Goal: Information Seeking & Learning: Understand process/instructions

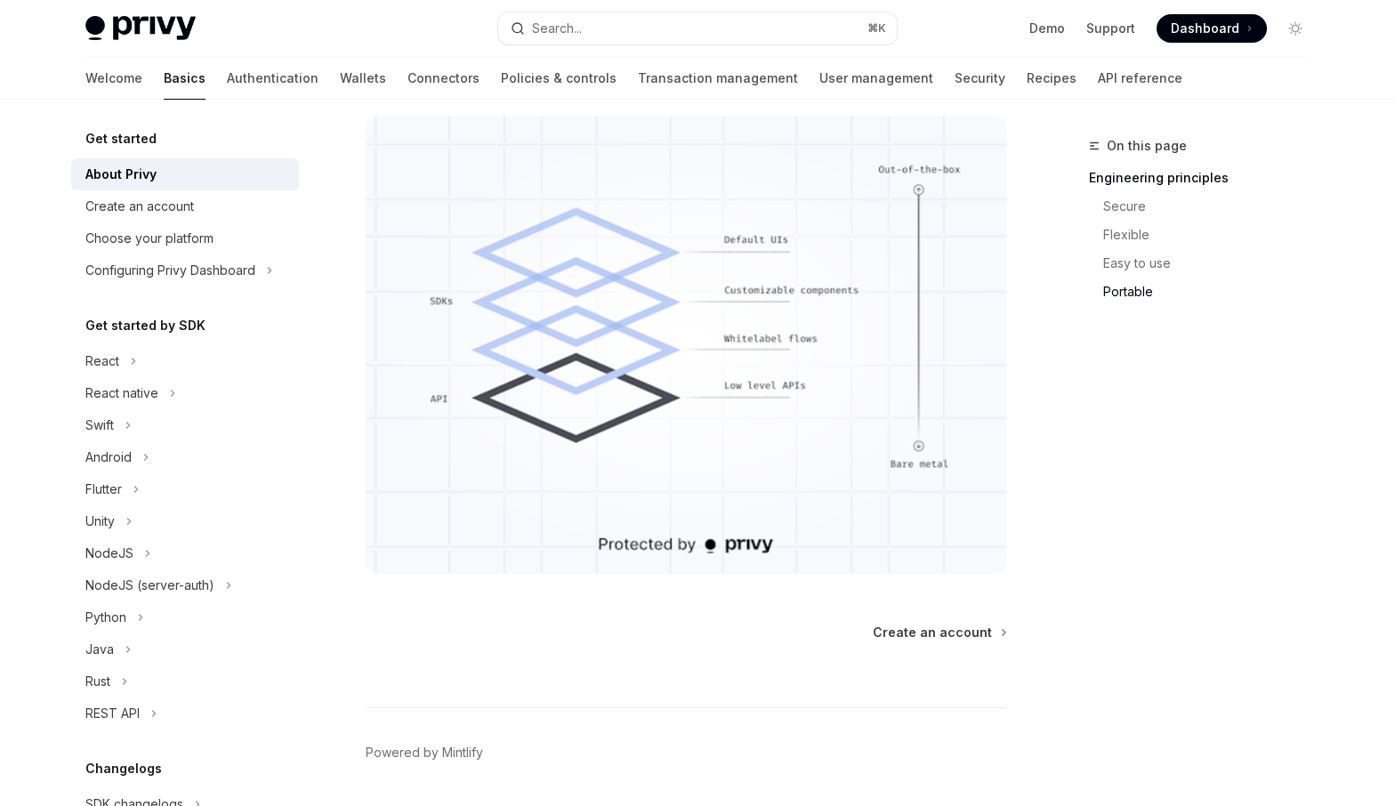
scroll to position [1502, 0]
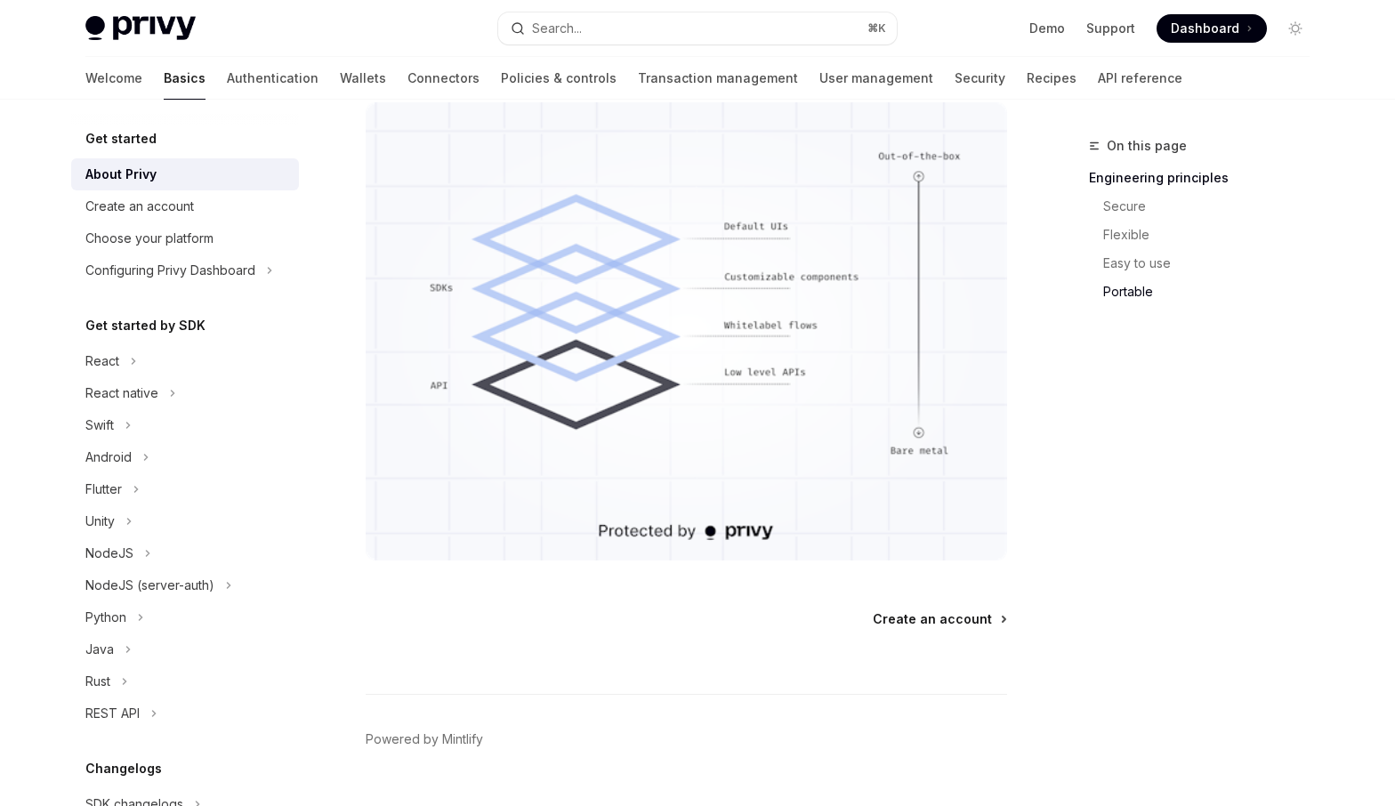
click at [933, 616] on span "Create an account" at bounding box center [932, 619] width 119 height 18
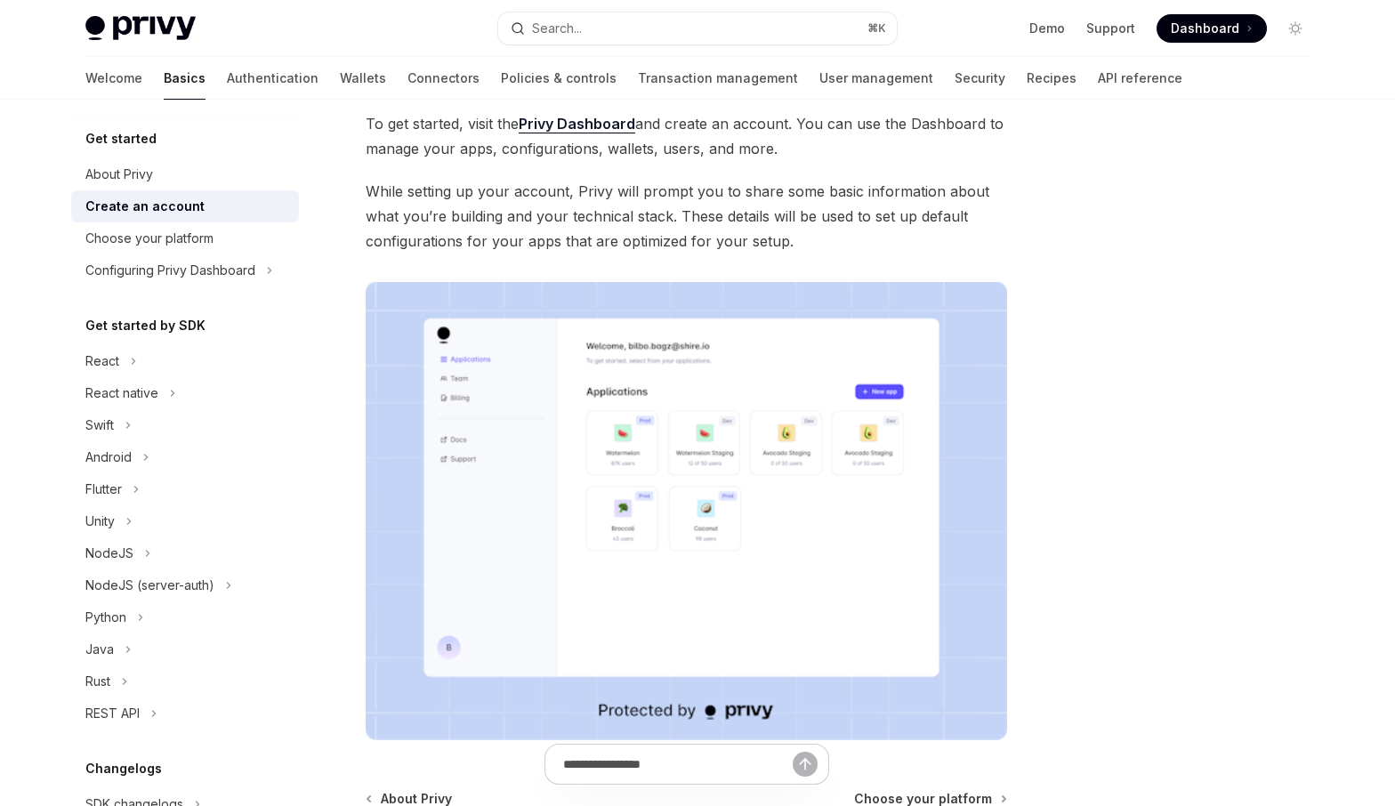
scroll to position [115, 0]
click at [820, 206] on span "While setting up your account, Privy will prompt you to share some basic inform…" at bounding box center [686, 214] width 641 height 75
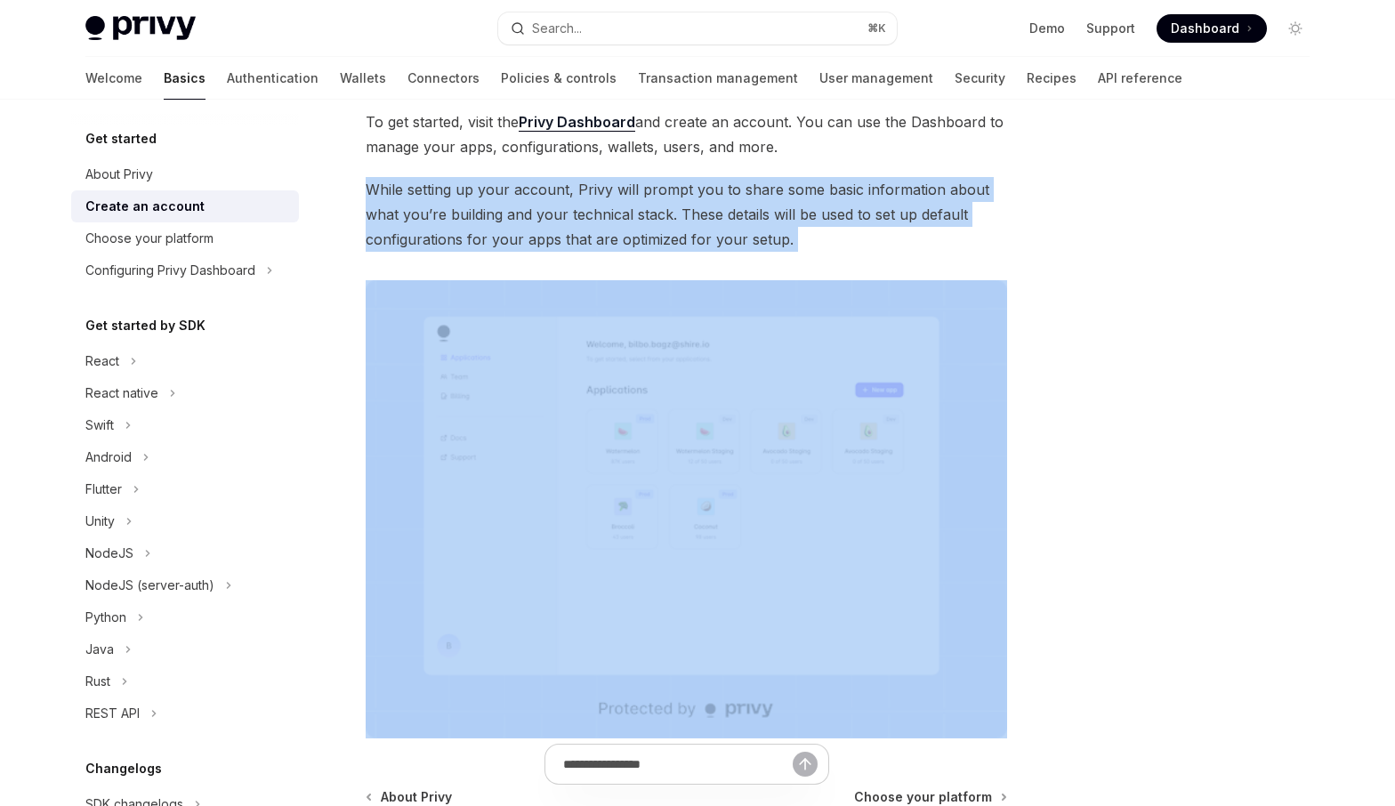
click at [820, 206] on span "While setting up your account, Privy will prompt you to share some basic inform…" at bounding box center [686, 214] width 641 height 75
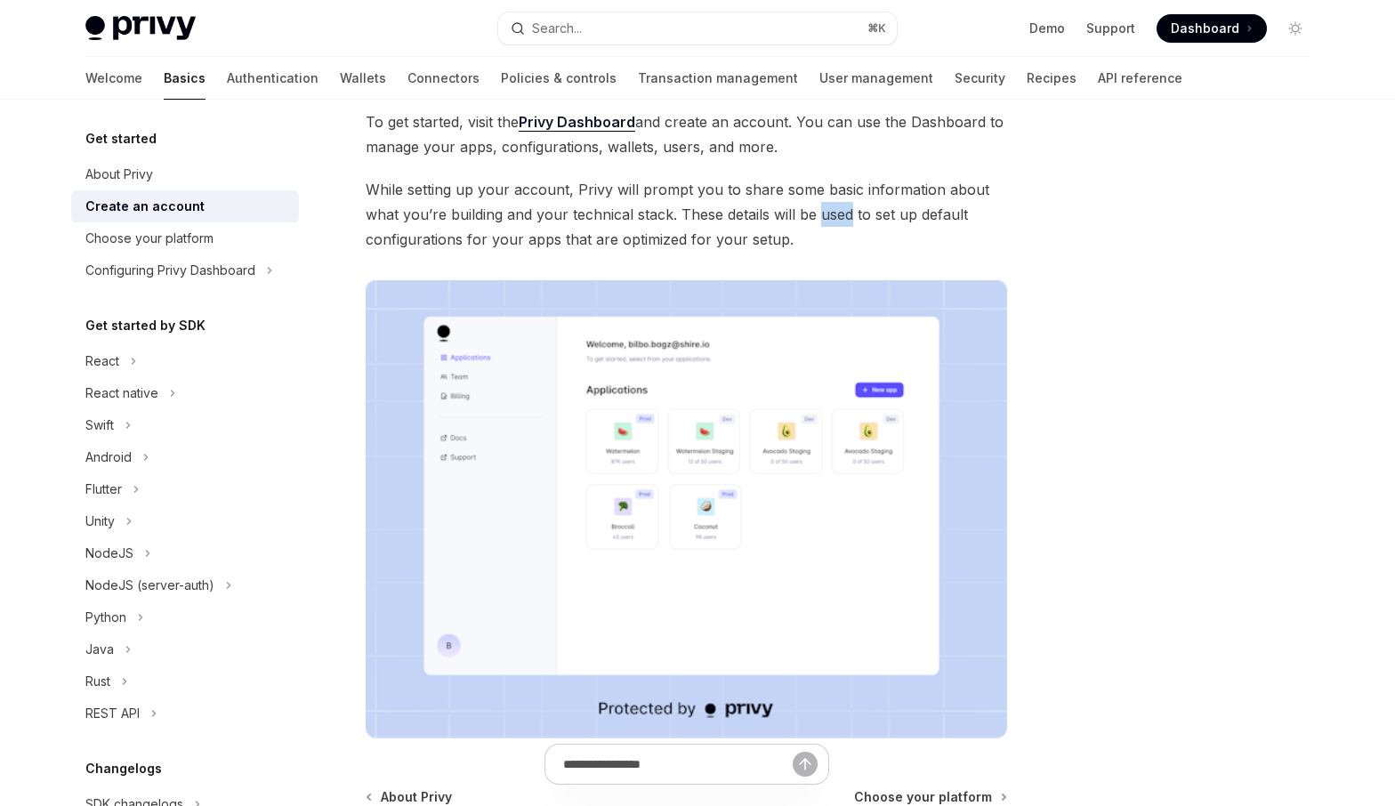
click at [820, 206] on span "While setting up your account, Privy will prompt you to share some basic inform…" at bounding box center [686, 214] width 641 height 75
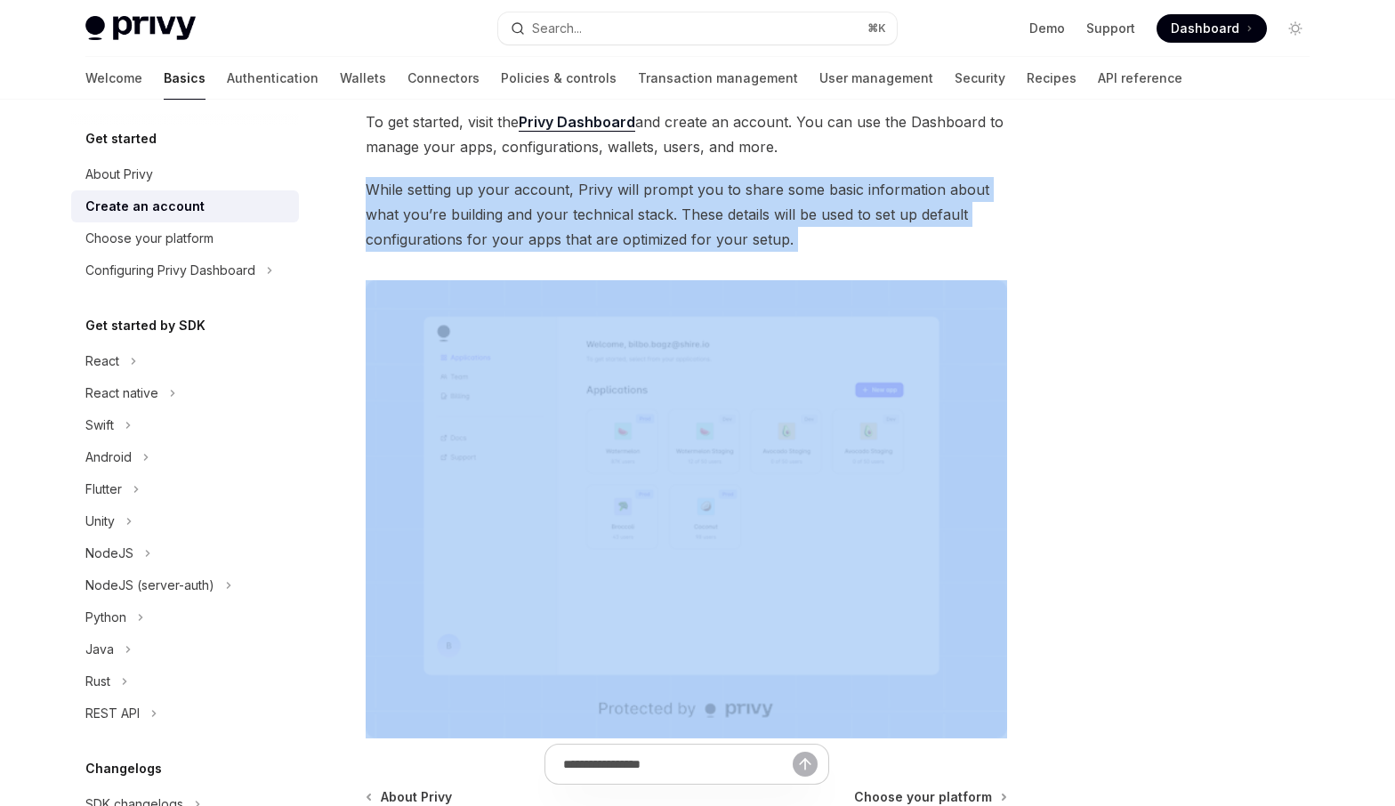
click at [820, 206] on span "While setting up your account, Privy will prompt you to share some basic inform…" at bounding box center [686, 214] width 641 height 75
click at [801, 246] on span "While setting up your account, Privy will prompt you to share some basic inform…" at bounding box center [686, 214] width 641 height 75
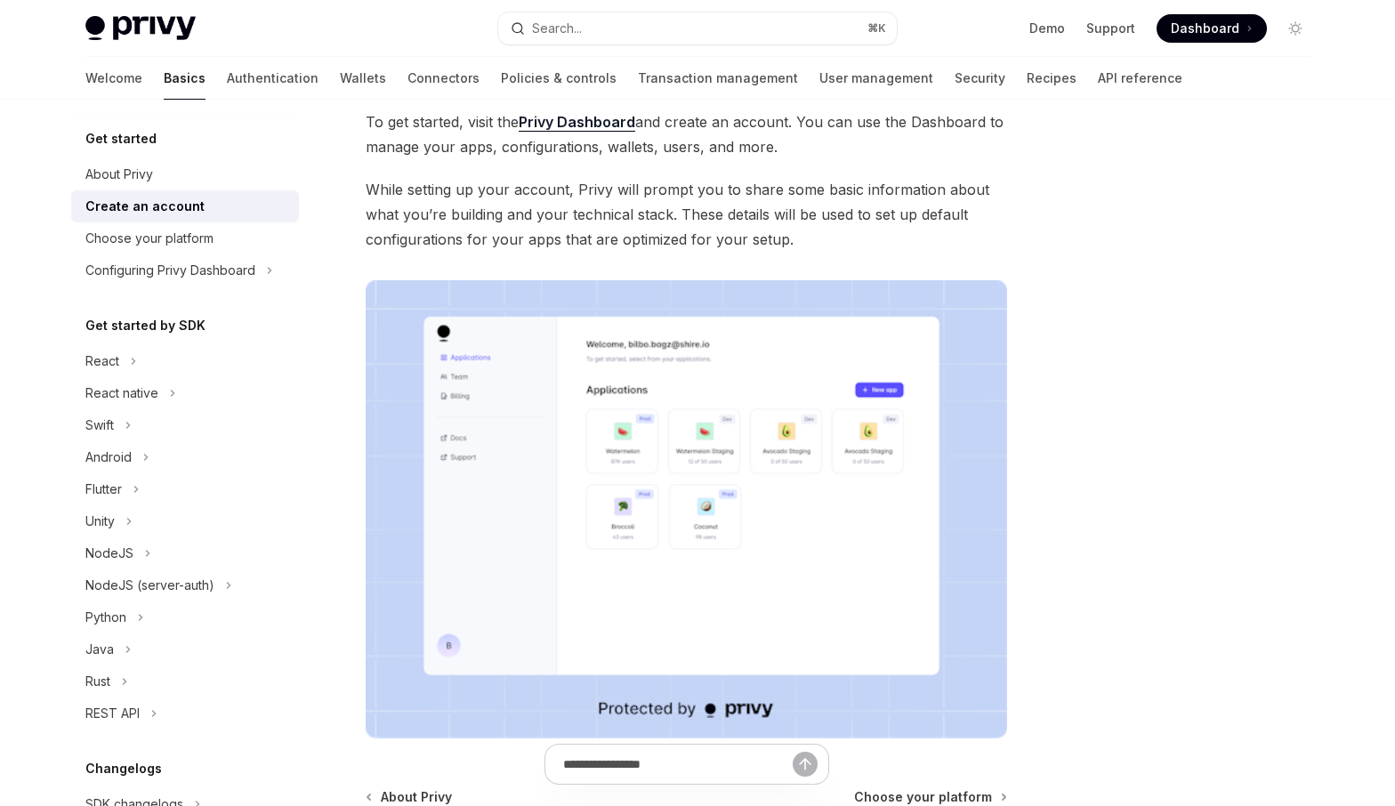
click at [801, 246] on span "While setting up your account, Privy will prompt you to share some basic inform…" at bounding box center [686, 214] width 641 height 75
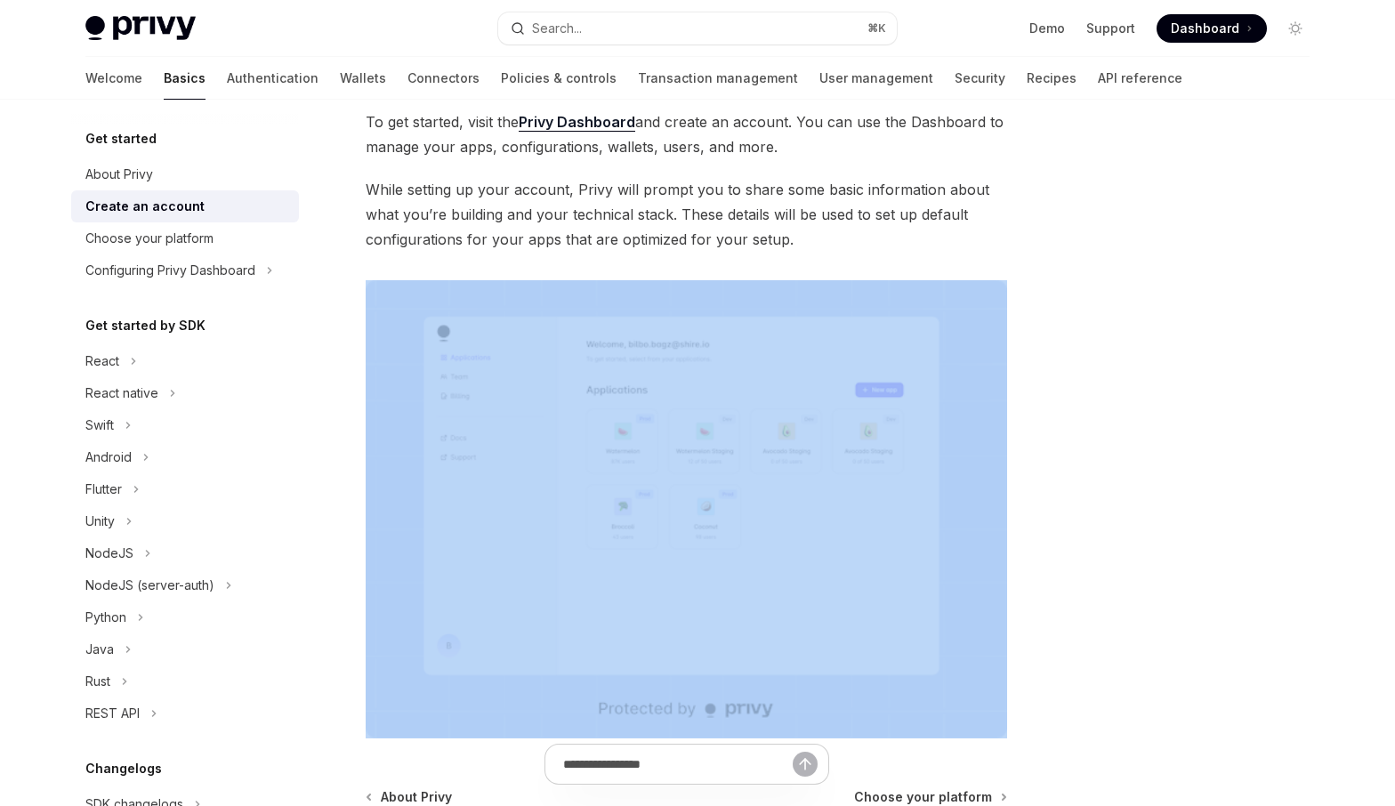
click at [801, 246] on span "While setting up your account, Privy will prompt you to share some basic inform…" at bounding box center [686, 214] width 641 height 75
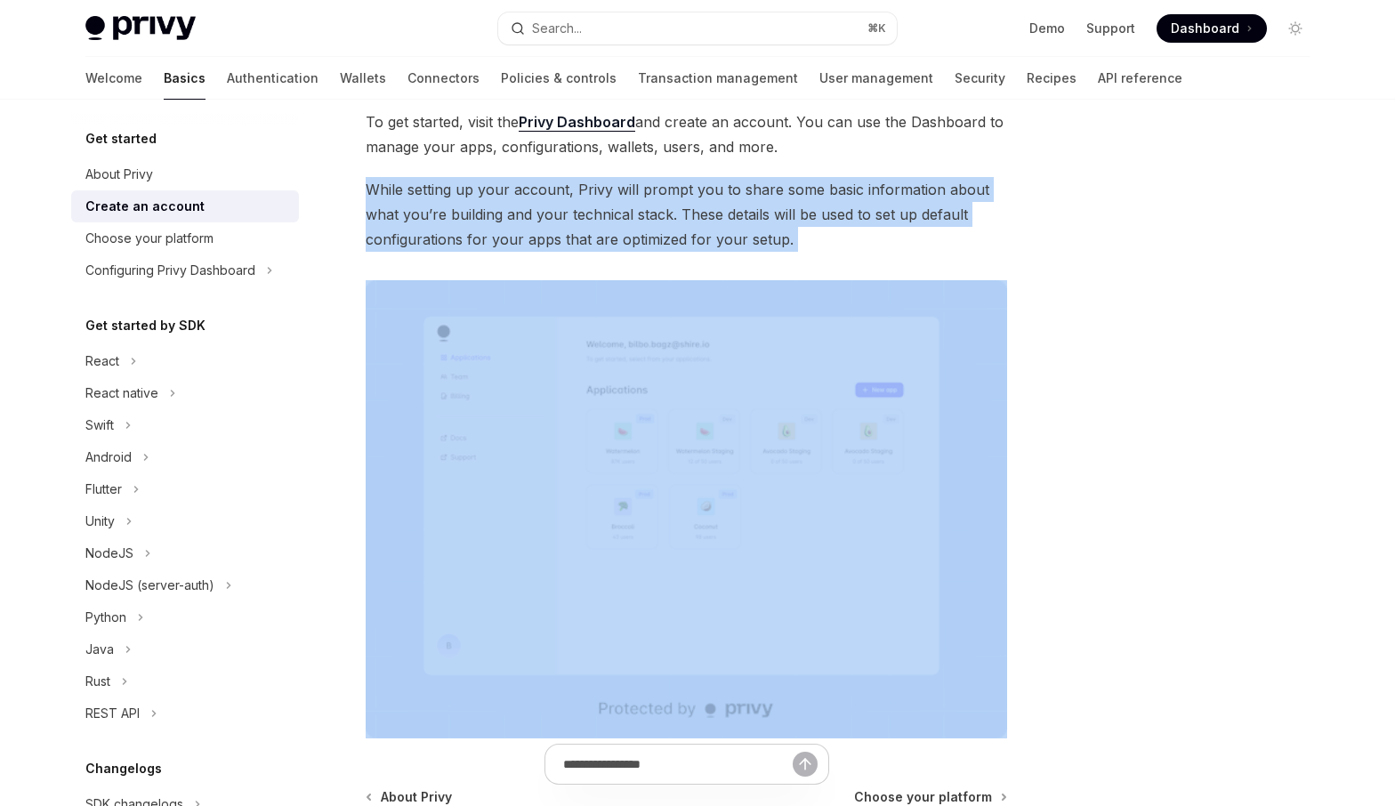
click at [801, 246] on span "While setting up your account, Privy will prompt you to share some basic inform…" at bounding box center [686, 214] width 641 height 75
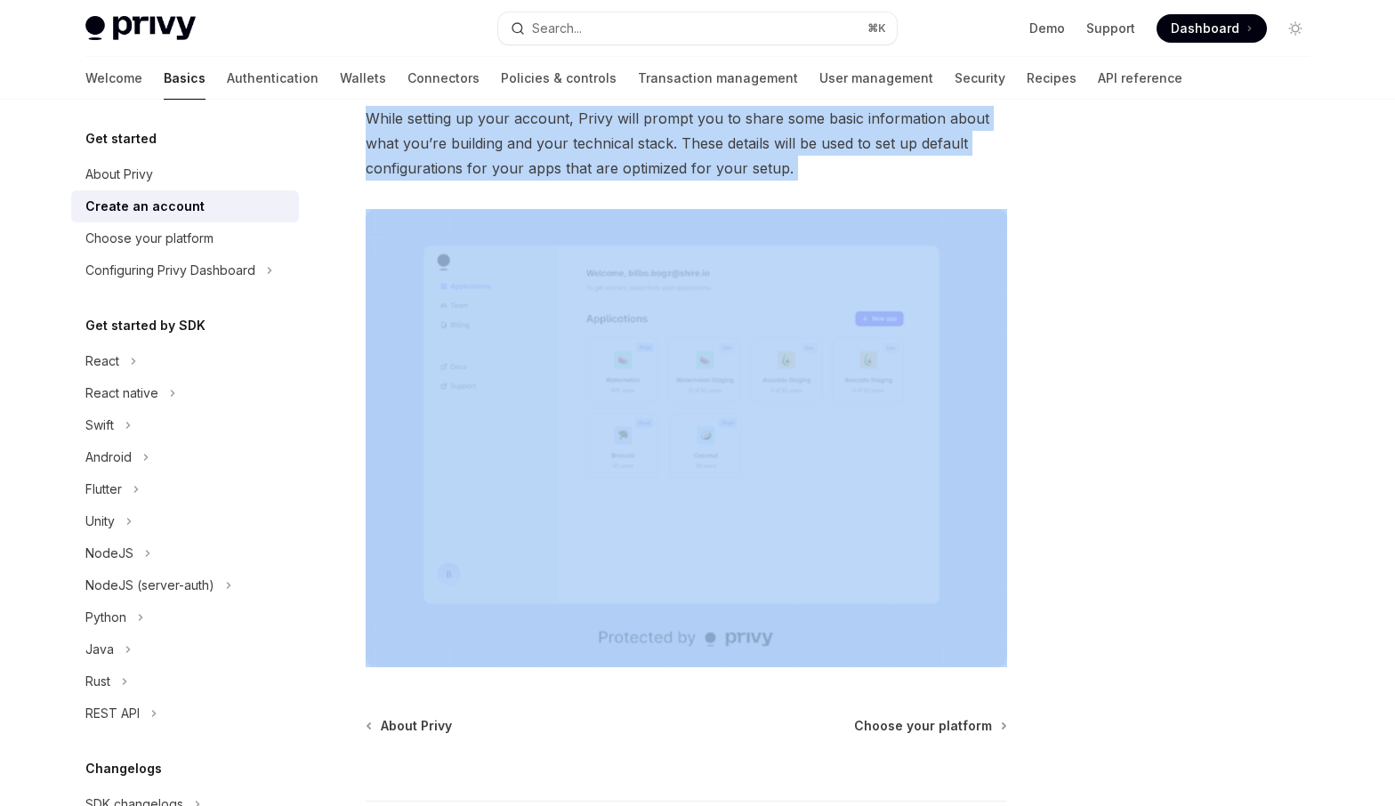
scroll to position [188, 0]
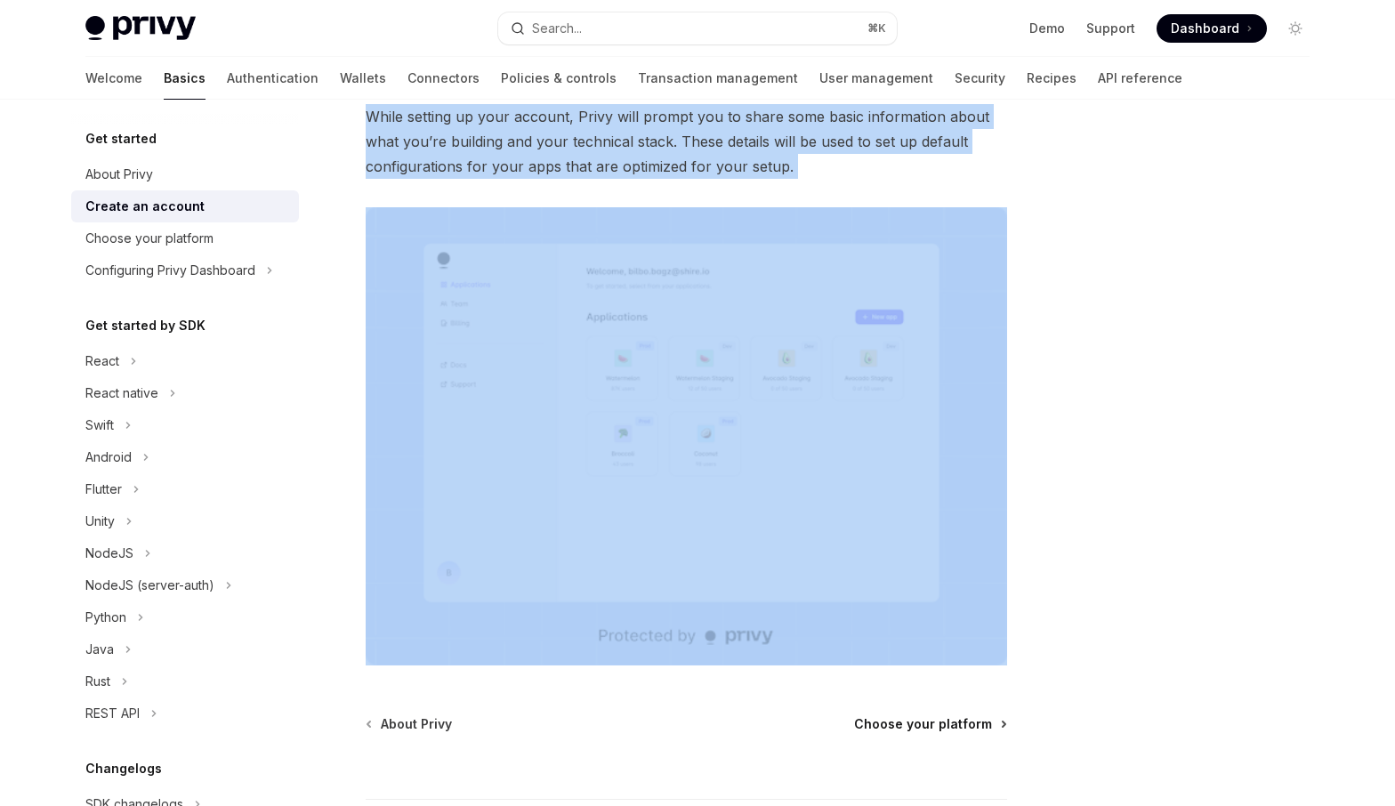
click at [935, 720] on span "Choose your platform" at bounding box center [923, 724] width 138 height 18
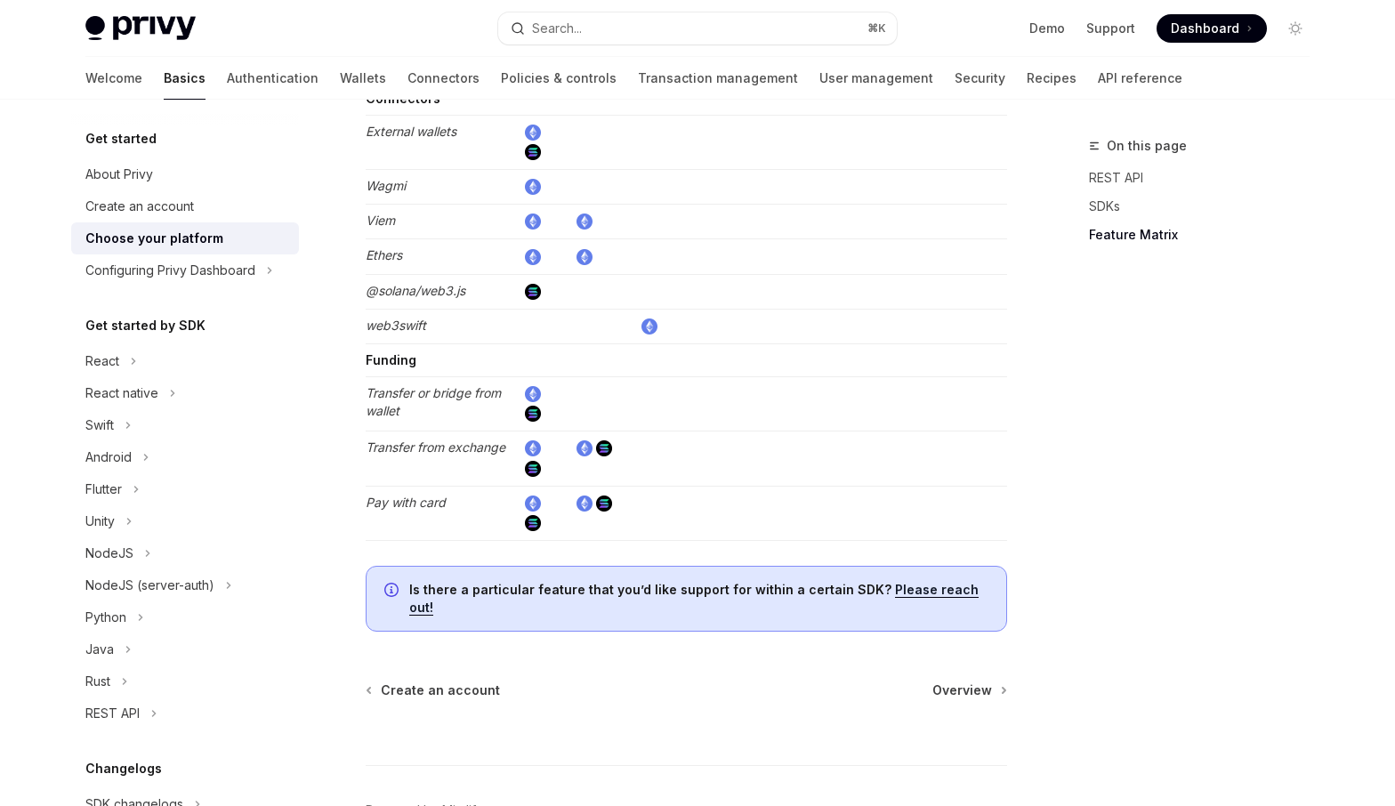
scroll to position [3338, 0]
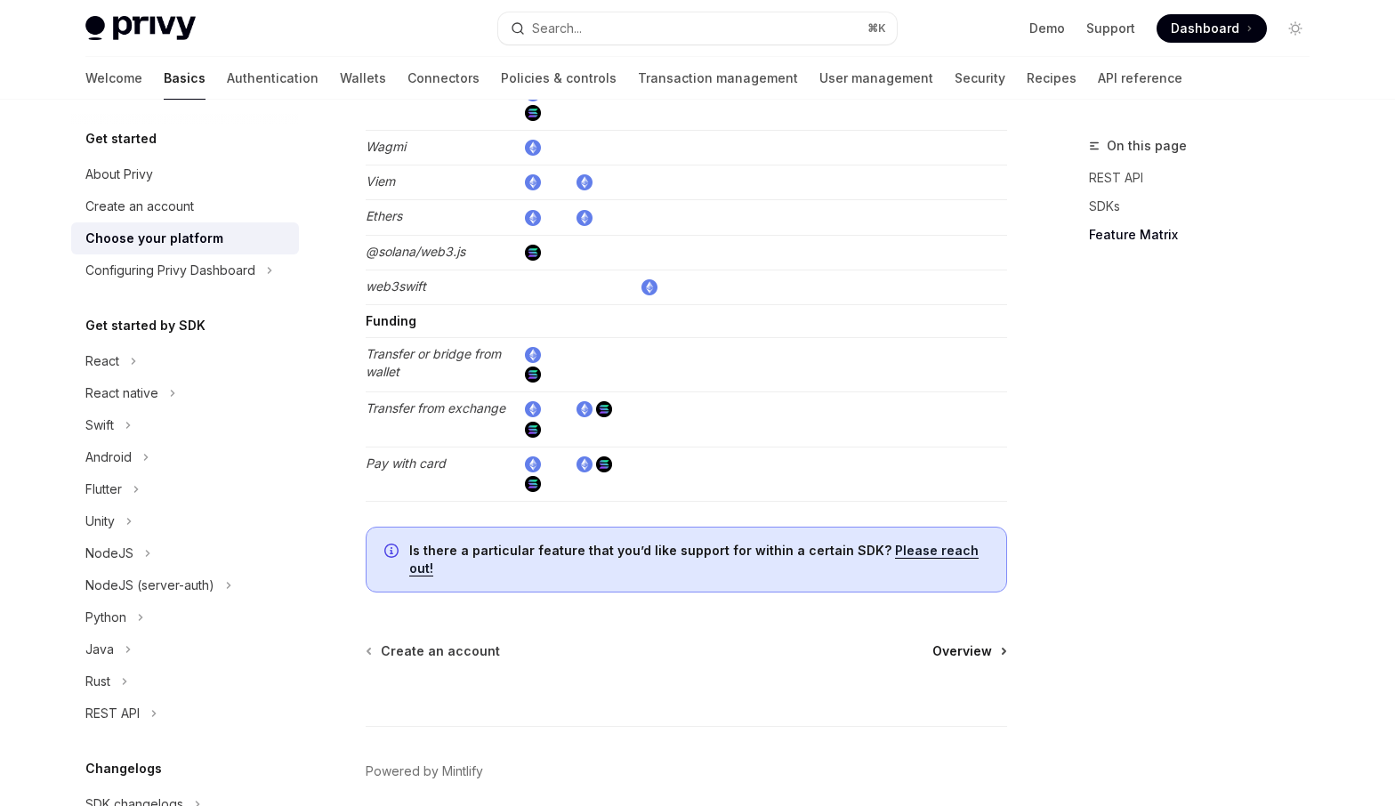
click at [966, 642] on span "Overview" at bounding box center [962, 651] width 60 height 18
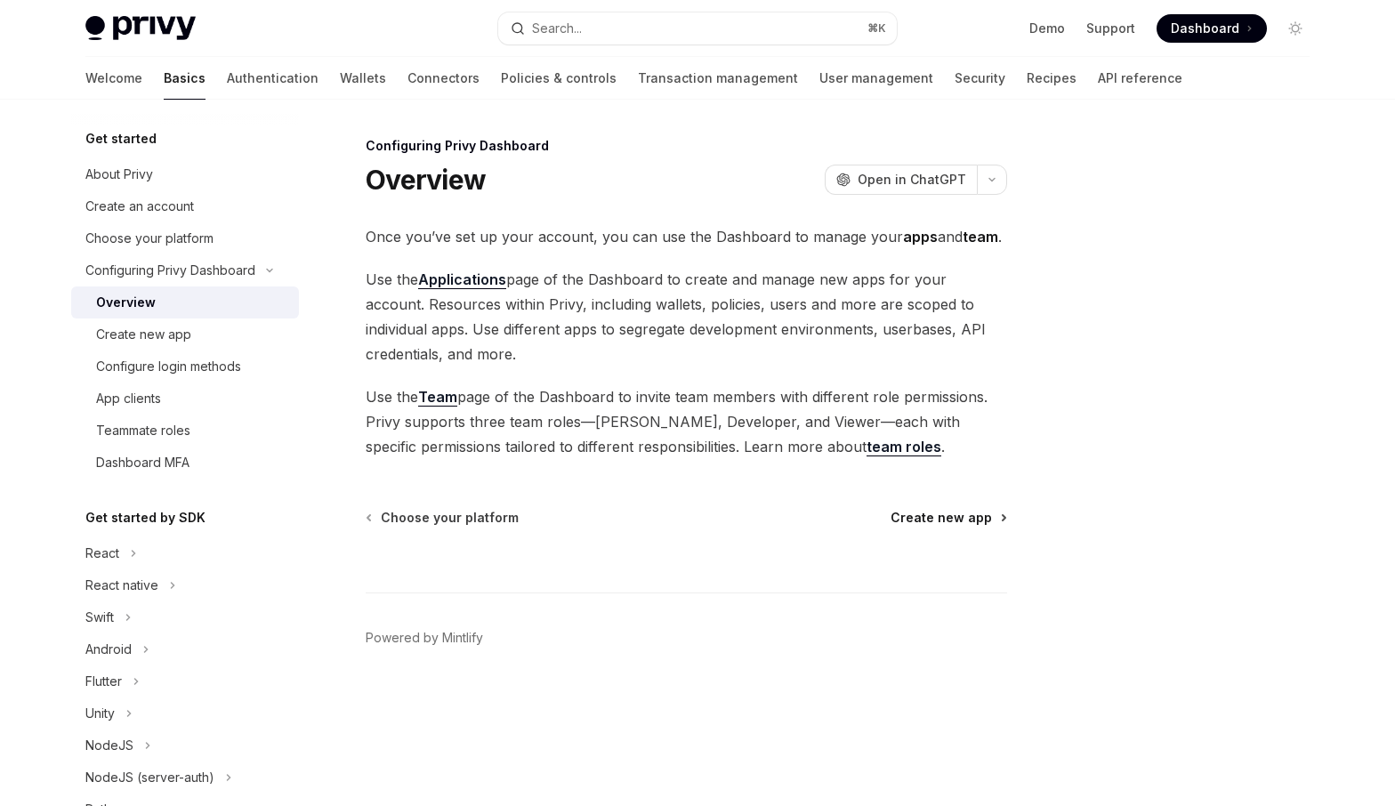
click at [961, 515] on span "Create new app" at bounding box center [940, 518] width 101 height 18
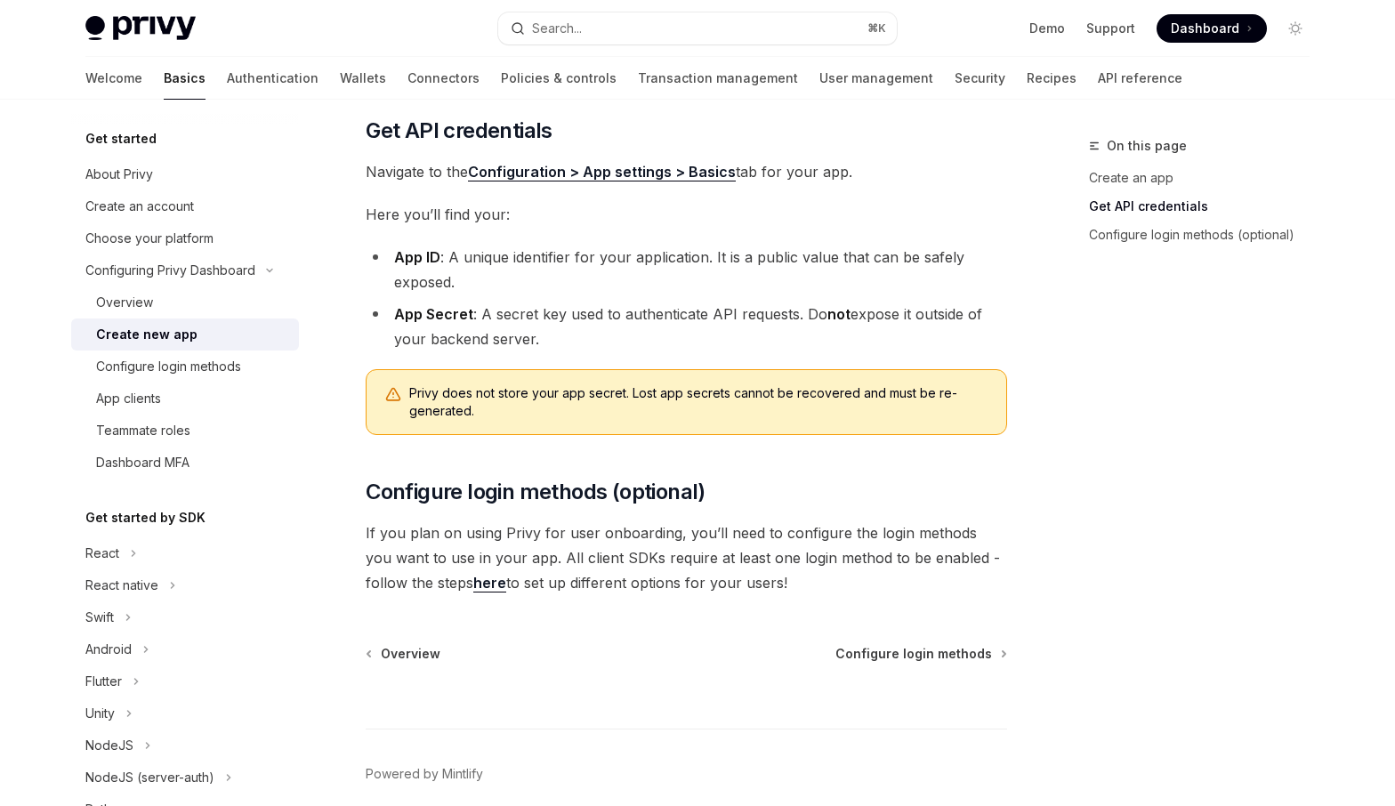
scroll to position [398, 0]
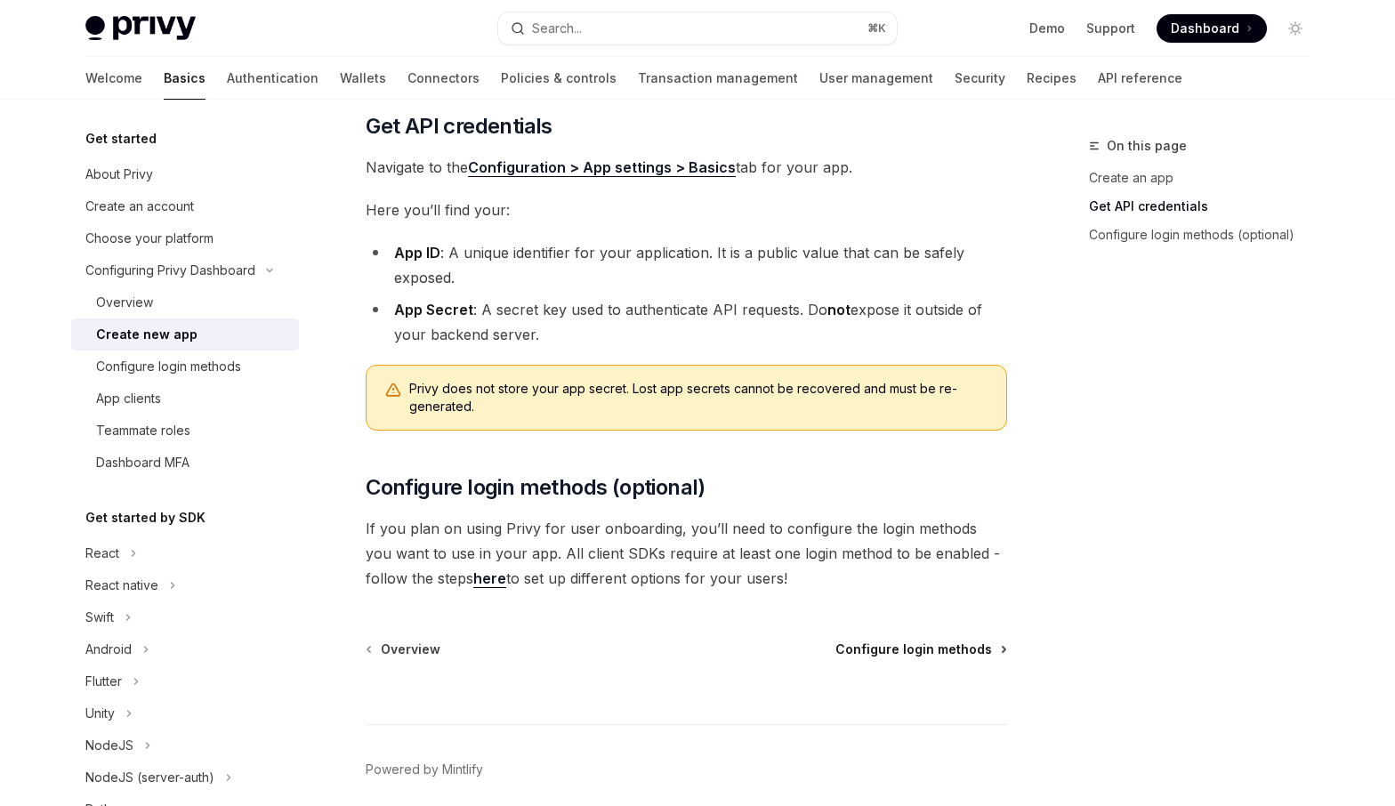
click at [911, 646] on span "Configure login methods" at bounding box center [913, 649] width 157 height 18
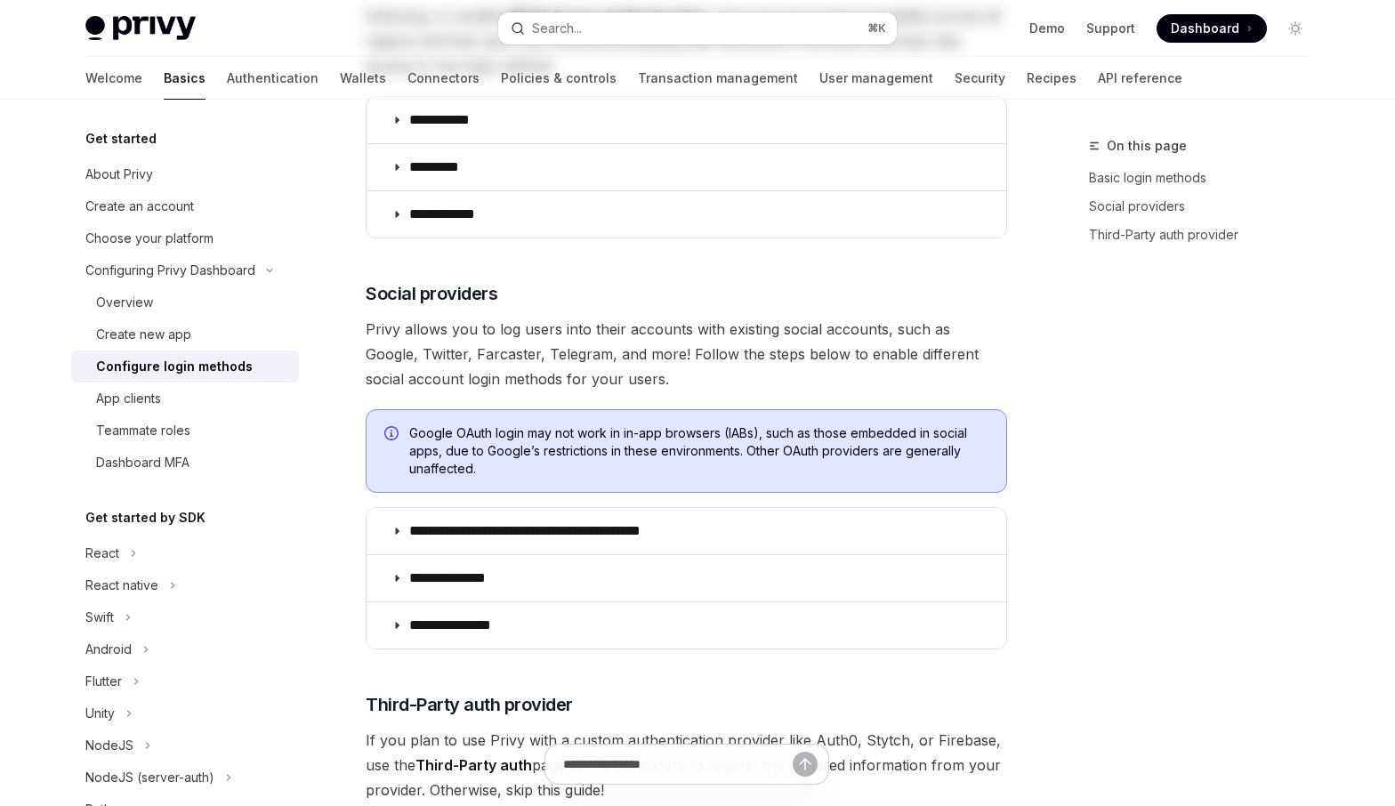
type textarea "*"
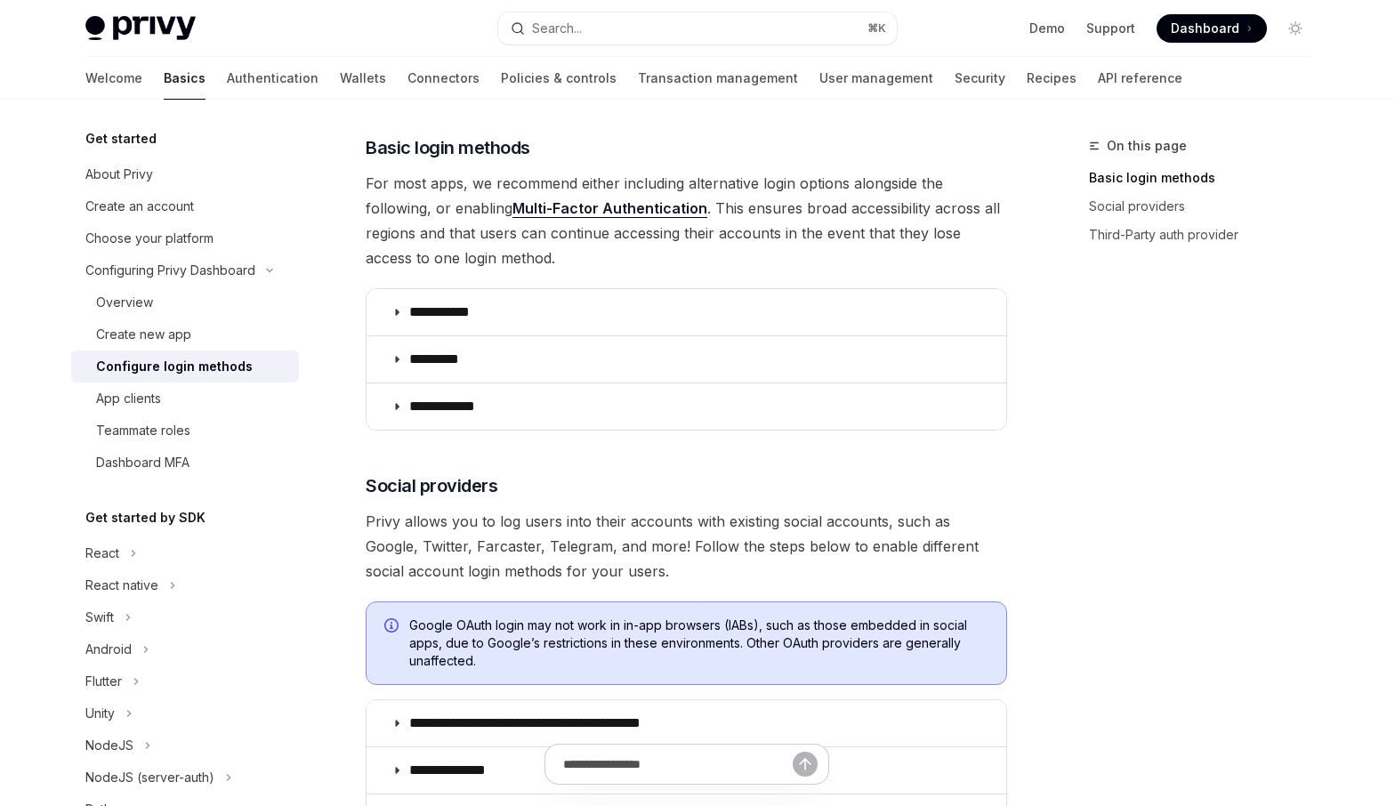
scroll to position [208, 0]
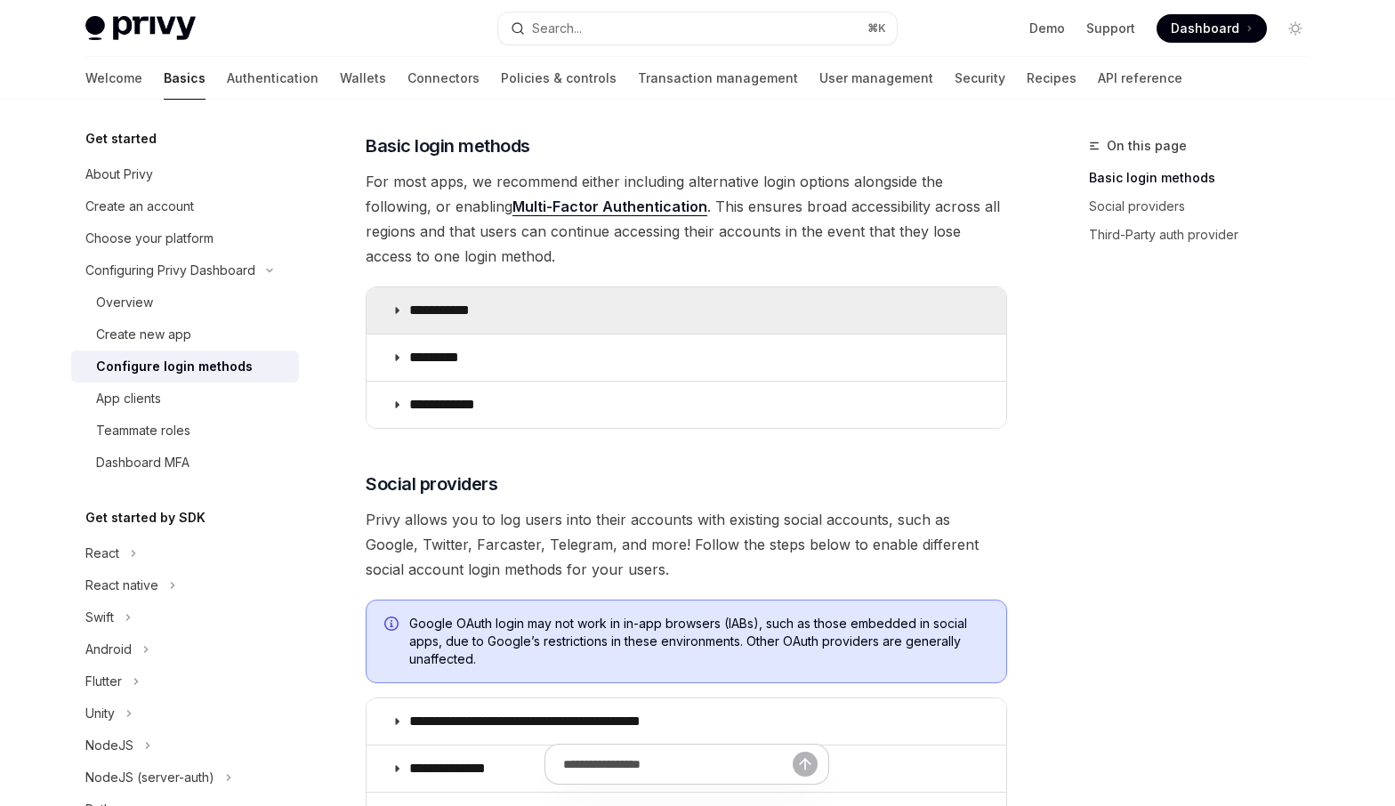
click at [698, 310] on summary "**********" at bounding box center [686, 310] width 640 height 46
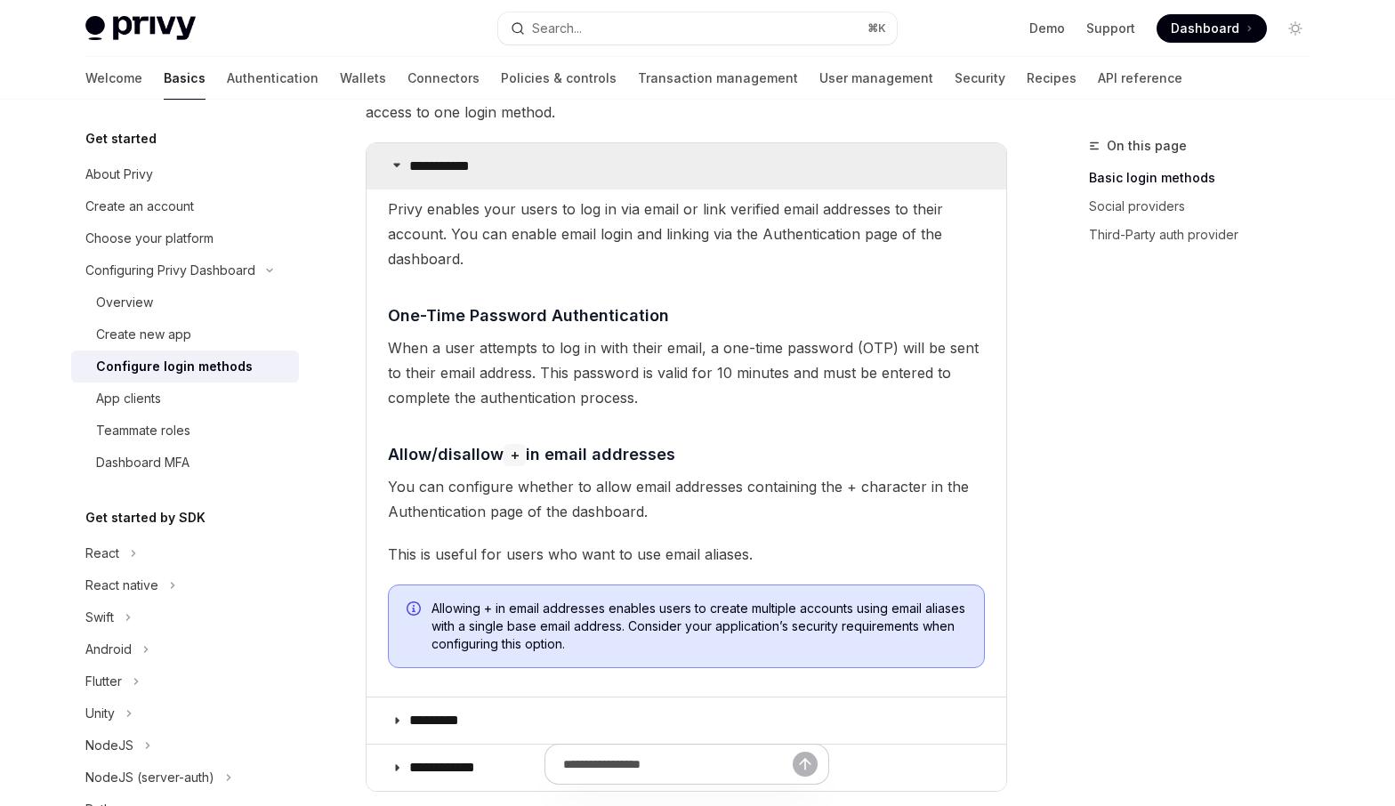
scroll to position [354, 0]
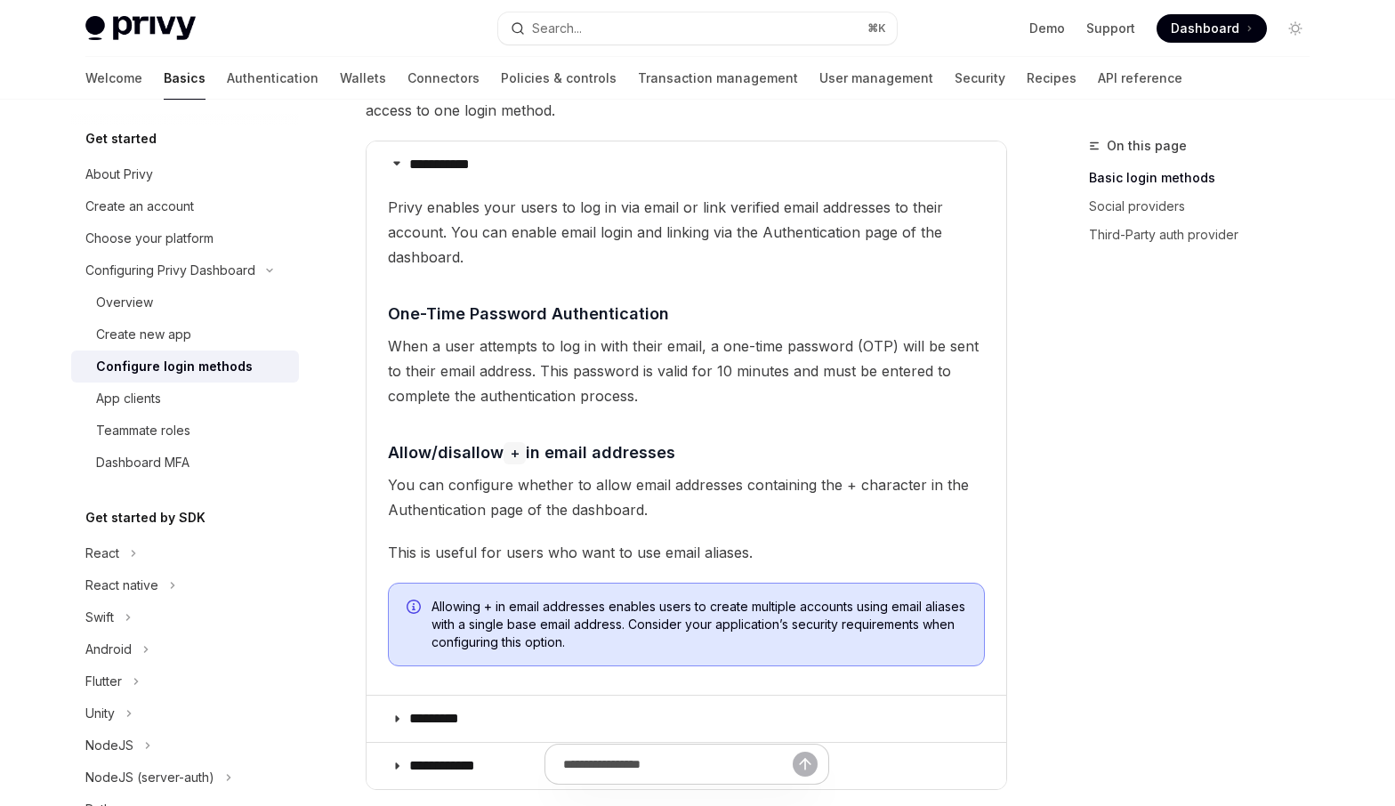
click at [643, 348] on span "When a user attempts to log in with their email, a one-time password (OTP) will…" at bounding box center [686, 371] width 597 height 75
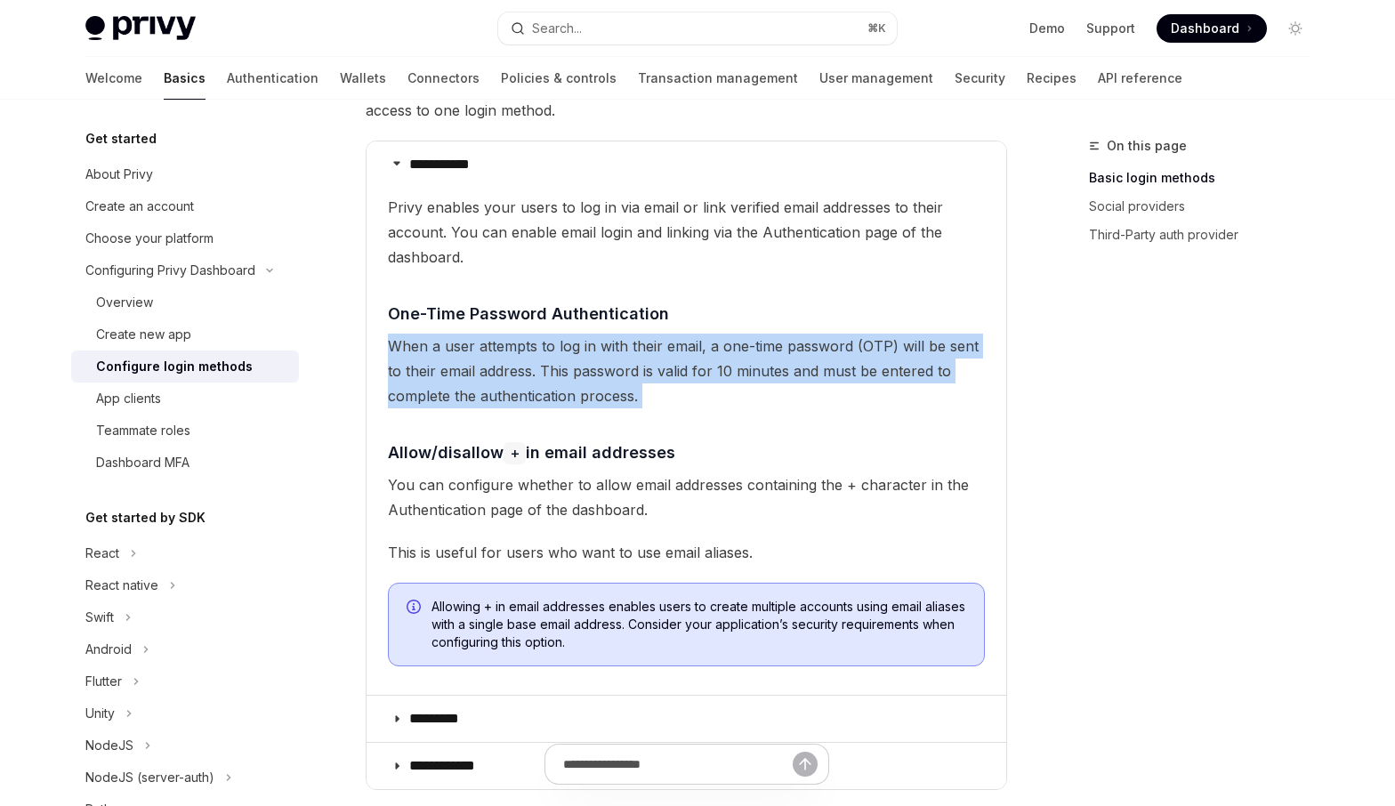
click at [643, 348] on span "When a user attempts to log in with their email, a one-time password (OTP) will…" at bounding box center [686, 371] width 597 height 75
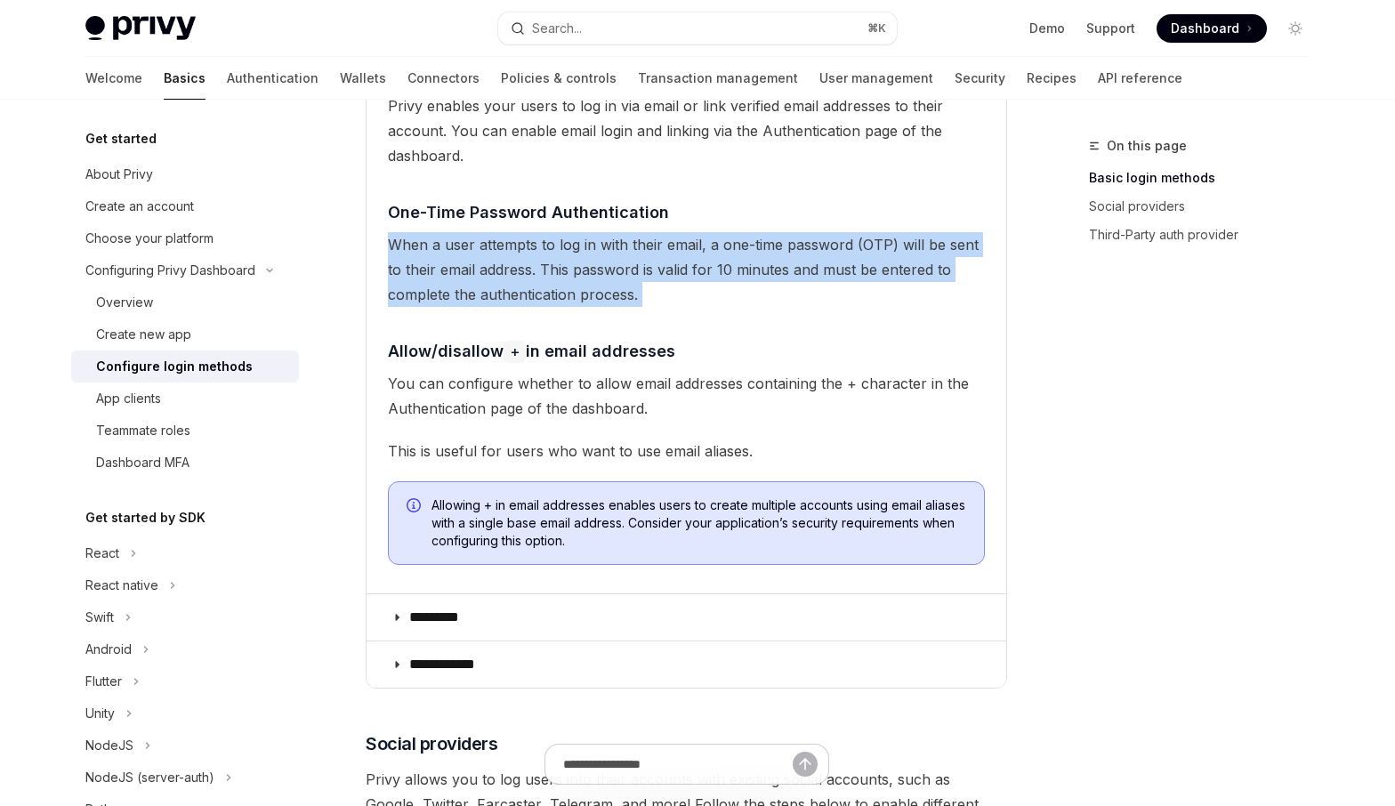
scroll to position [444, 0]
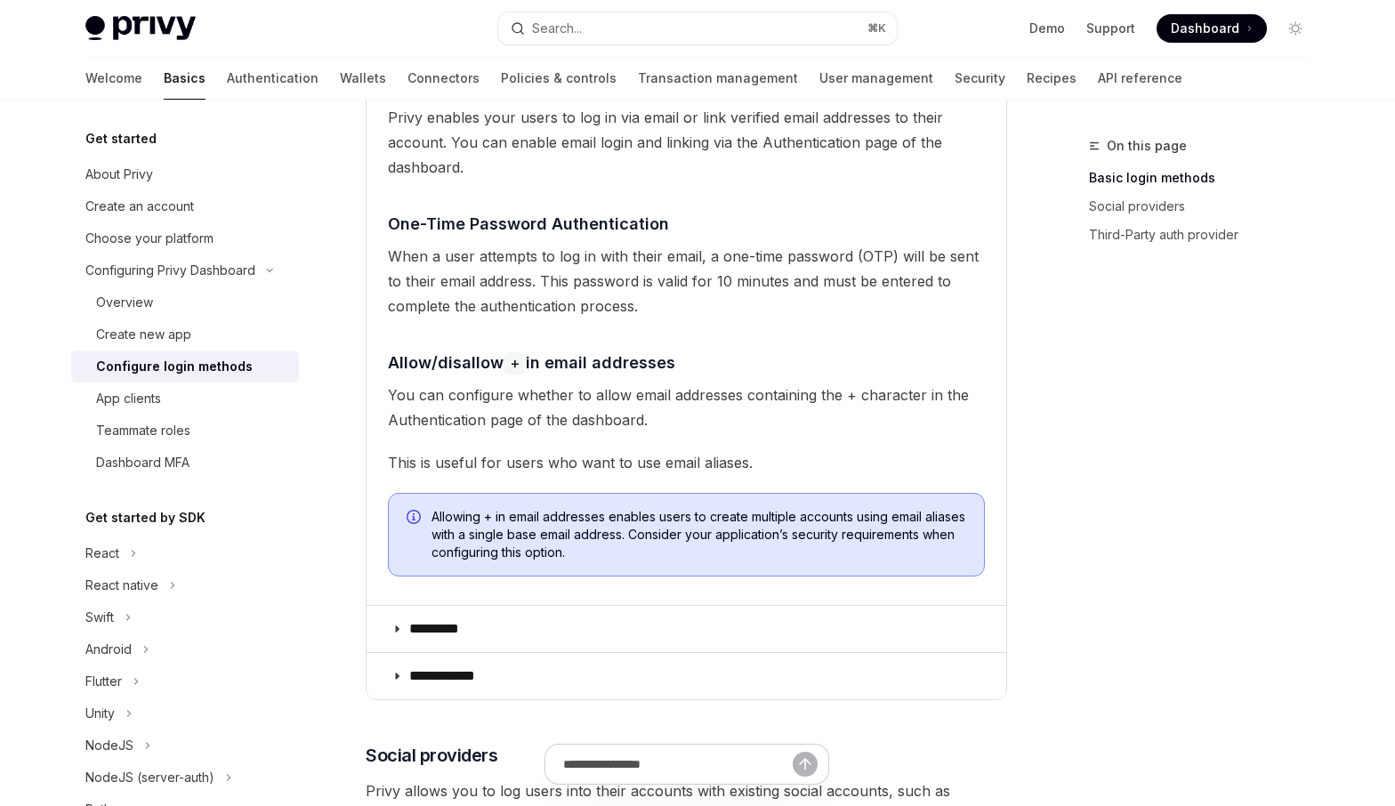
click at [634, 400] on span "You can configure whether to allow email addresses containing the + character i…" at bounding box center [686, 407] width 597 height 50
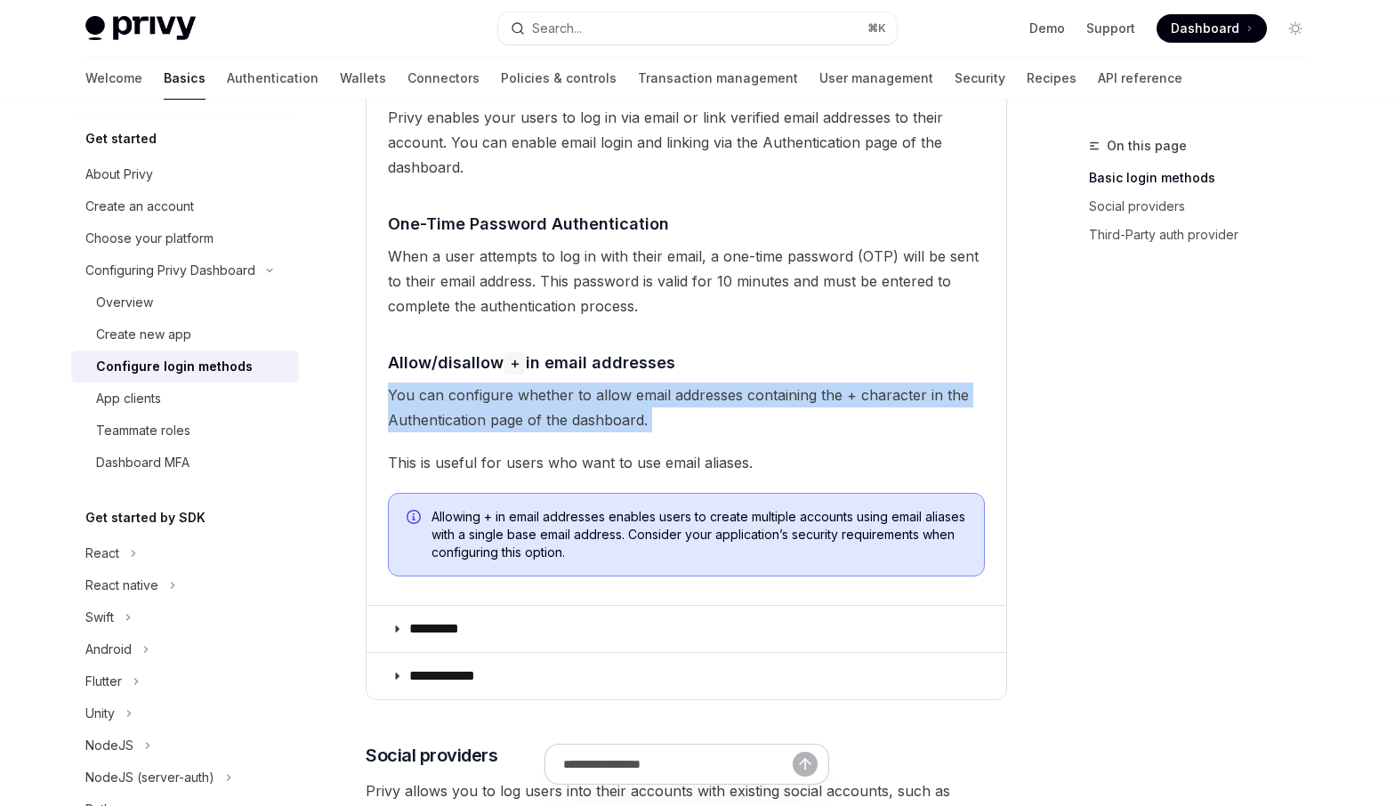
click at [634, 400] on span "You can configure whether to allow email addresses containing the + character i…" at bounding box center [686, 407] width 597 height 50
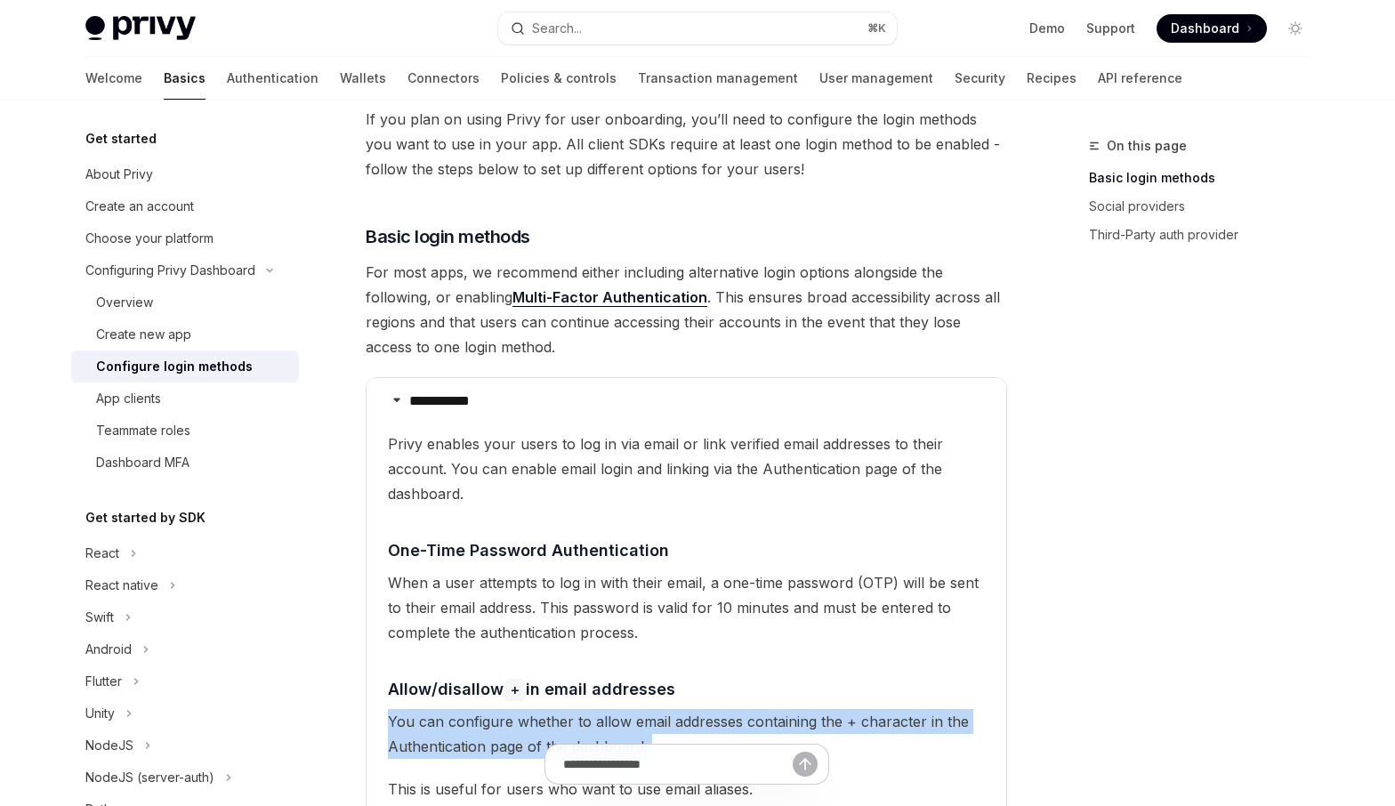
scroll to position [115, 0]
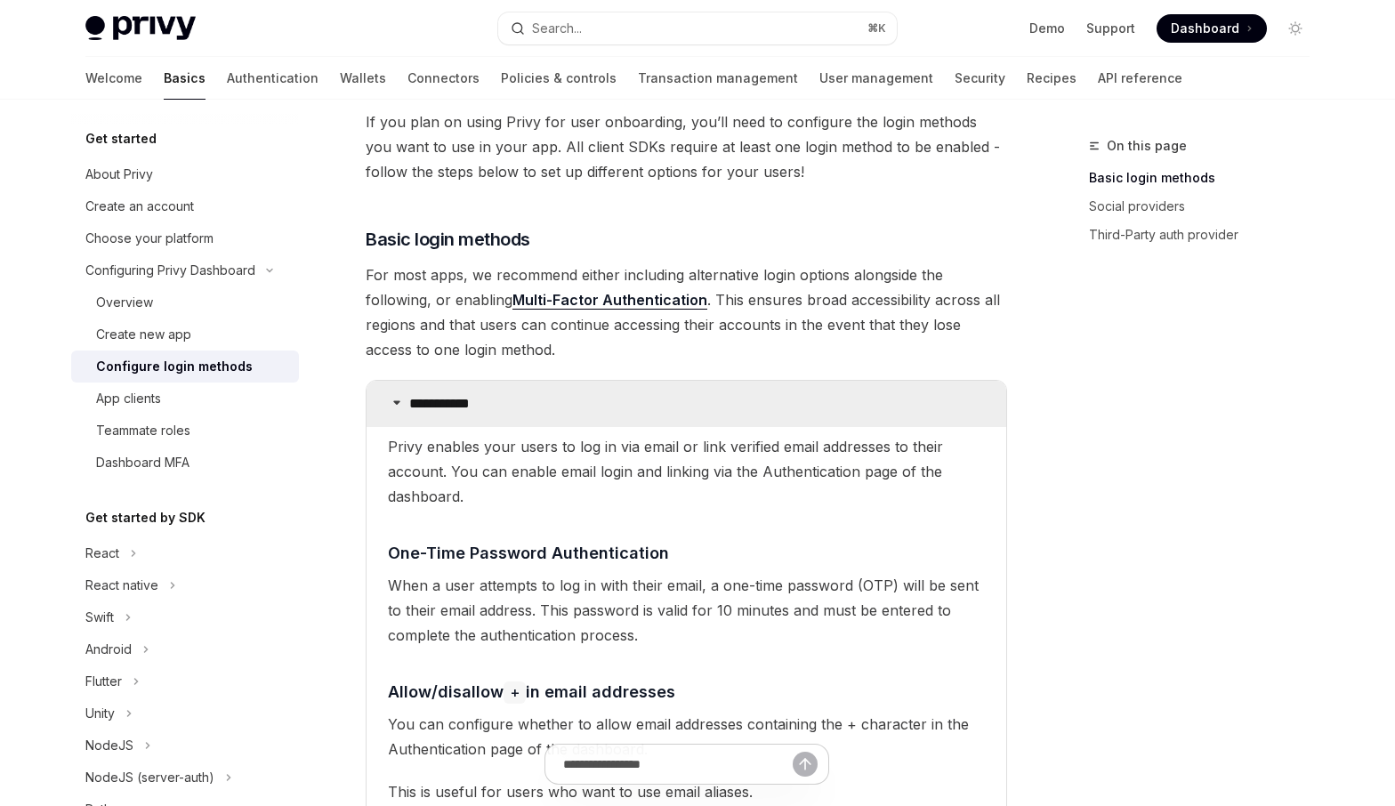
click at [491, 404] on summary "**********" at bounding box center [686, 404] width 640 height 46
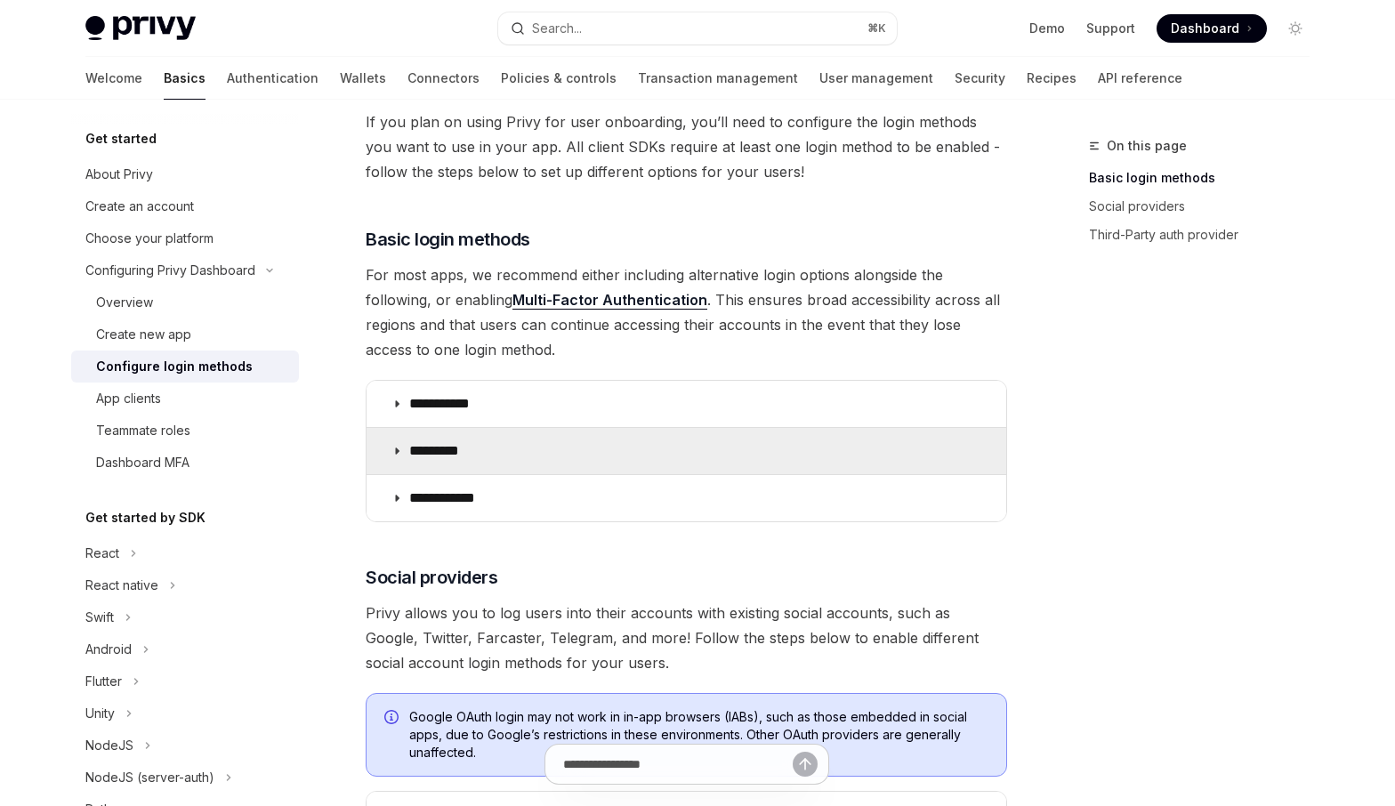
click at [507, 446] on summary "*********" at bounding box center [686, 451] width 640 height 46
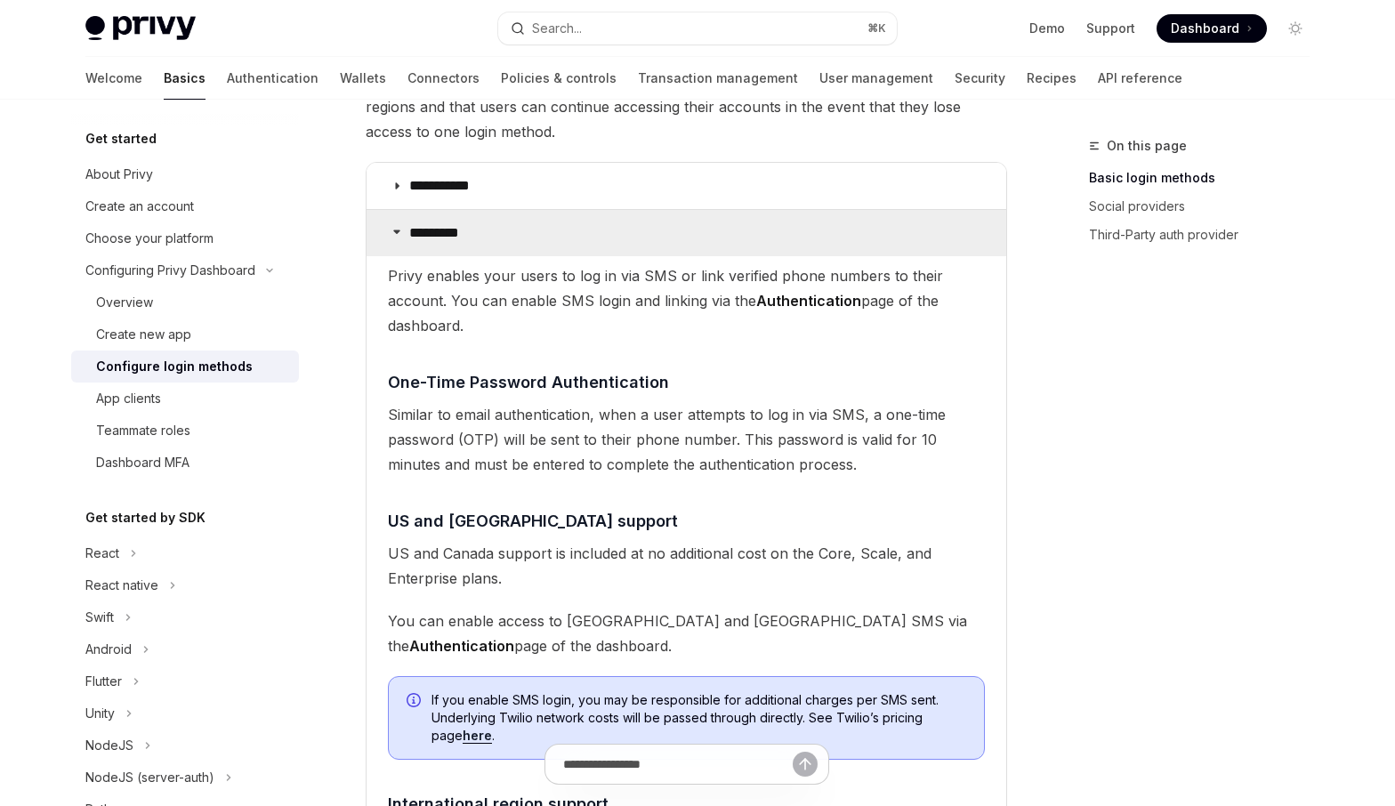
scroll to position [338, 0]
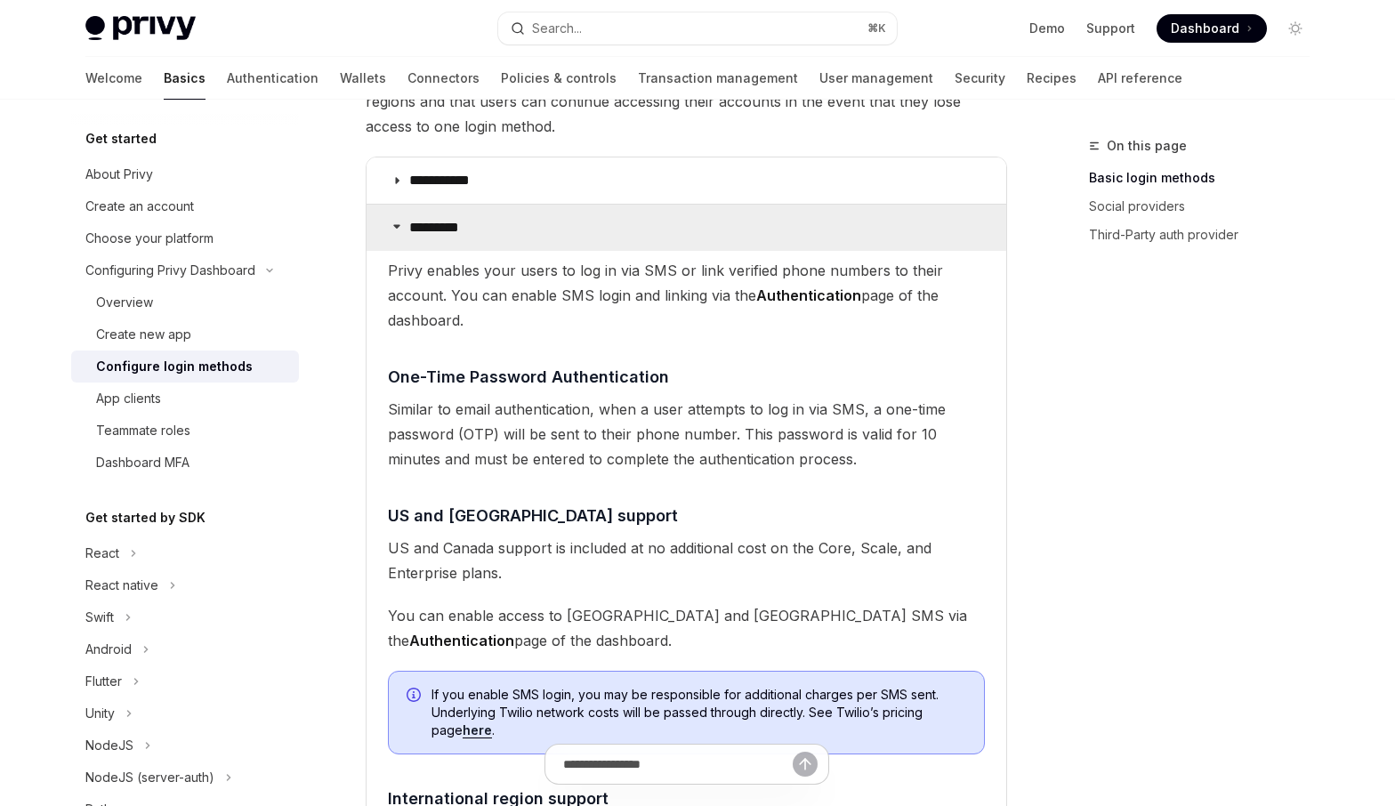
click at [538, 233] on summary "*********" at bounding box center [686, 228] width 640 height 46
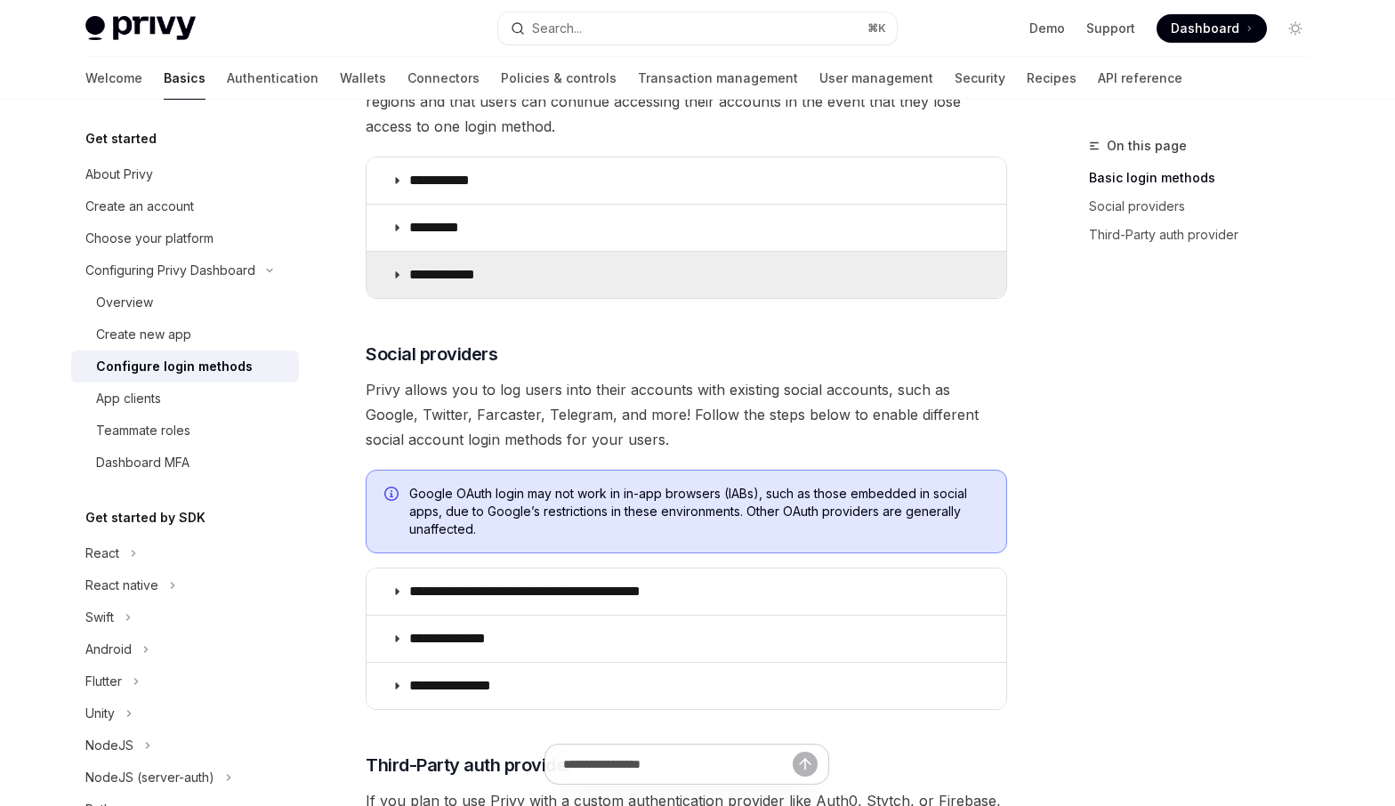
click at [534, 285] on summary "**********" at bounding box center [686, 275] width 640 height 46
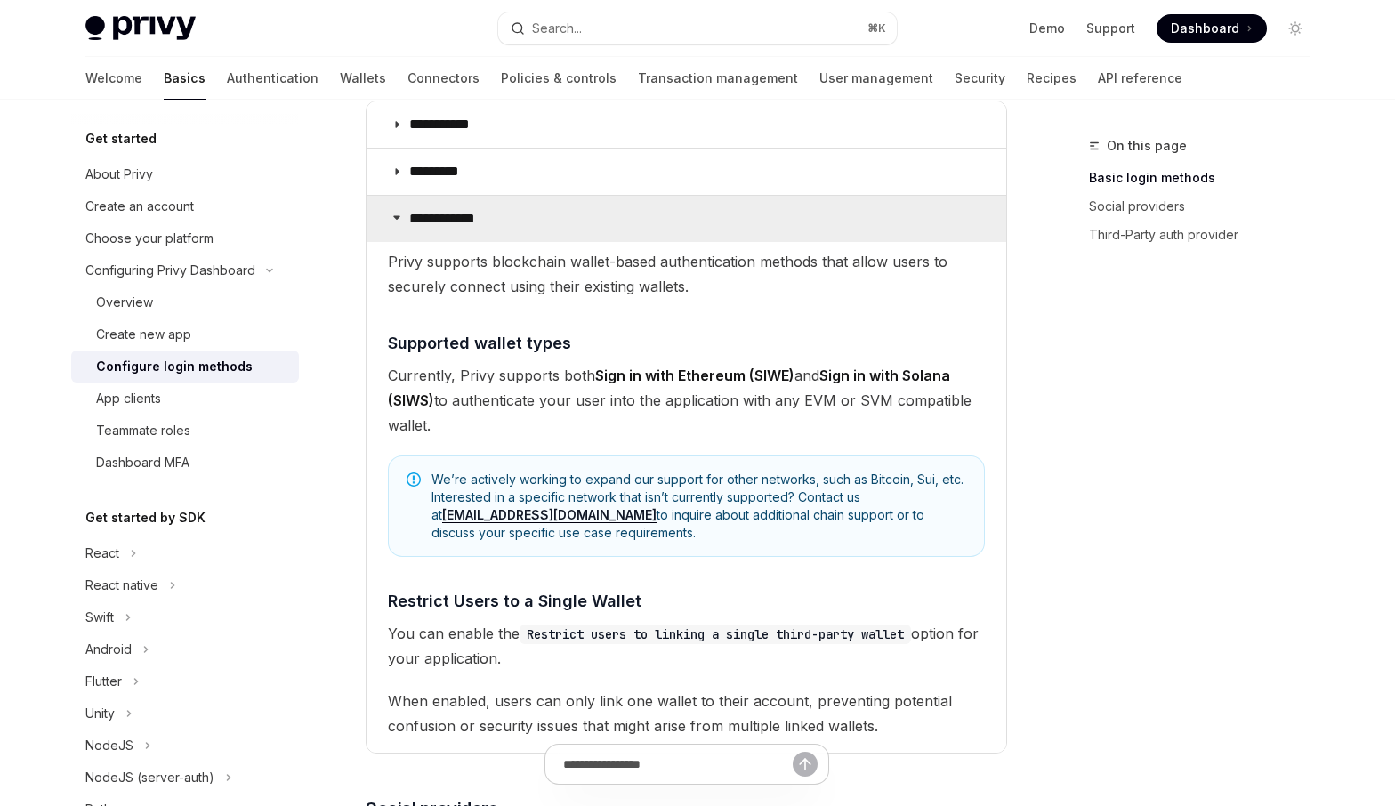
scroll to position [410, 0]
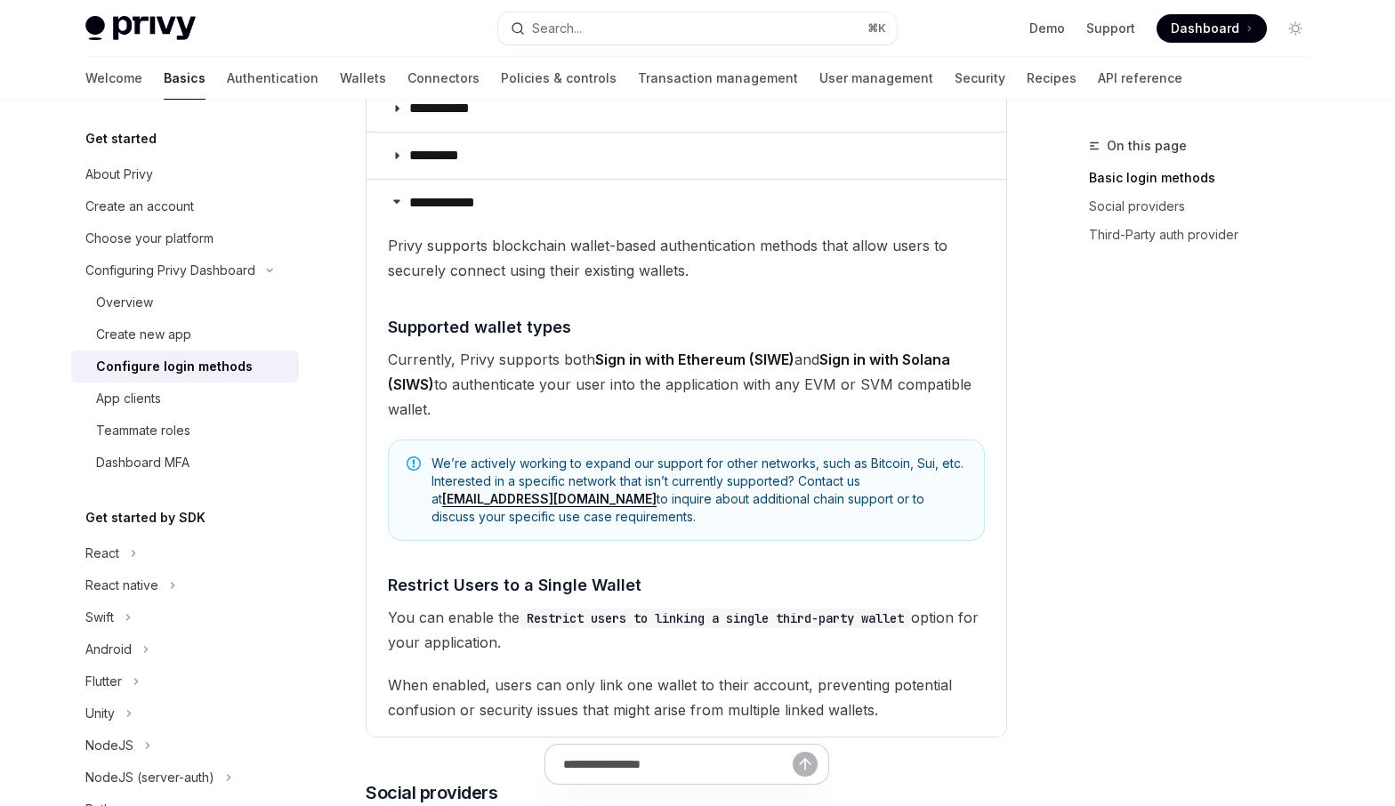
click at [576, 266] on span "Privy supports blockchain wallet-based authentication methods that allow users …" at bounding box center [686, 258] width 597 height 50
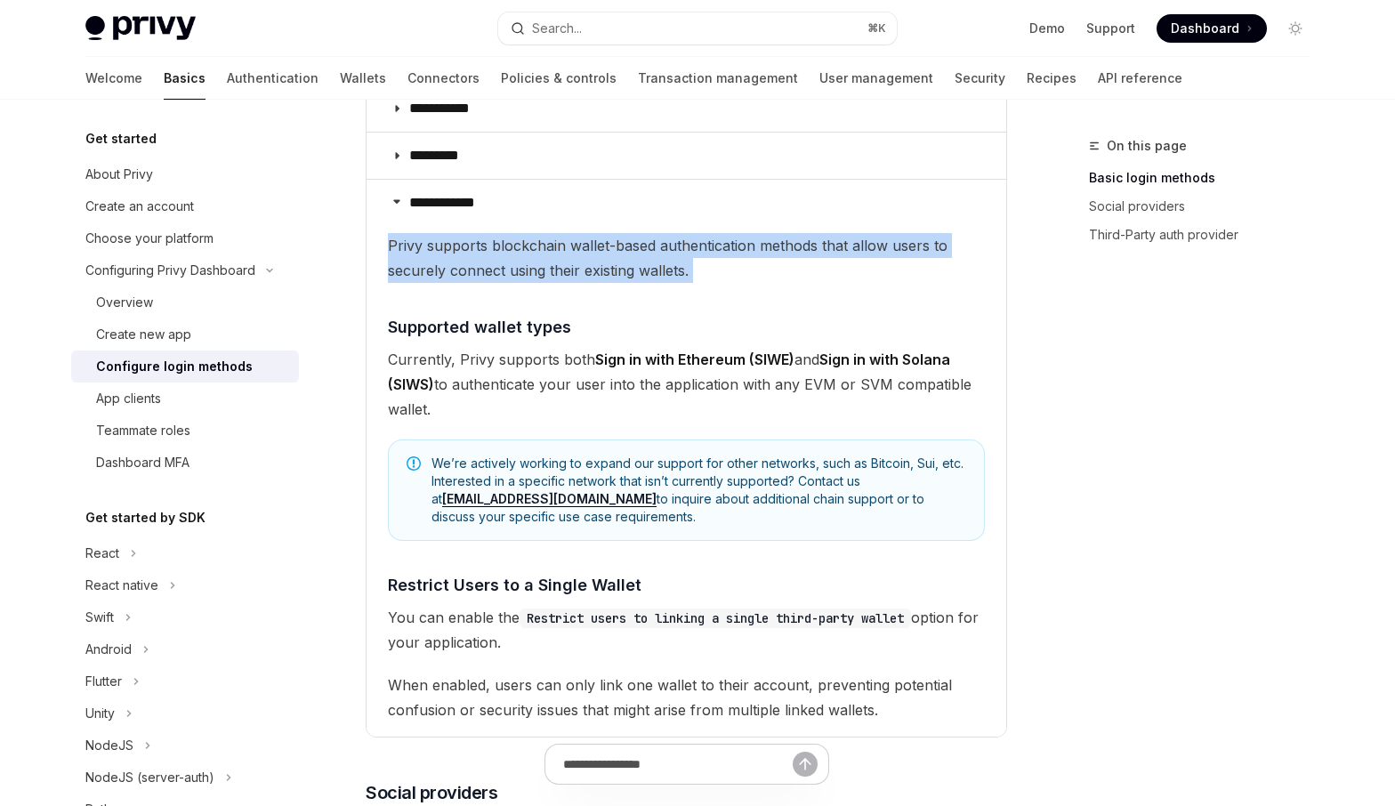
click at [576, 266] on span "Privy supports blockchain wallet-based authentication methods that allow users …" at bounding box center [686, 258] width 597 height 50
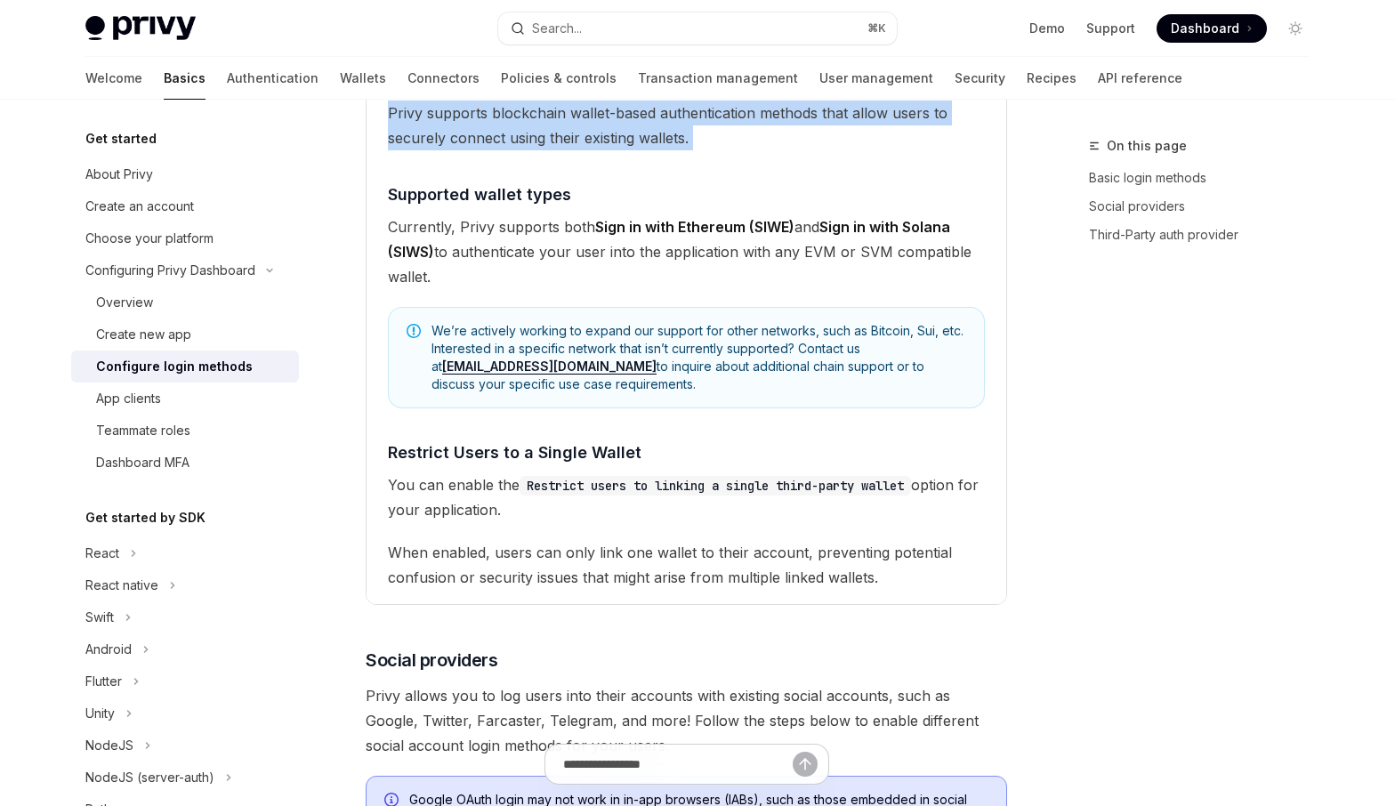
scroll to position [545, 0]
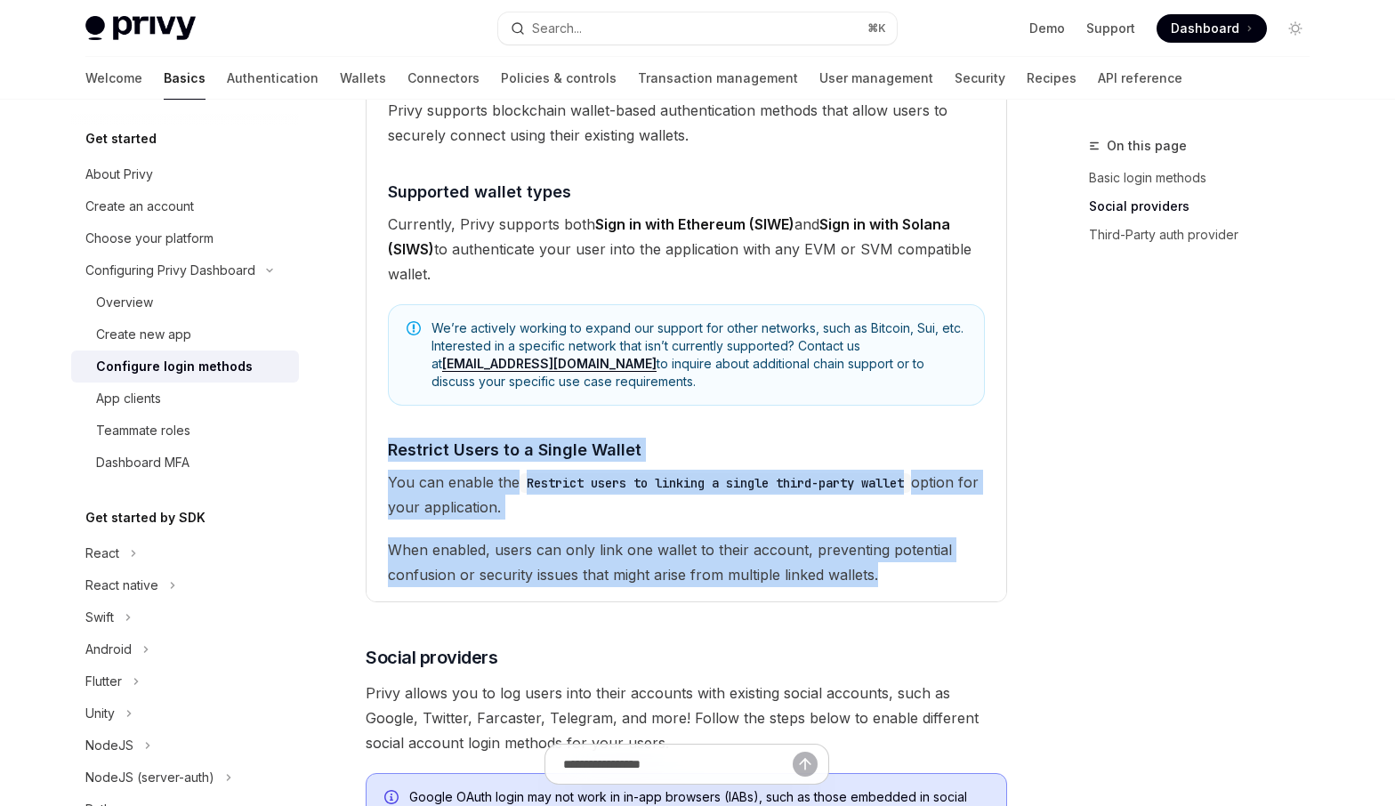
drag, startPoint x: 887, startPoint y: 580, endPoint x: 385, endPoint y: 470, distance: 513.6
click at [388, 459] on children "Privy supports blockchain wallet-based authentication methods that allow users …" at bounding box center [686, 342] width 597 height 489
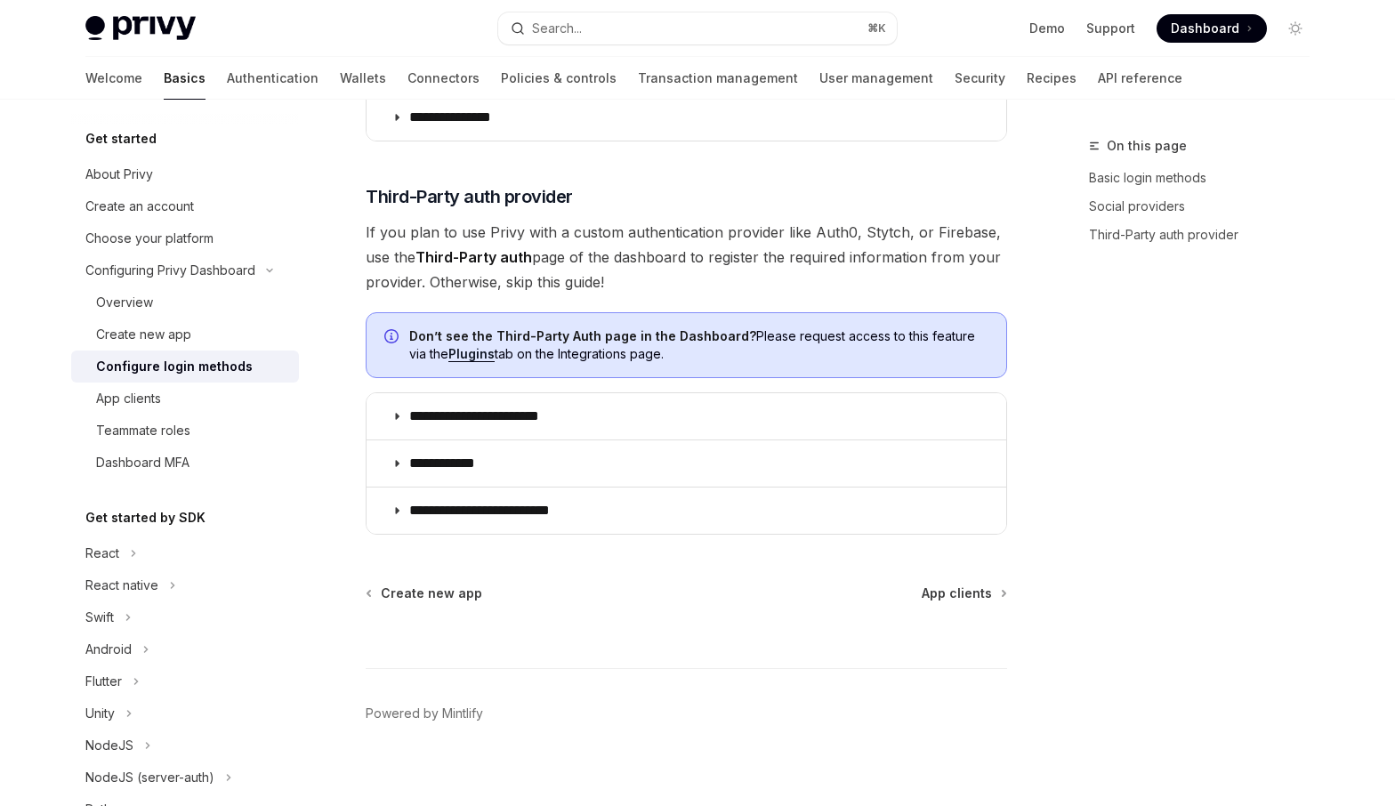
scroll to position [1433, 0]
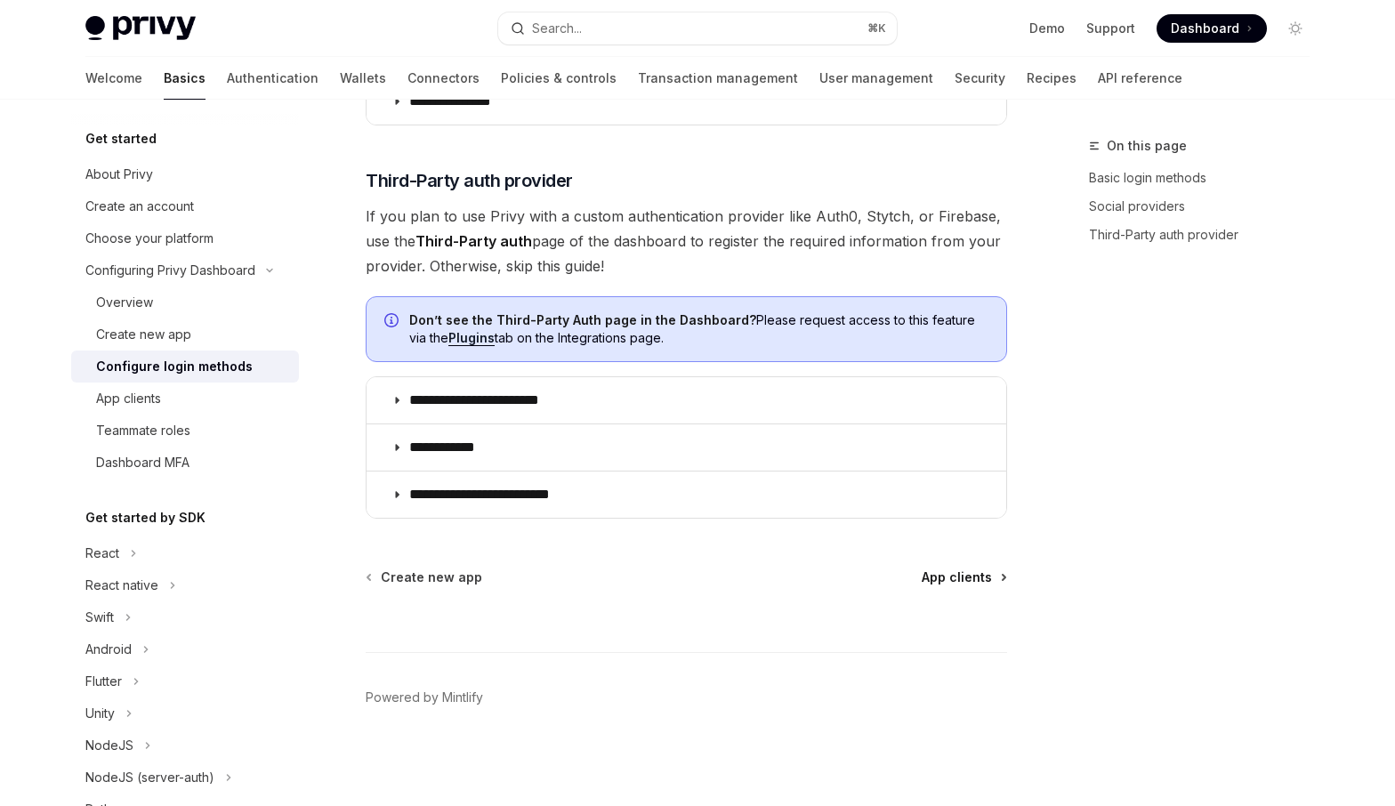
click at [976, 579] on span "App clients" at bounding box center [956, 577] width 70 height 18
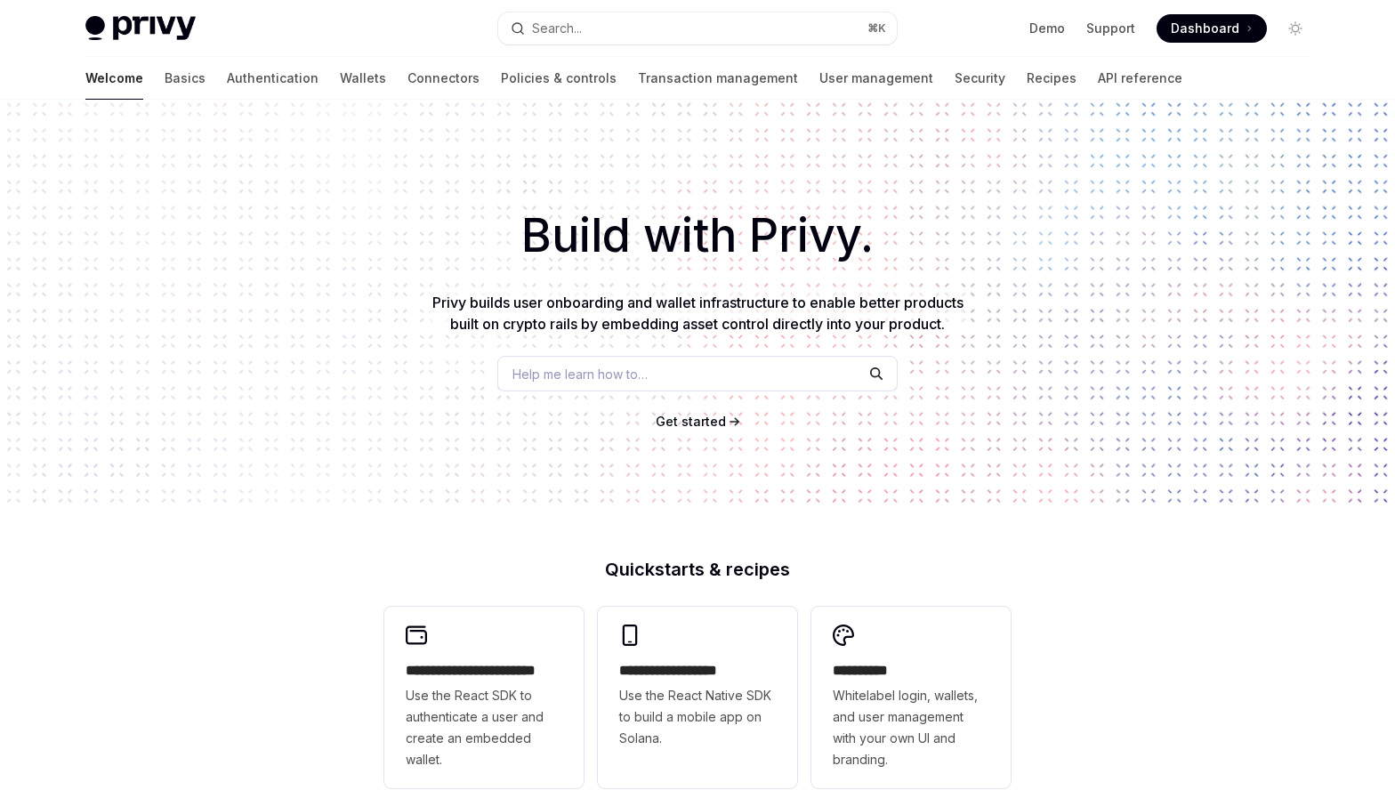
click at [760, 304] on span "Privy builds user onboarding and wallet infrastructure to enable better product…" at bounding box center [697, 313] width 531 height 39
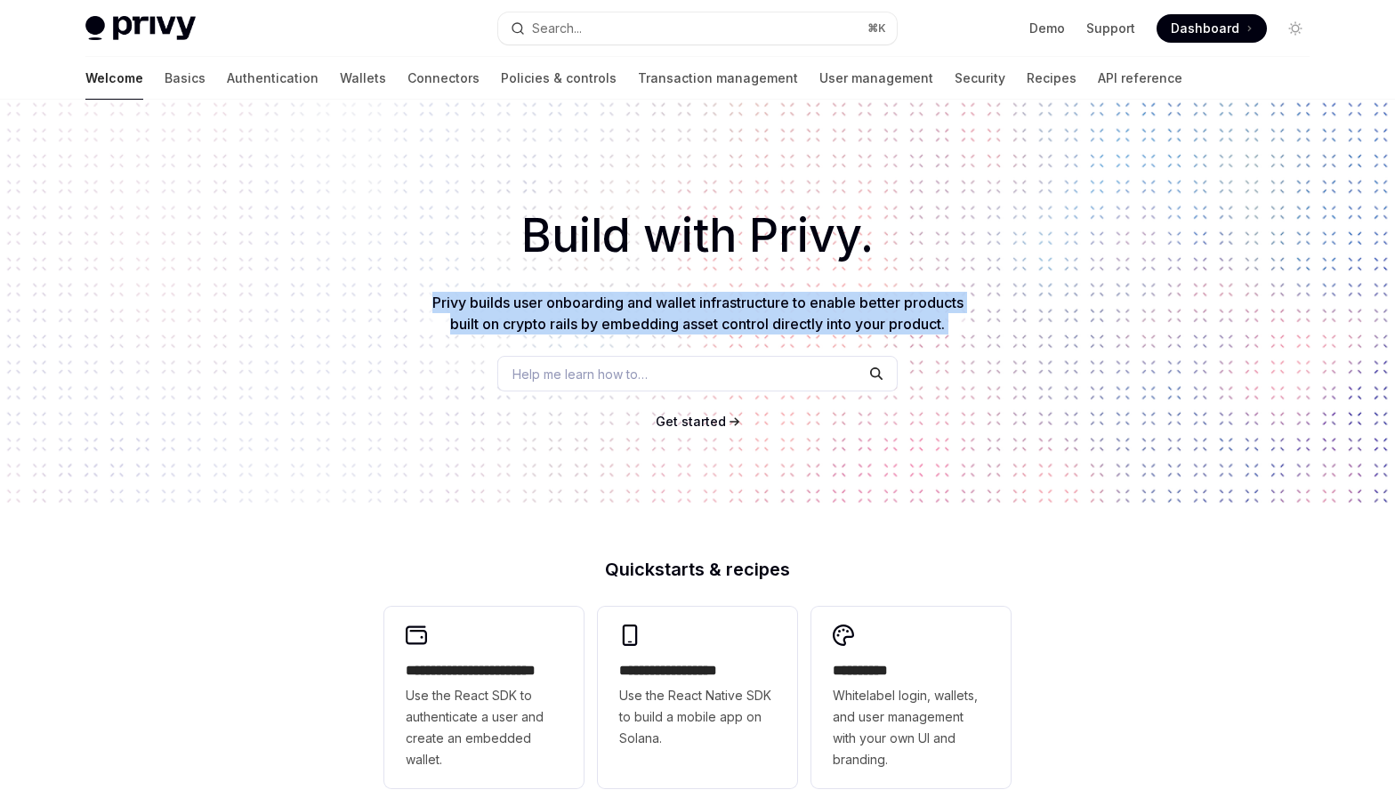
click at [760, 304] on span "Privy builds user onboarding and wallet infrastructure to enable better product…" at bounding box center [697, 313] width 531 height 39
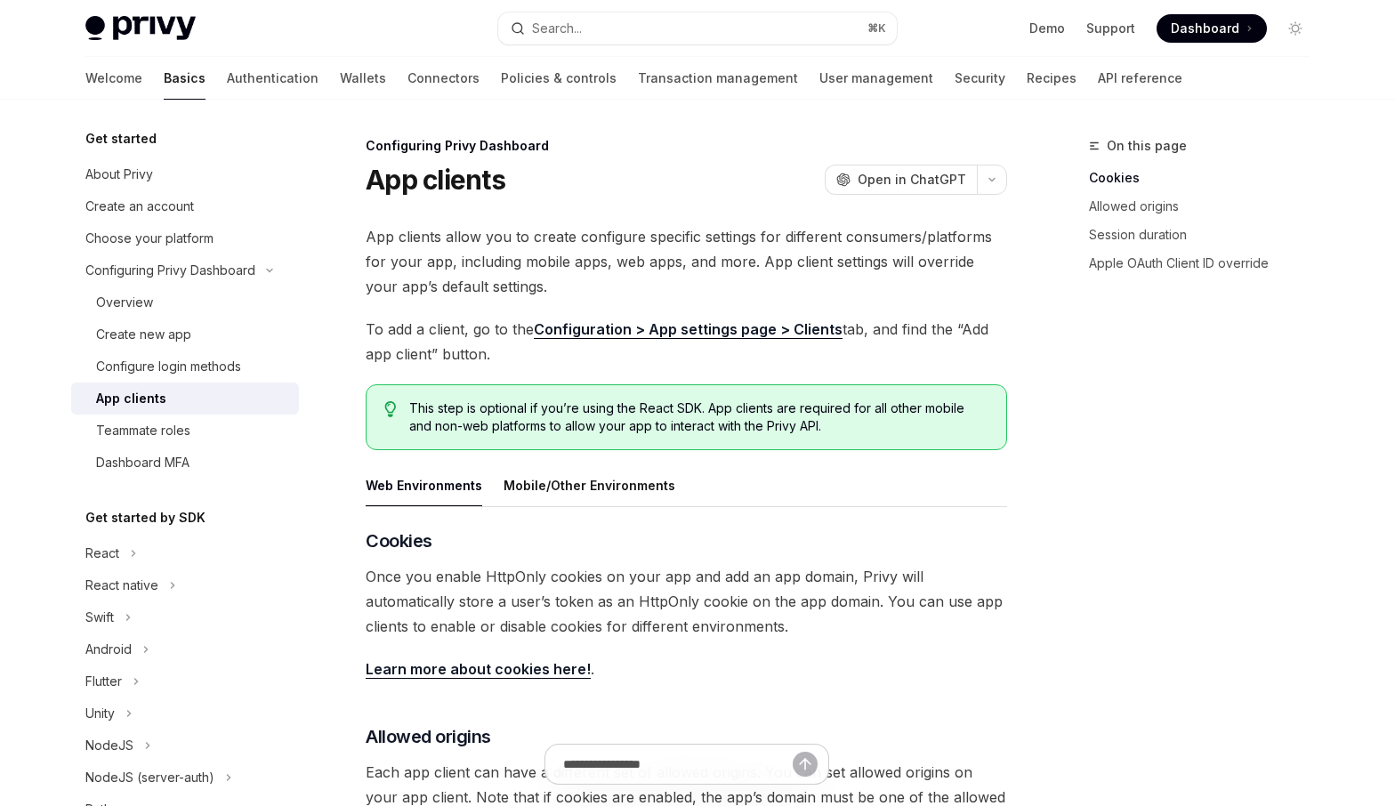
scroll to position [8, 0]
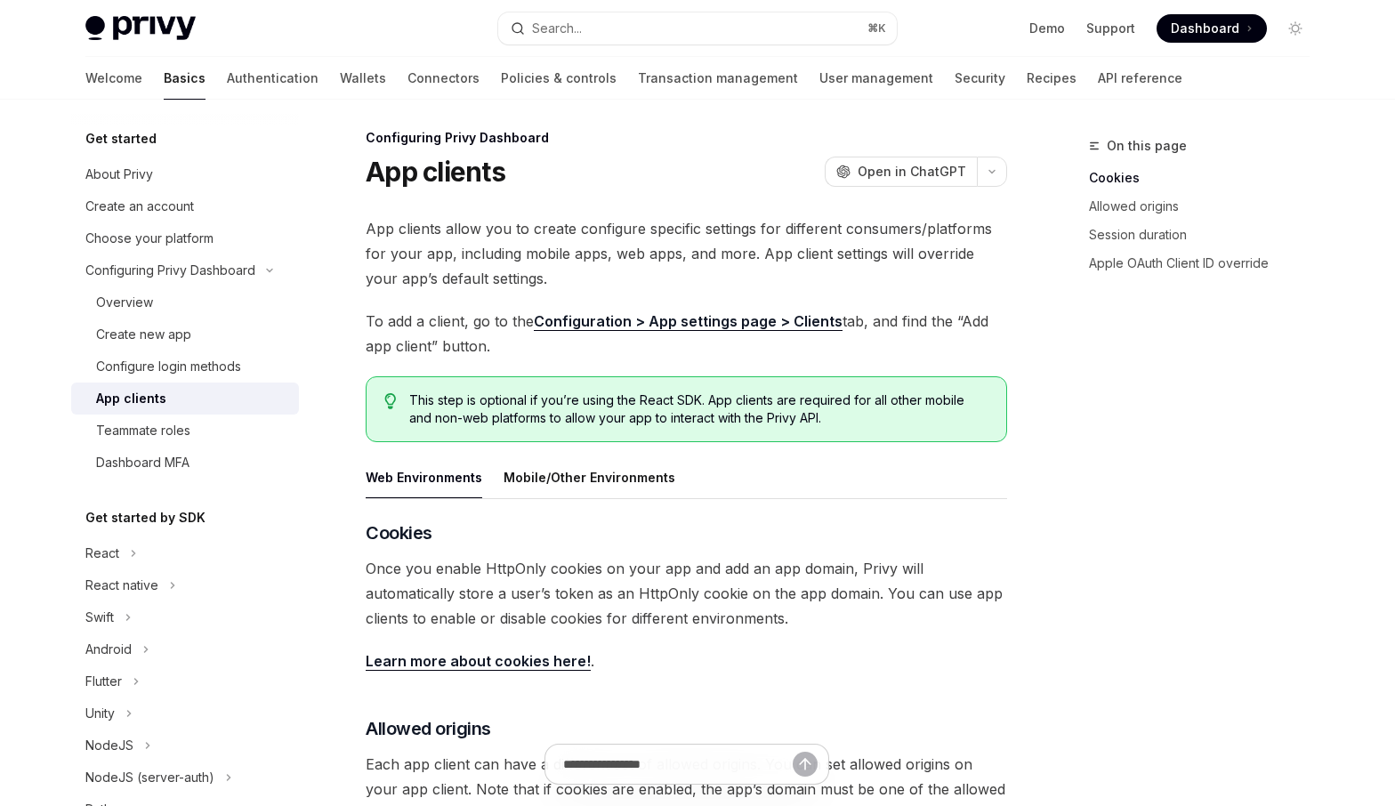
click at [607, 261] on span "App clients allow you to create configure specific settings for different consu…" at bounding box center [686, 253] width 641 height 75
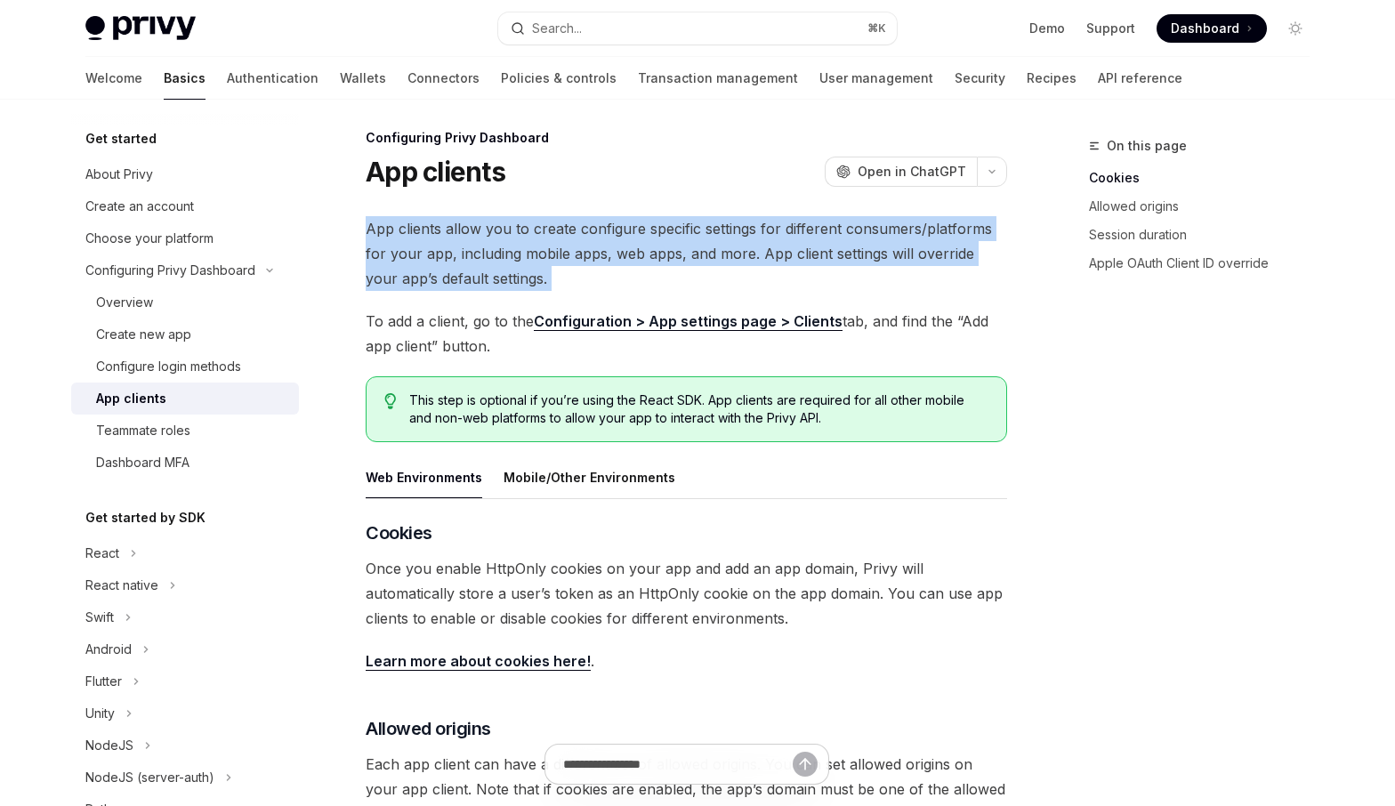
click at [607, 261] on span "App clients allow you to create configure specific settings for different consu…" at bounding box center [686, 253] width 641 height 75
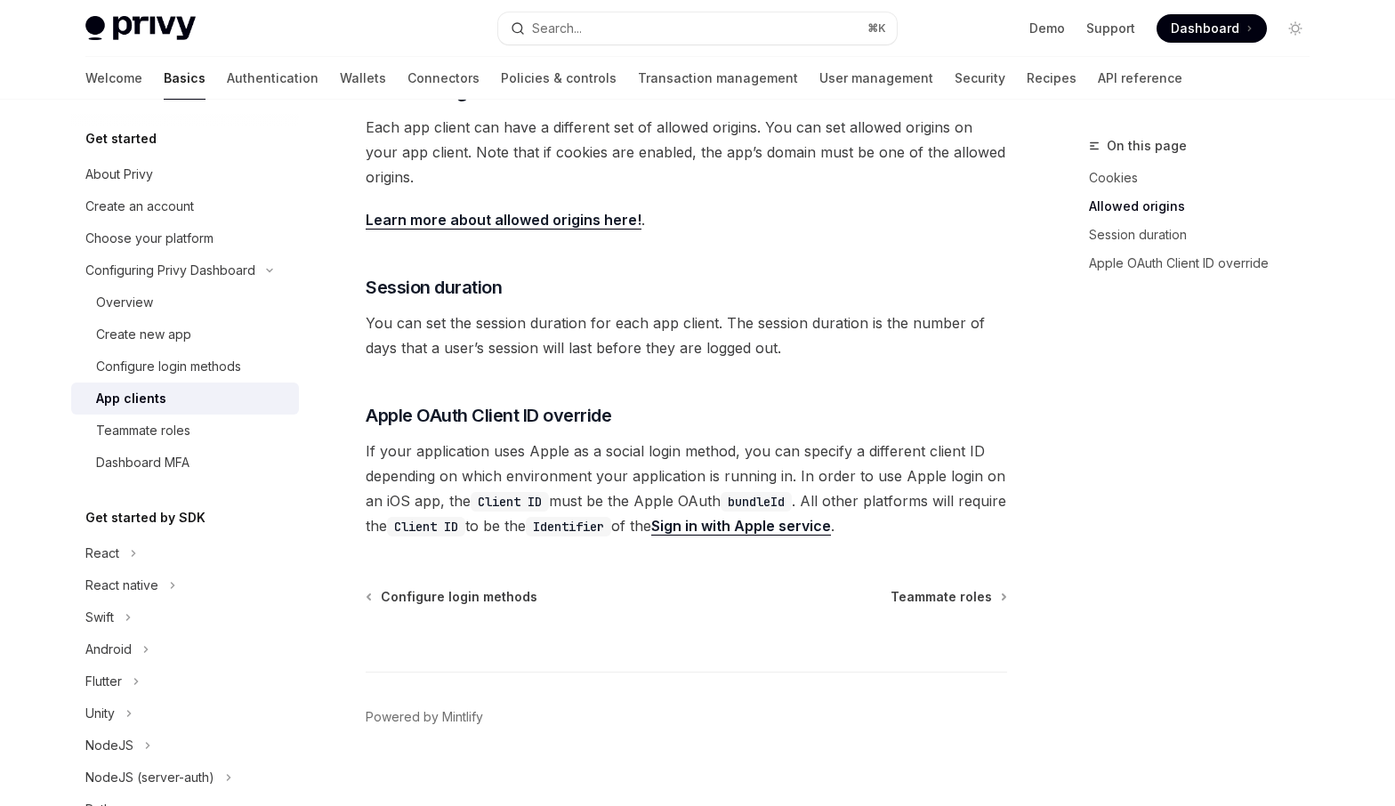
scroll to position [664, 0]
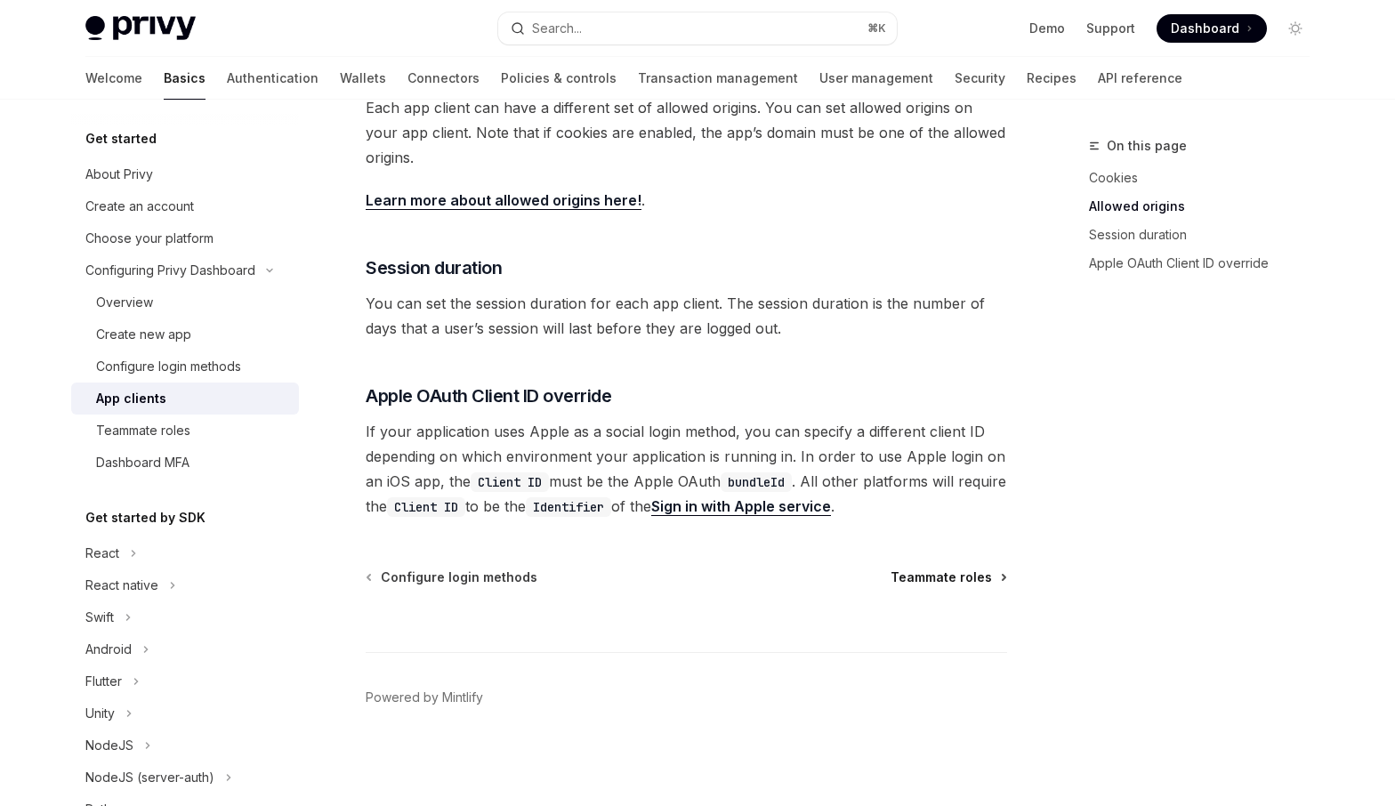
click at [962, 580] on span "Teammate roles" at bounding box center [940, 577] width 101 height 18
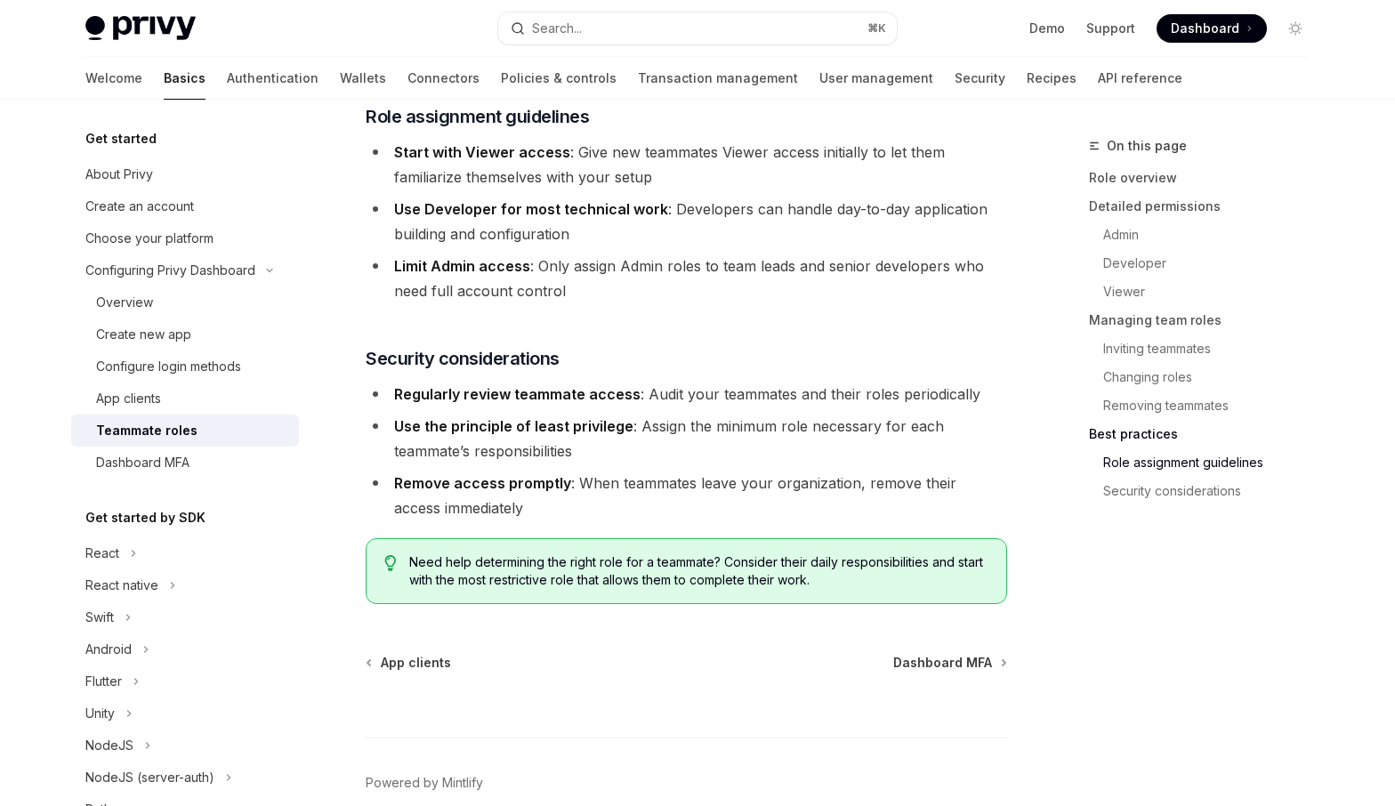
scroll to position [3062, 0]
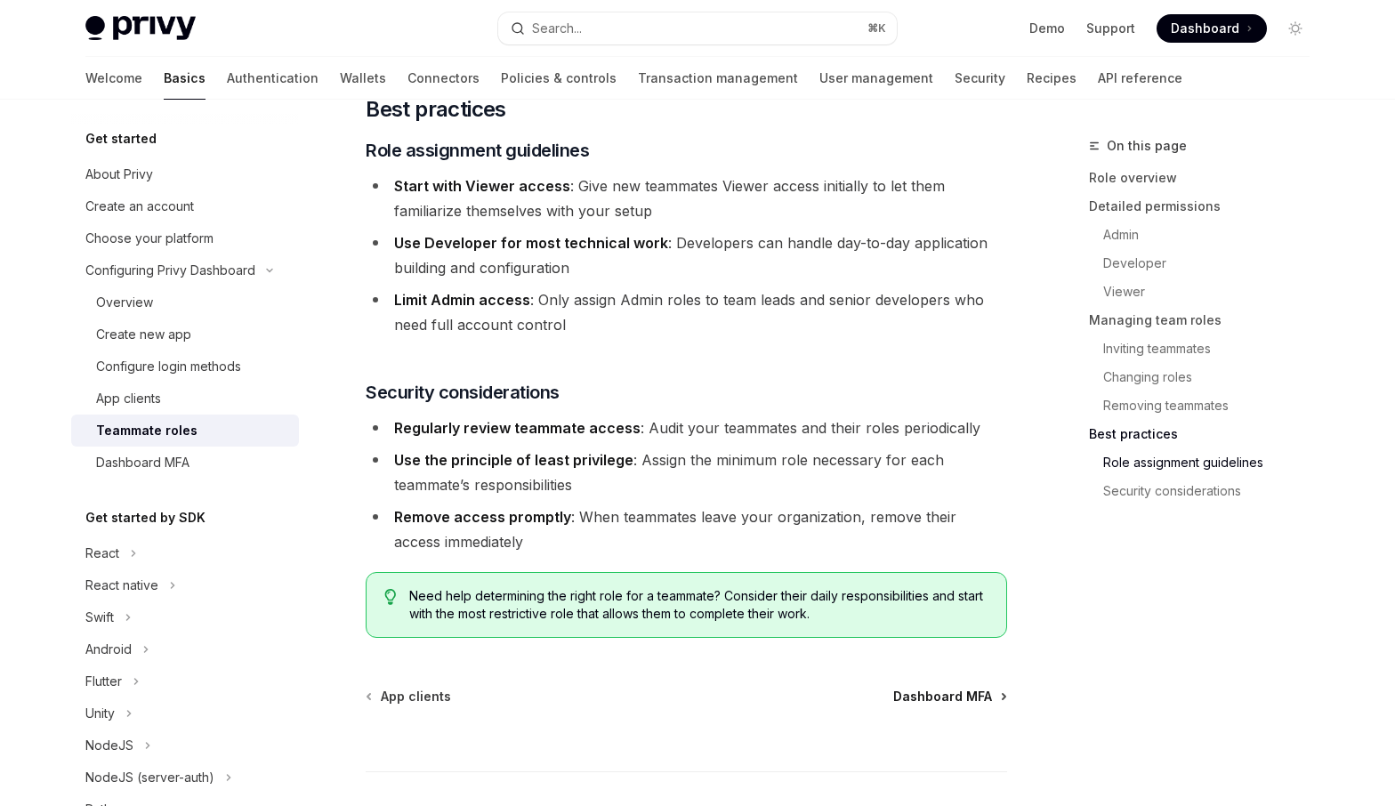
click at [960, 688] on span "Dashboard MFA" at bounding box center [942, 697] width 99 height 18
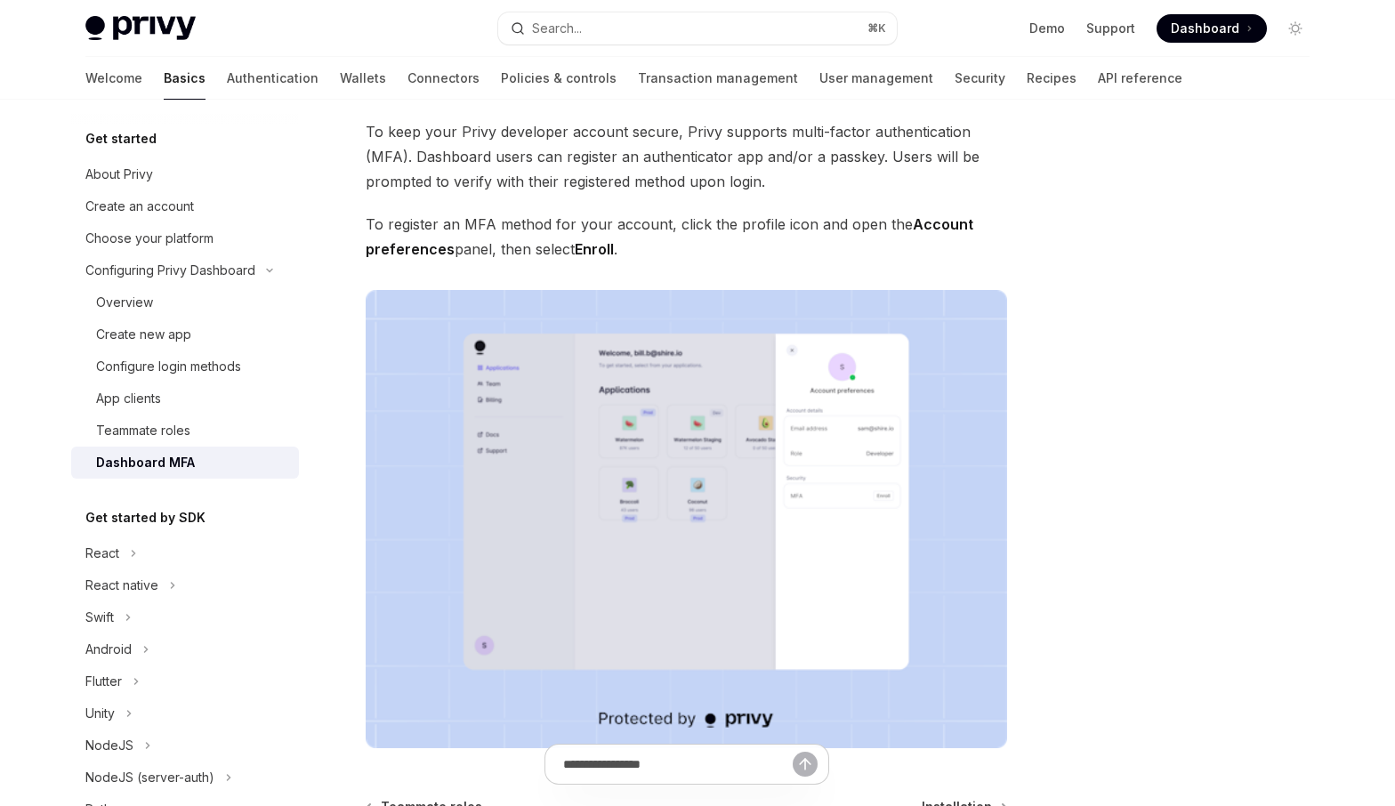
scroll to position [334, 0]
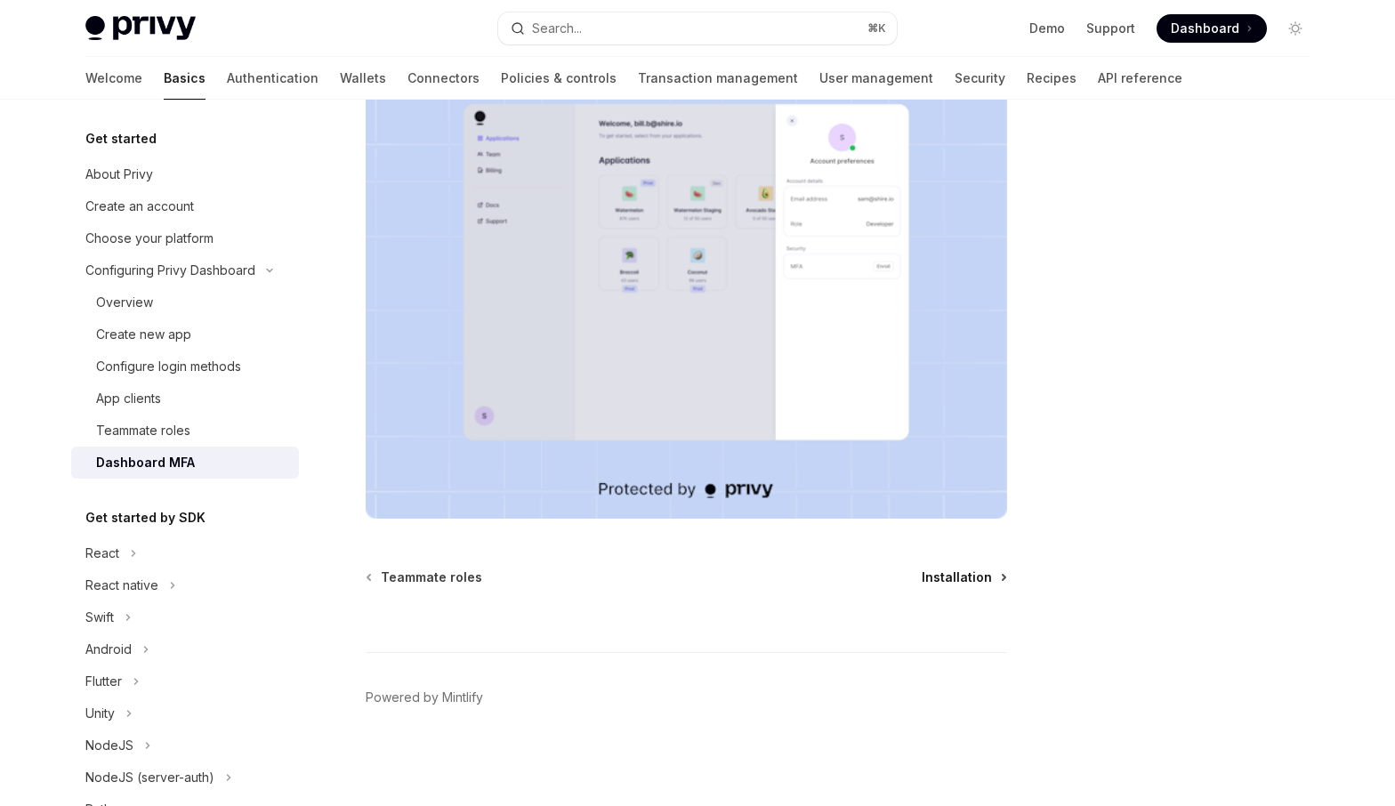
click at [961, 580] on span "Installation" at bounding box center [956, 577] width 70 height 18
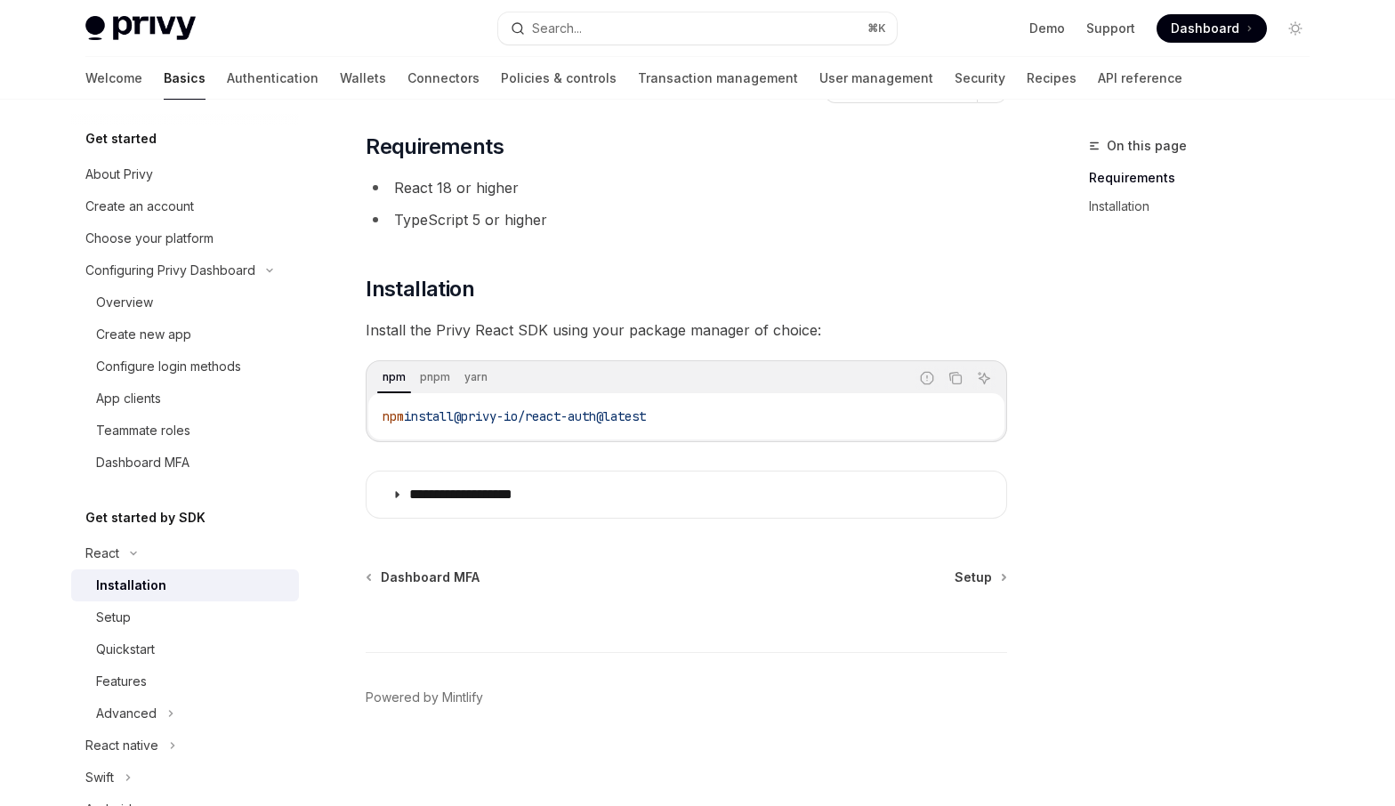
scroll to position [92, 0]
click at [968, 581] on span "Setup" at bounding box center [972, 577] width 37 height 18
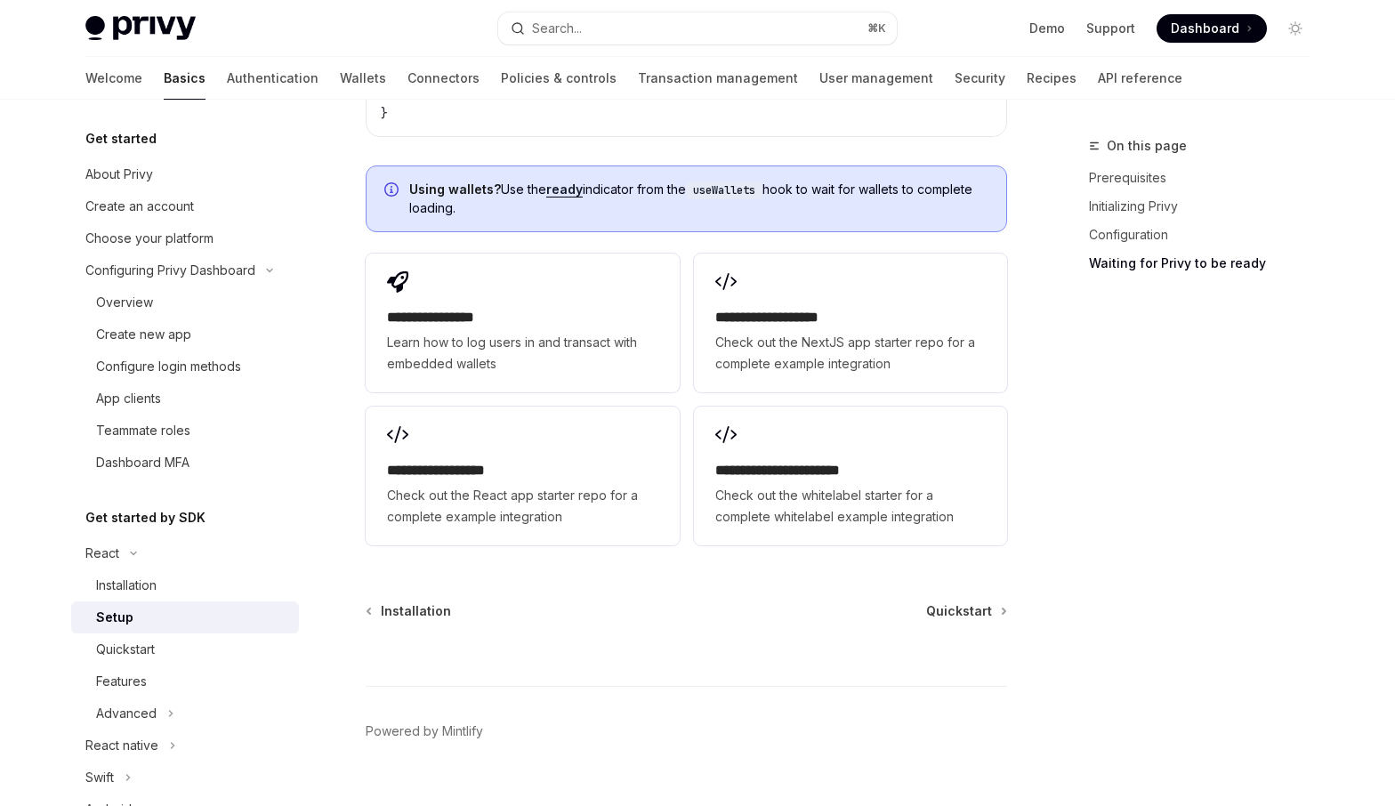
scroll to position [2263, 0]
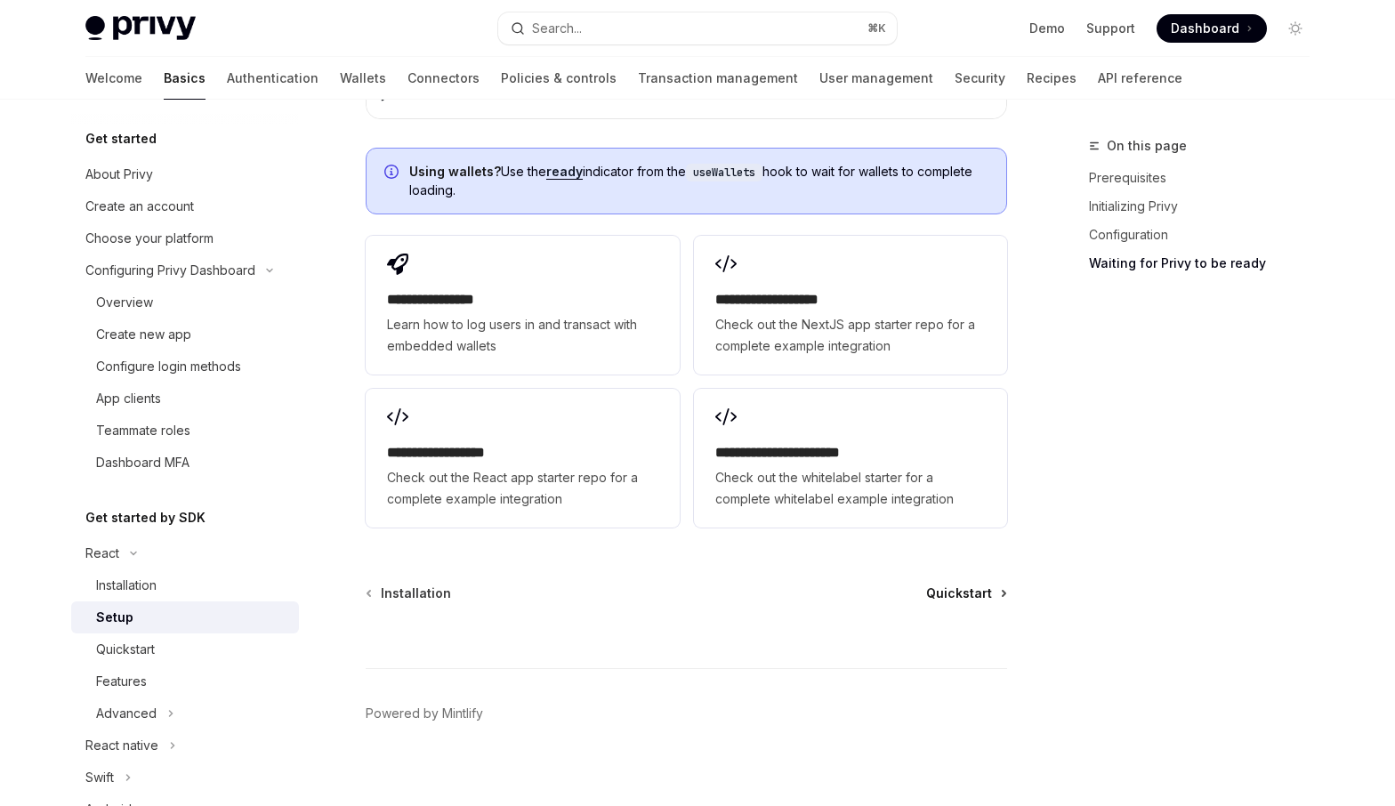
click at [967, 599] on span "Quickstart" at bounding box center [959, 593] width 66 height 18
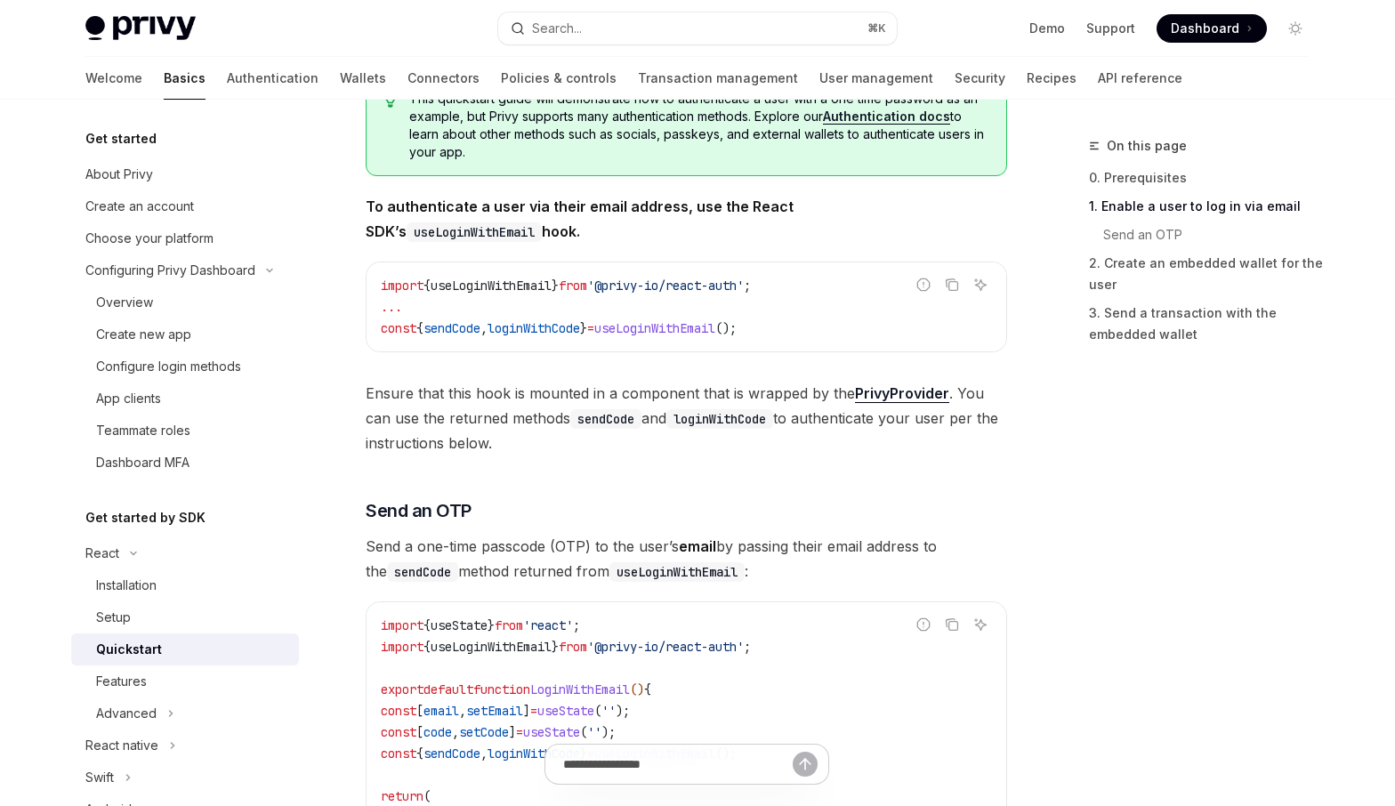
scroll to position [361, 0]
click at [495, 392] on span "Ensure that this hook is mounted in a component that is wrapped by the PrivyPro…" at bounding box center [686, 416] width 641 height 75
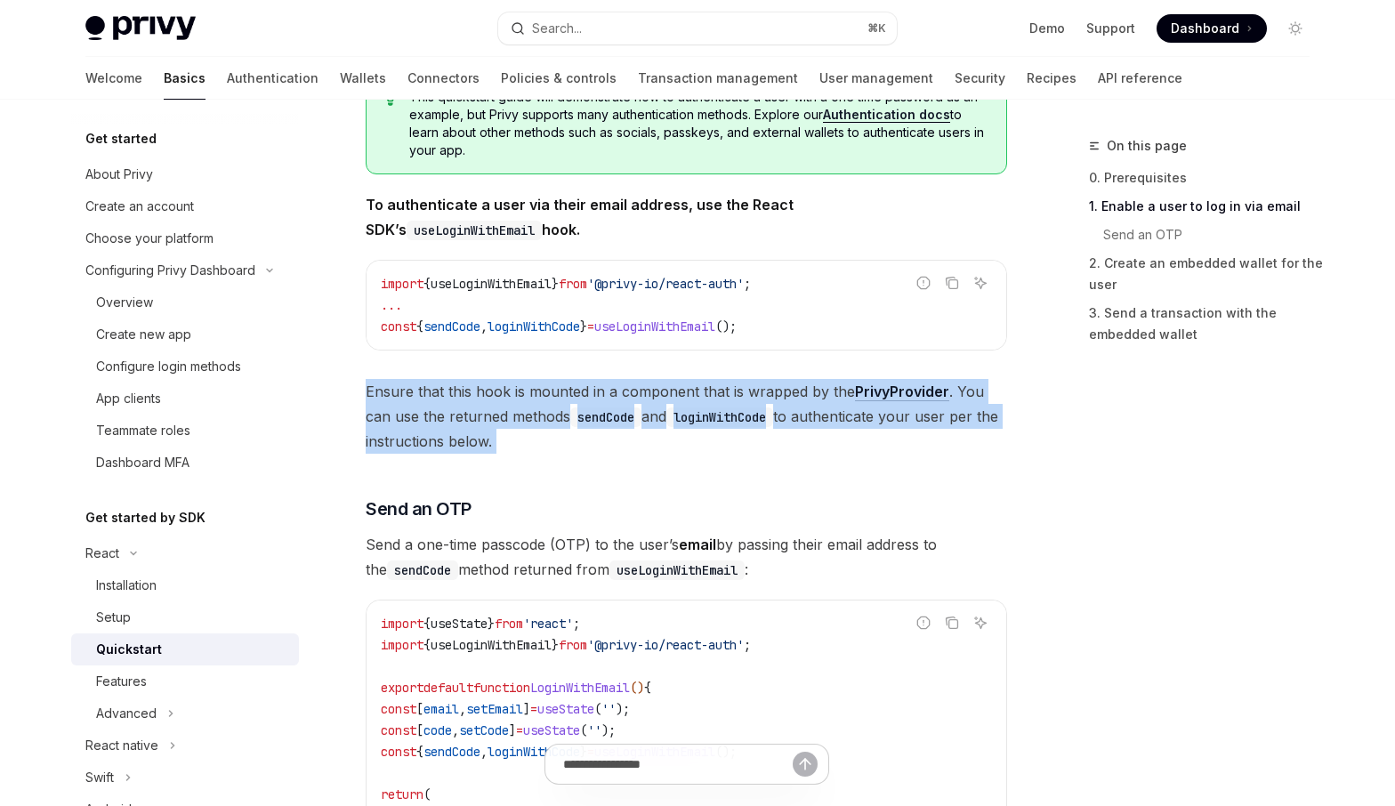
click at [495, 392] on span "Ensure that this hook is mounted in a component that is wrapped by the PrivyPro…" at bounding box center [686, 416] width 641 height 75
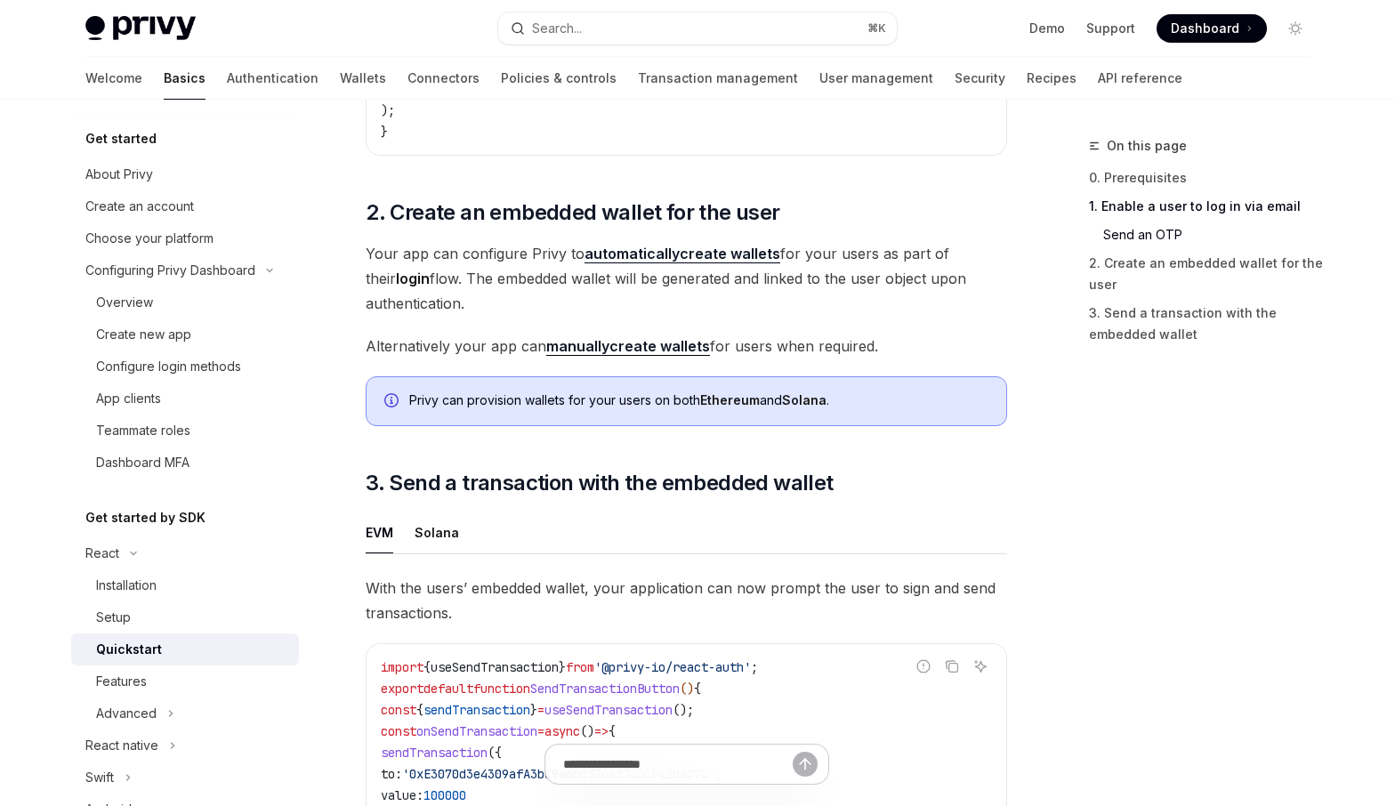
scroll to position [1196, 0]
click at [569, 291] on span "Your app can configure Privy to automatically create wallets for your users as …" at bounding box center [686, 276] width 641 height 75
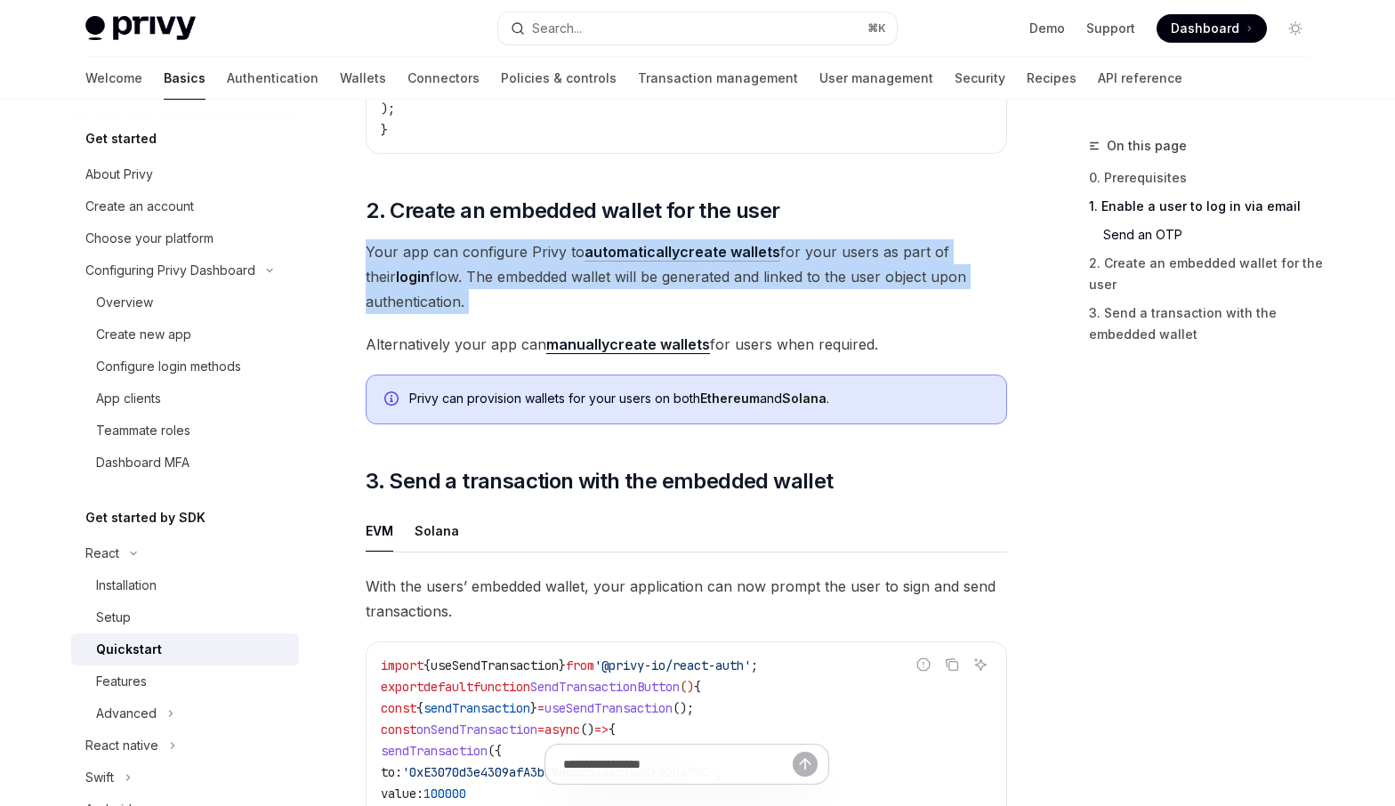
click at [569, 291] on span "Your app can configure Privy to automatically create wallets for your users as …" at bounding box center [686, 276] width 641 height 75
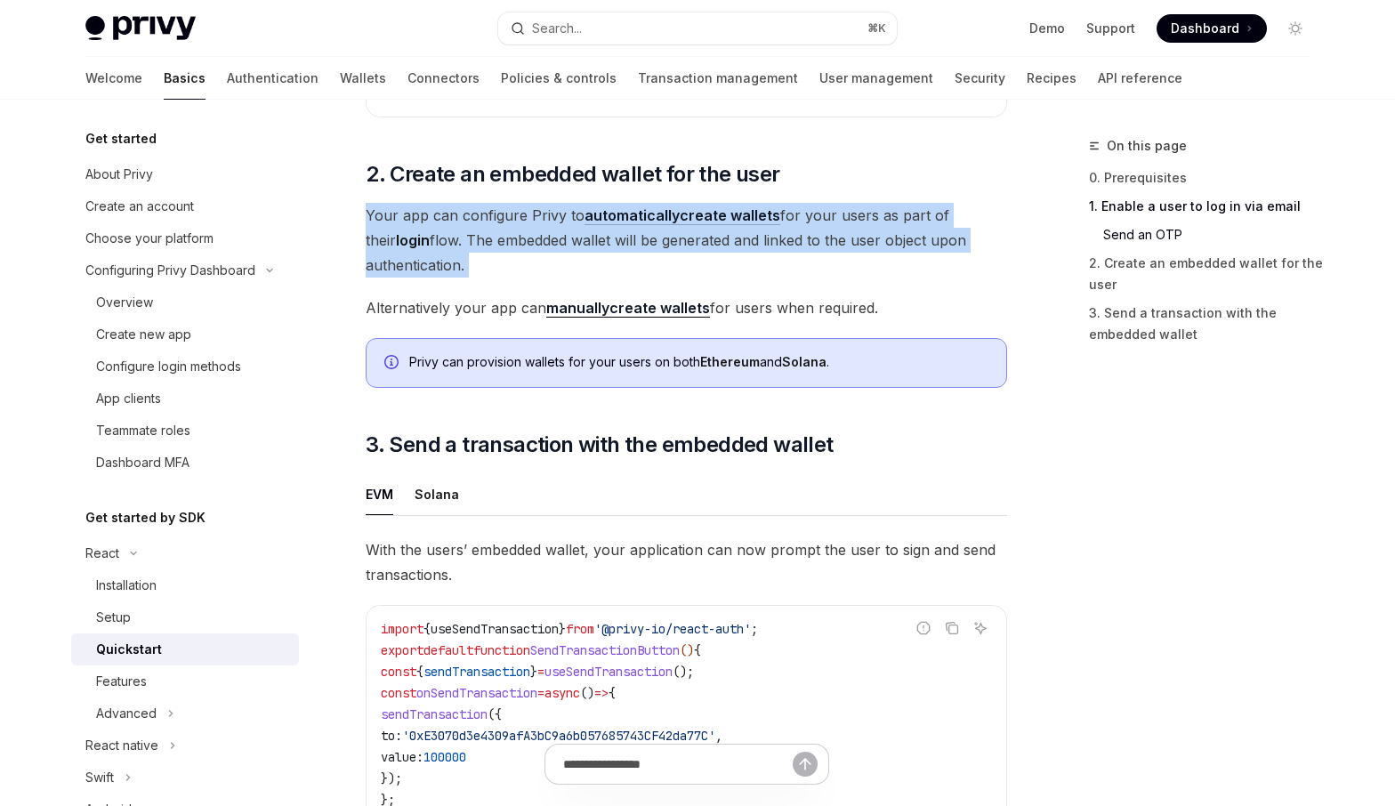
scroll to position [1238, 0]
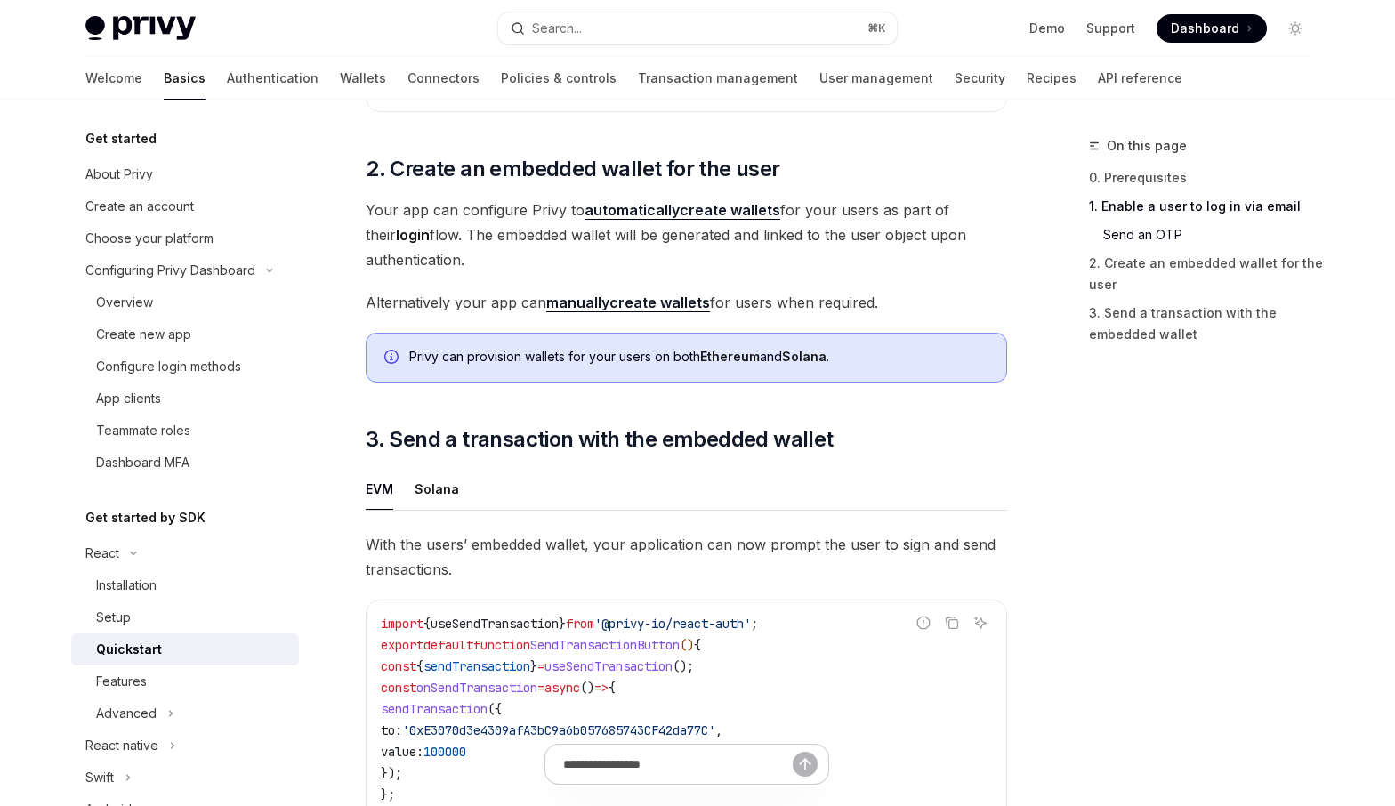
click at [519, 310] on span "Alternatively your app can manually create wallets for users when required." at bounding box center [686, 302] width 641 height 25
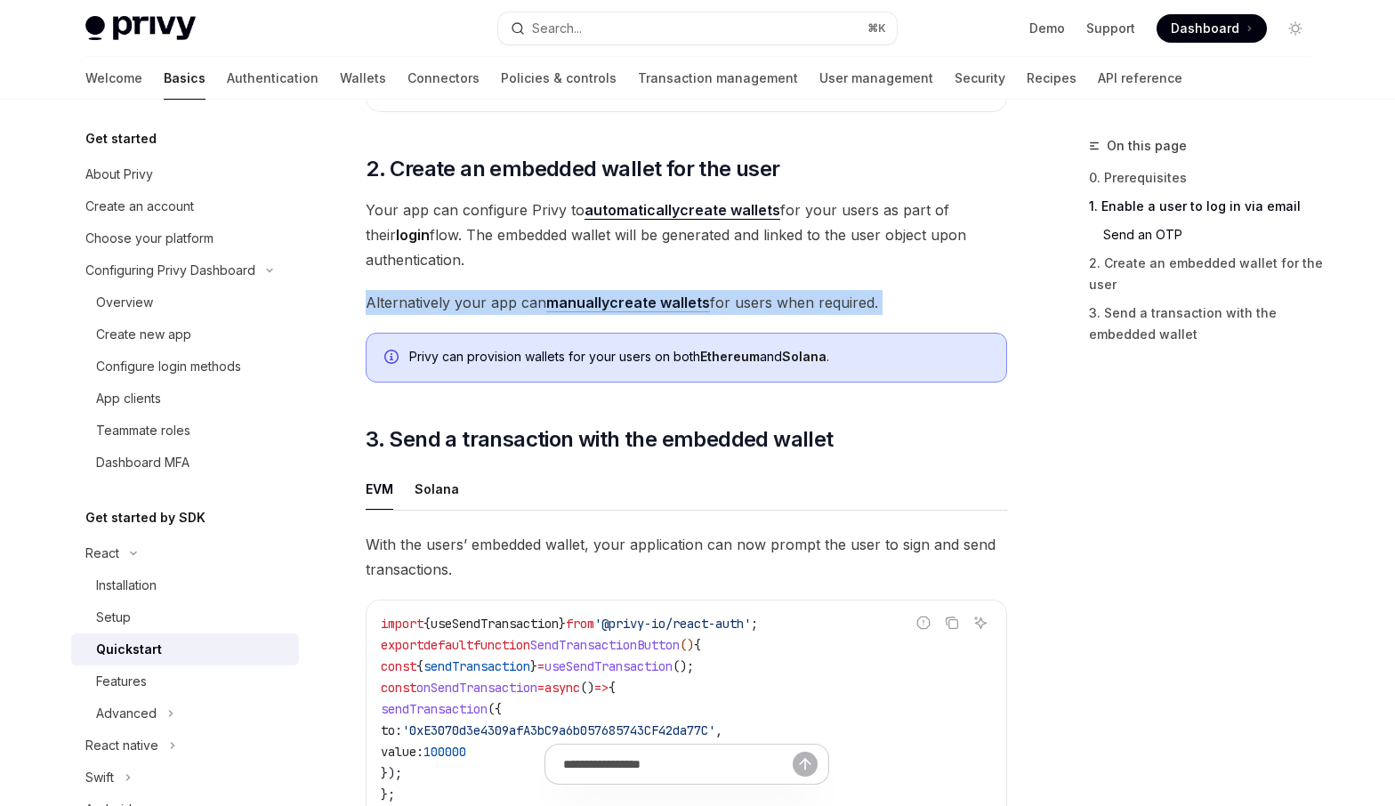
click at [519, 310] on span "Alternatively your app can manually create wallets for users when required." at bounding box center [686, 302] width 641 height 25
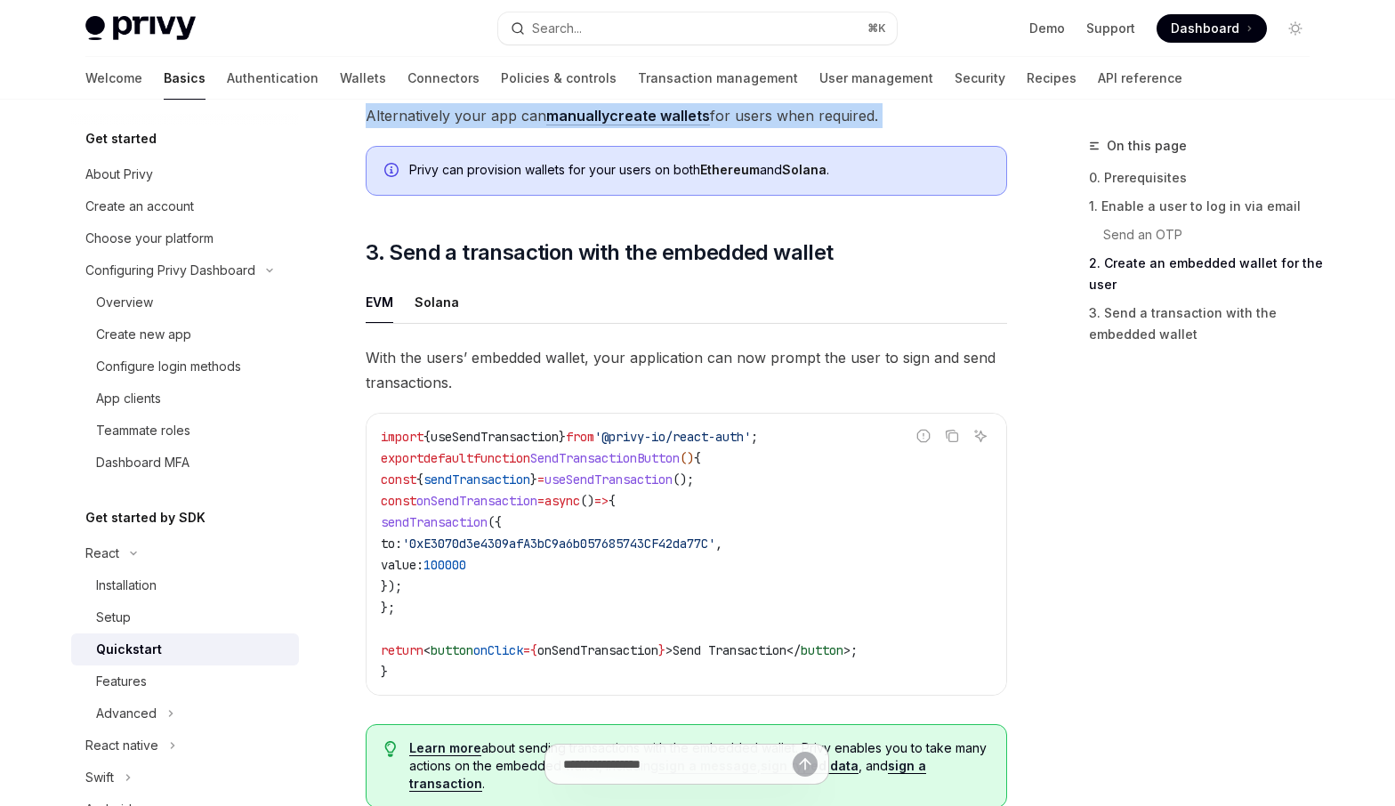
scroll to position [1428, 0]
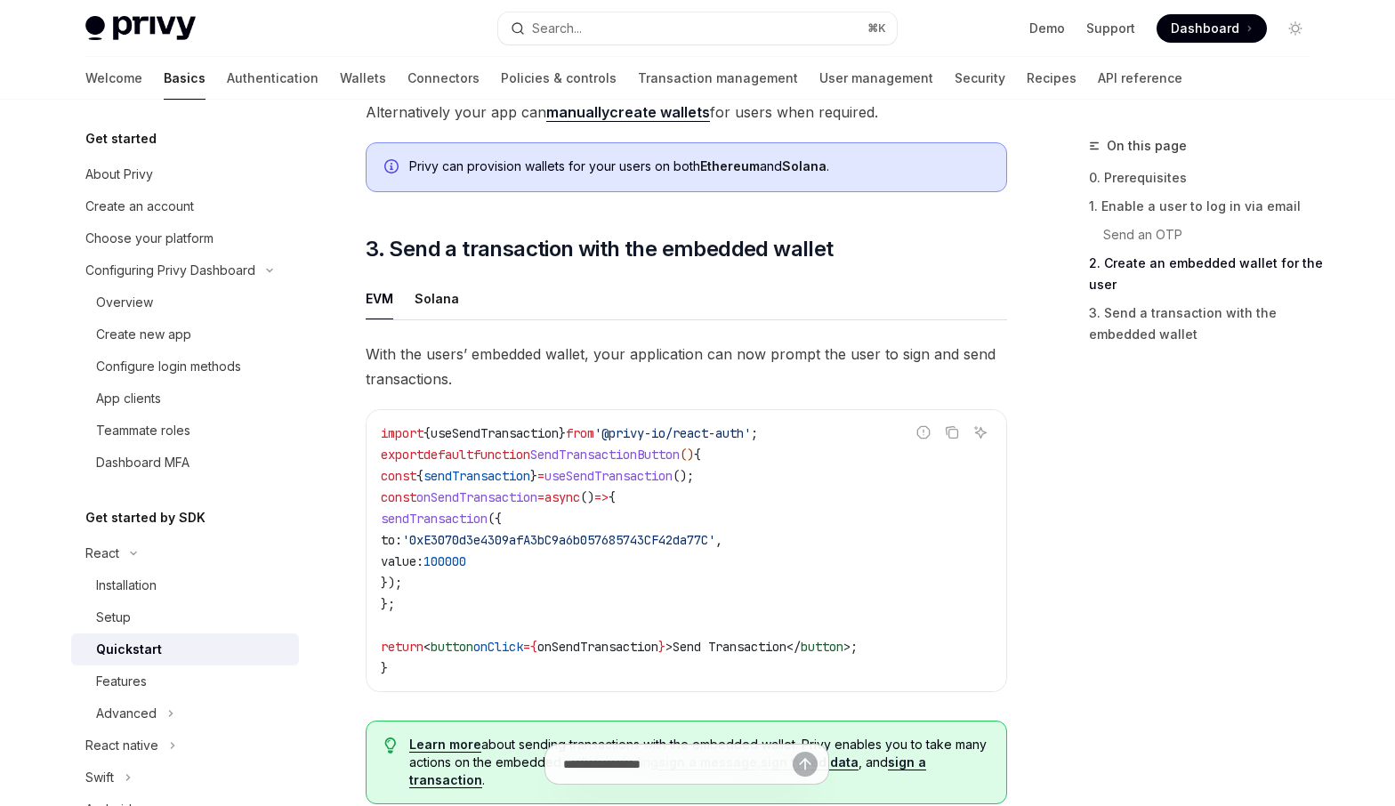
click at [672, 484] on span "useSendTransaction" at bounding box center [608, 476] width 128 height 16
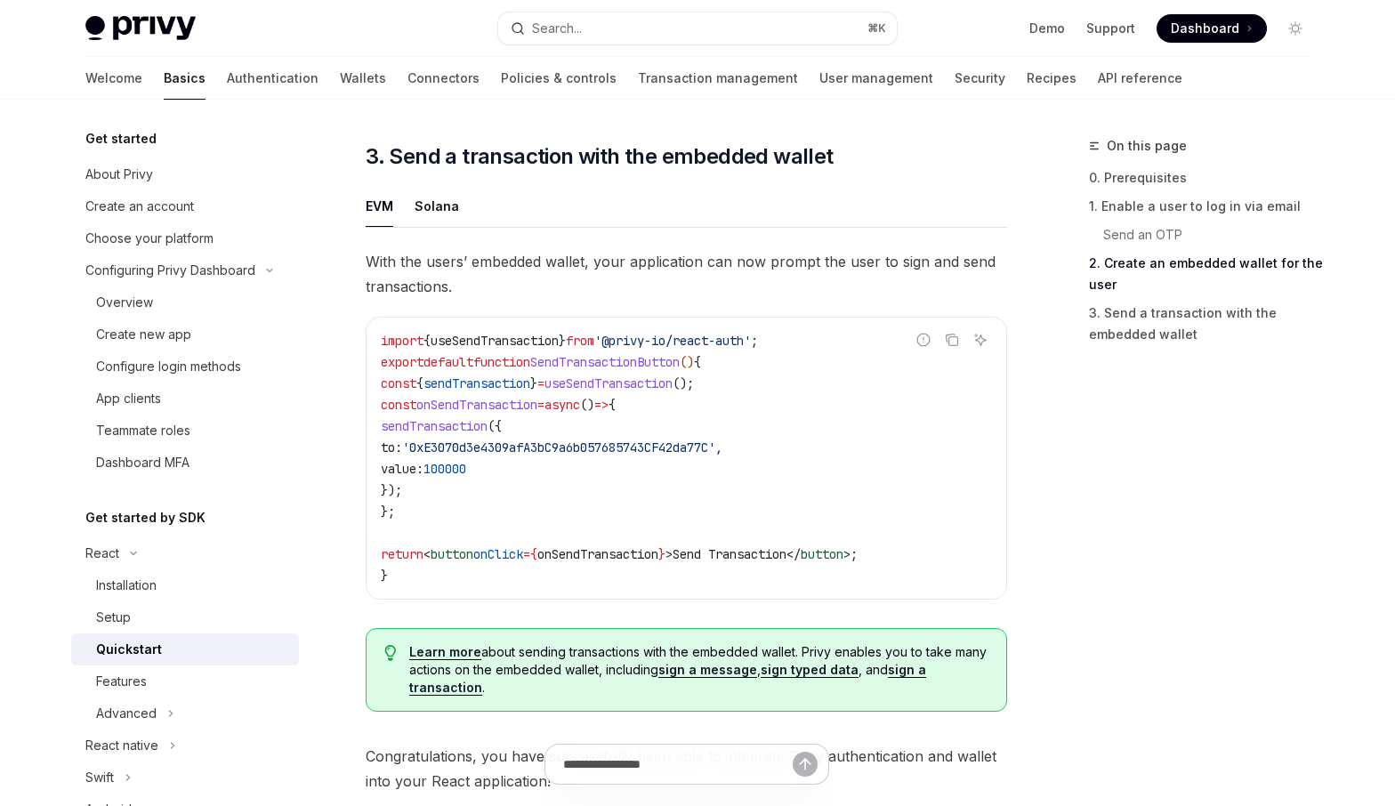
scroll to position [1522, 0]
click at [681, 455] on span "'0xE3070d3e4309afA3bC9a6b057685743CF42da77C'" at bounding box center [558, 446] width 313 height 16
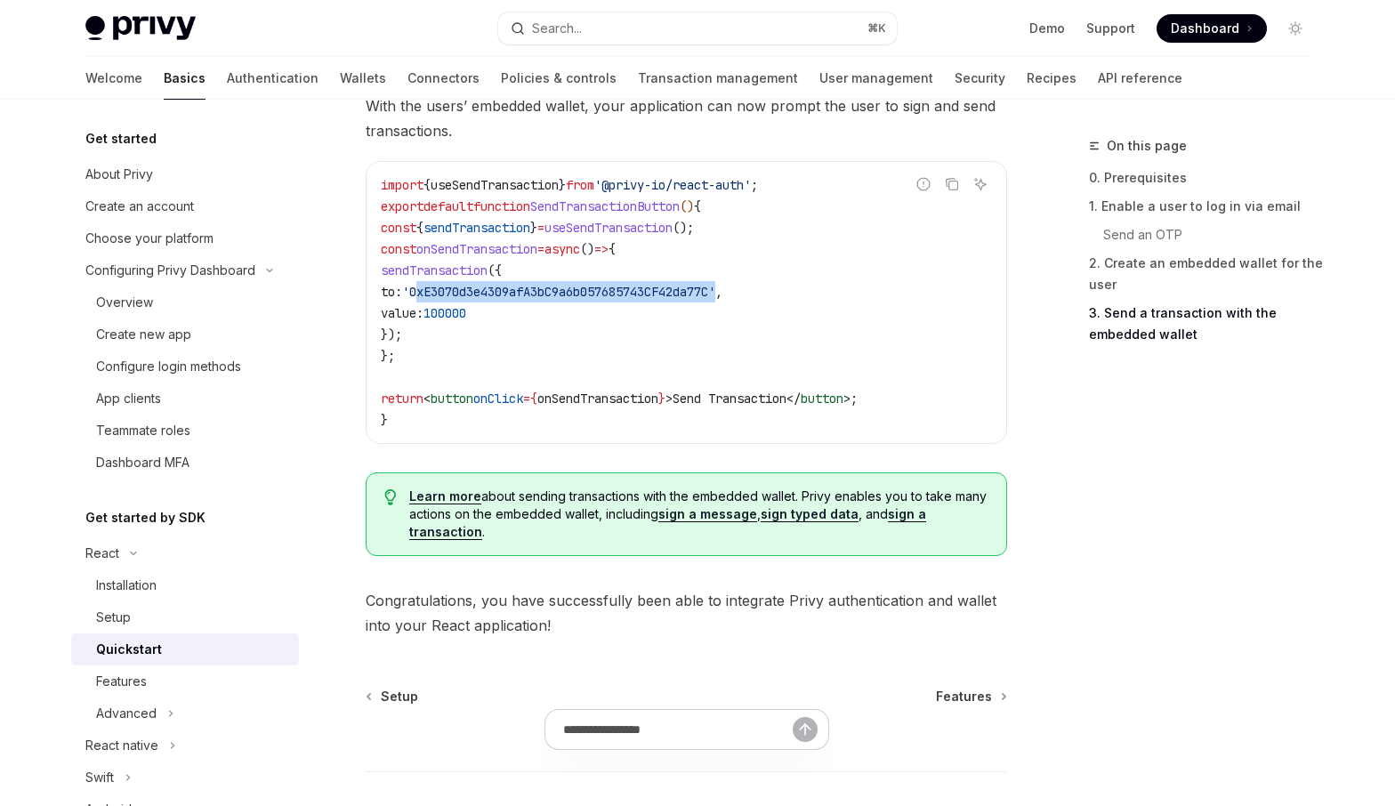
scroll to position [1692, 0]
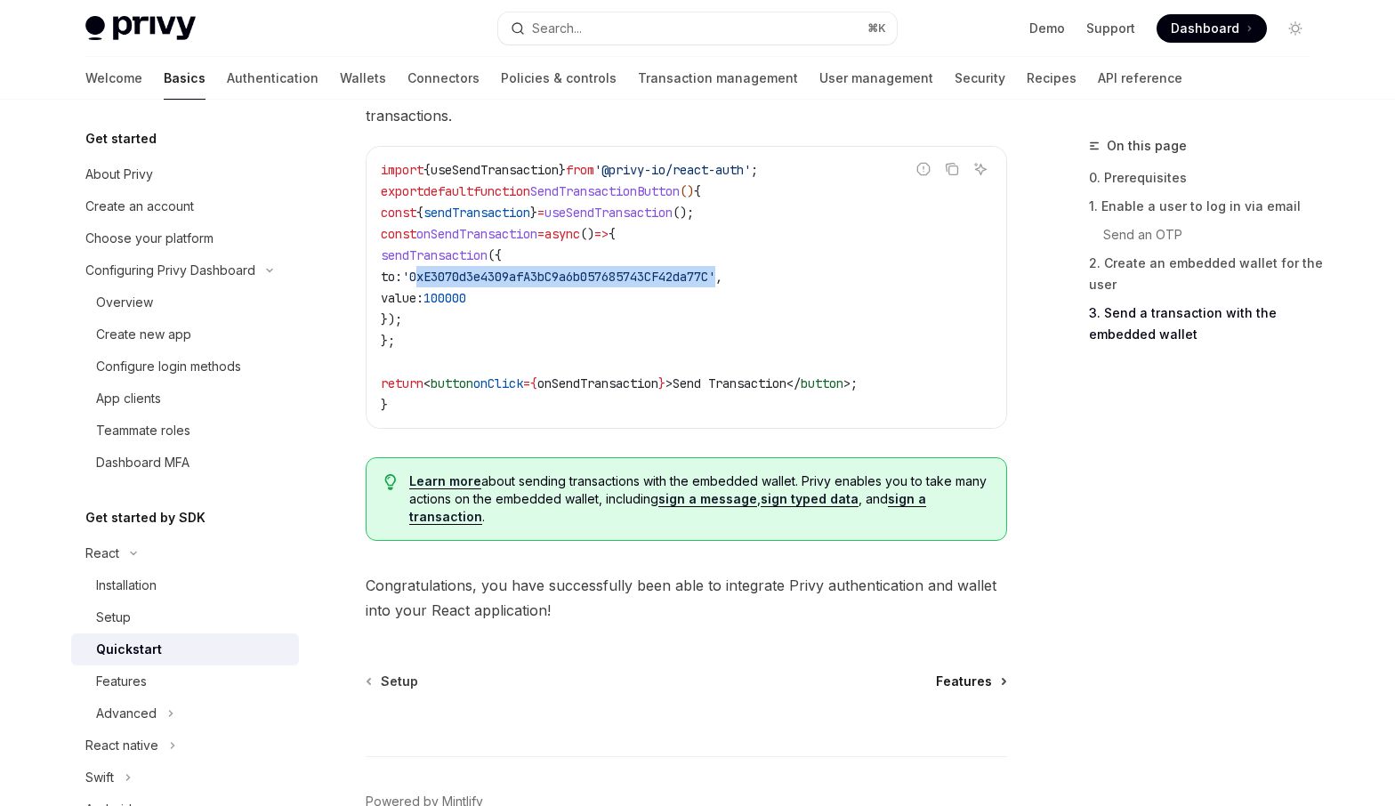
click at [982, 688] on span "Features" at bounding box center [964, 681] width 56 height 18
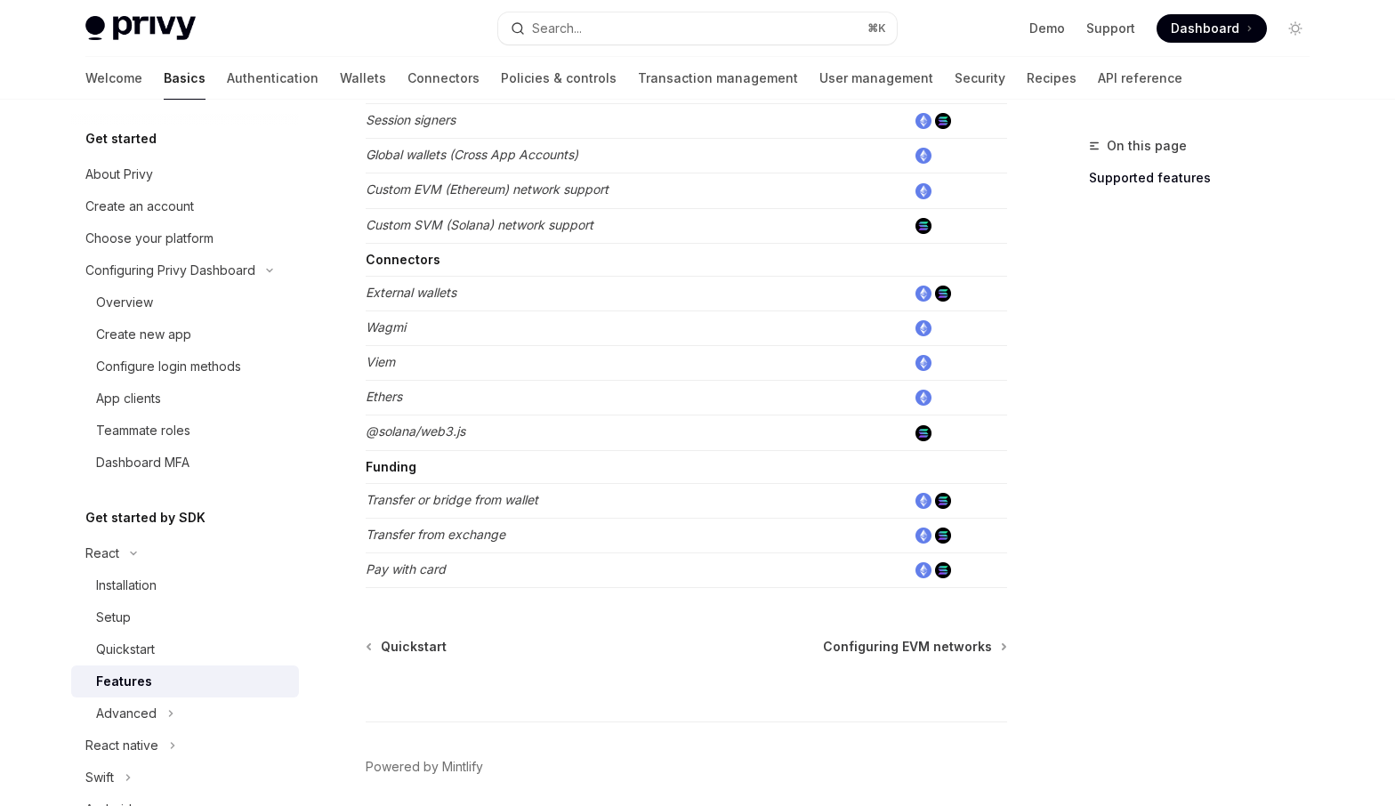
scroll to position [1110, 0]
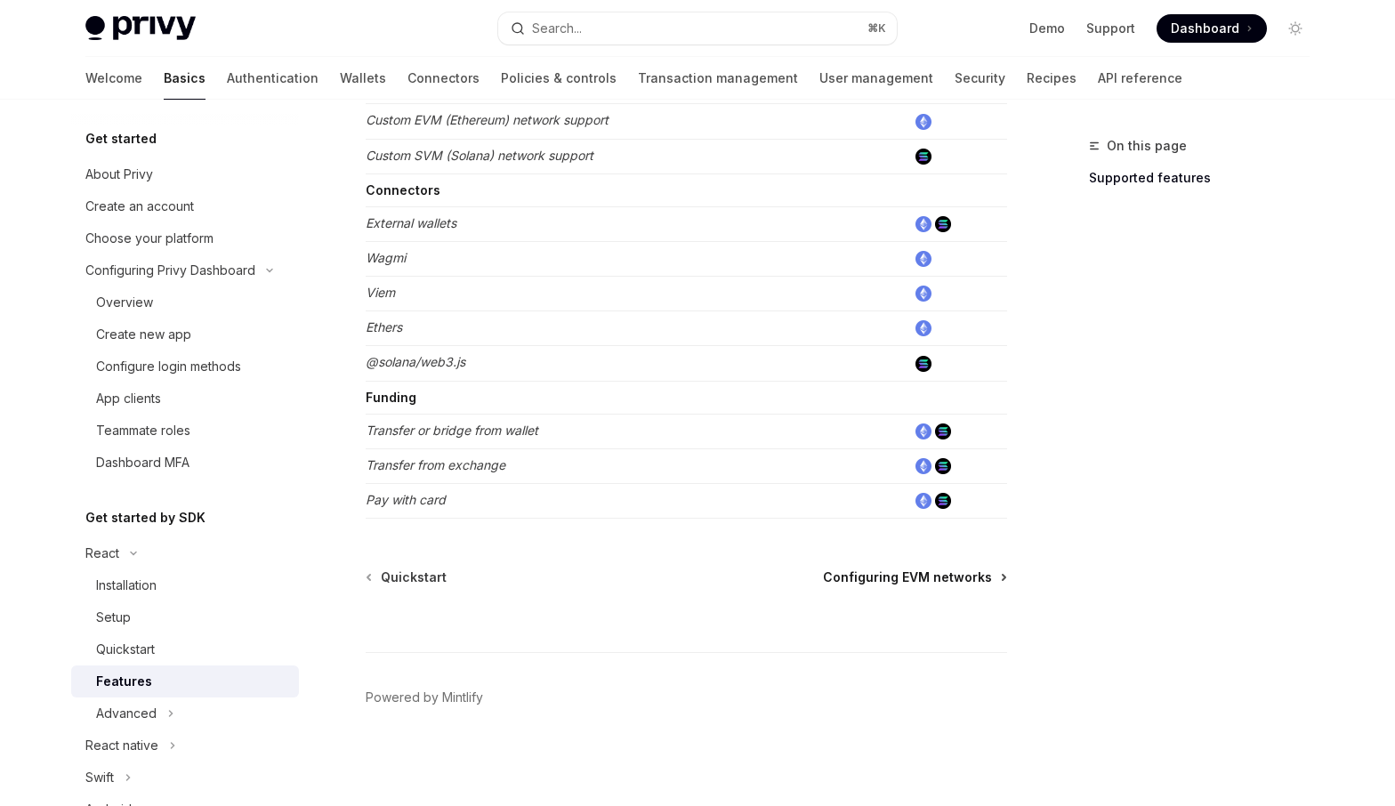
click at [950, 579] on span "Configuring EVM networks" at bounding box center [907, 577] width 169 height 18
type textarea "*"
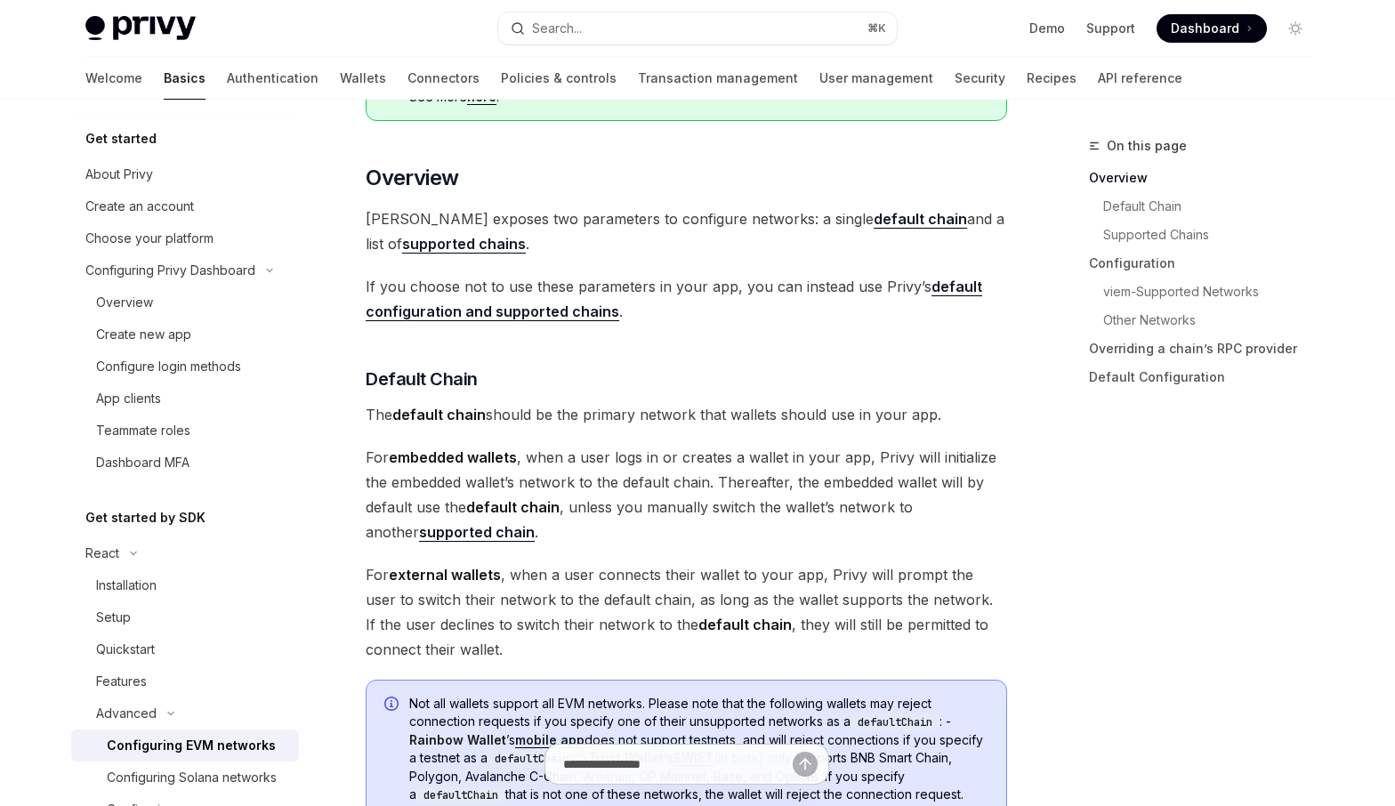
scroll to position [375, 0]
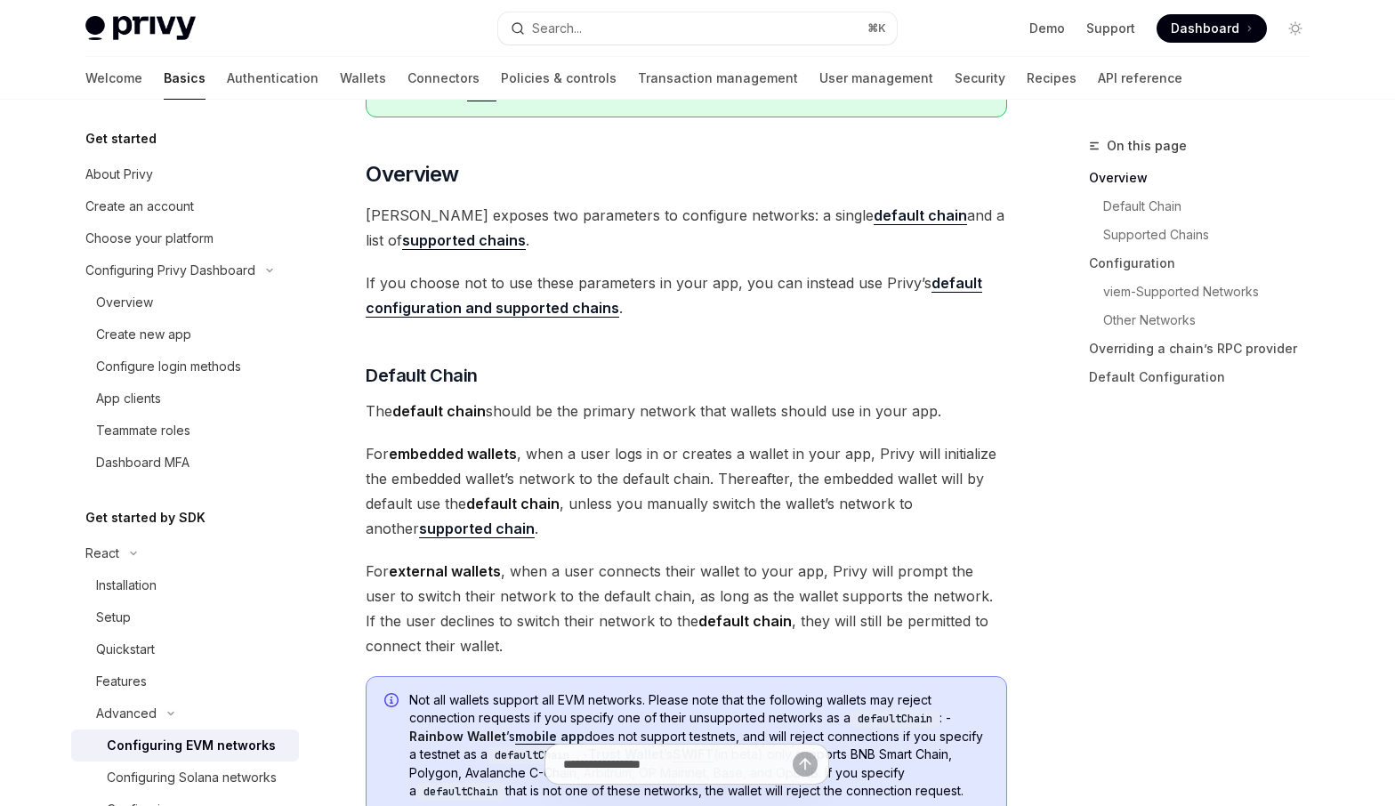
click at [748, 221] on span "[PERSON_NAME] exposes two parameters to configure networks: a single default ch…" at bounding box center [686, 228] width 641 height 50
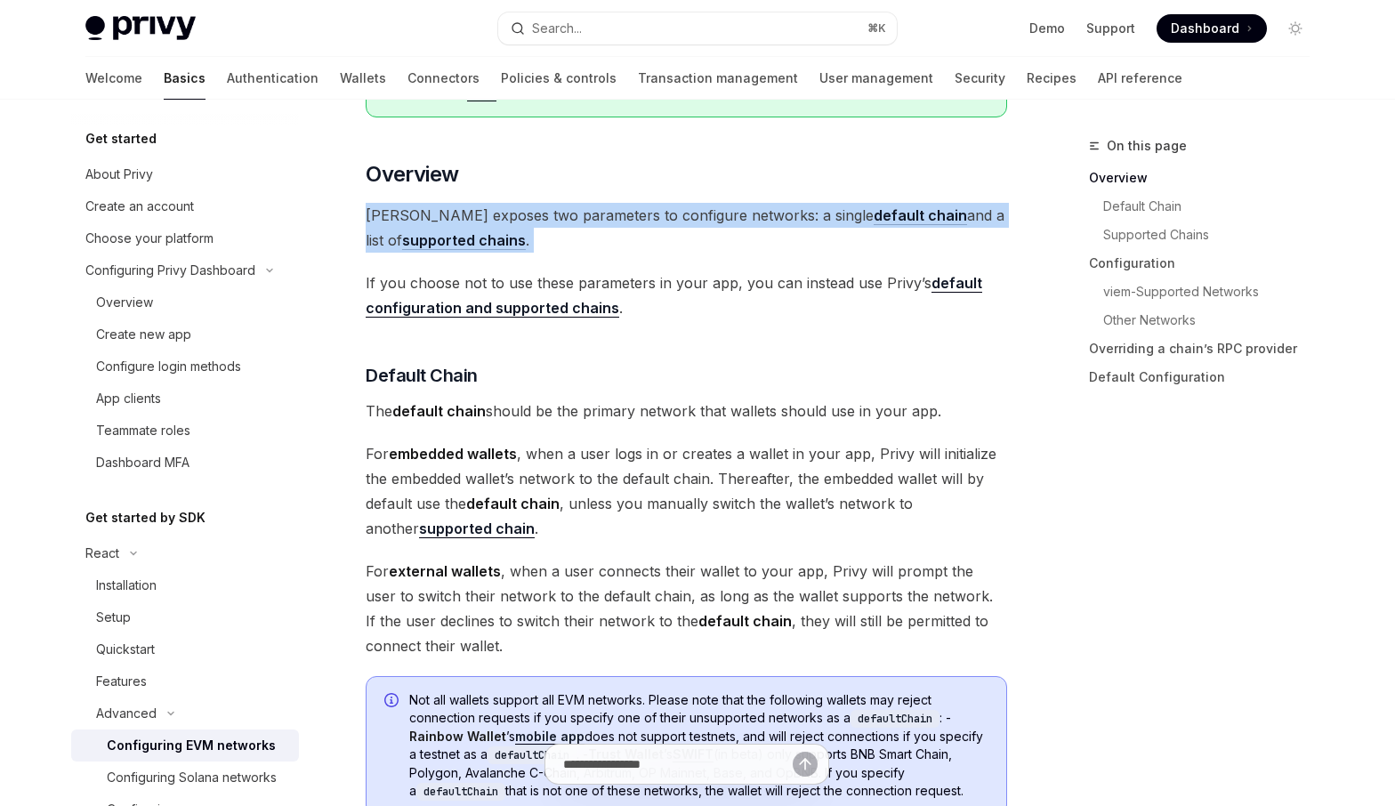
click at [748, 221] on span "[PERSON_NAME] exposes two parameters to configure networks: a single default ch…" at bounding box center [686, 228] width 641 height 50
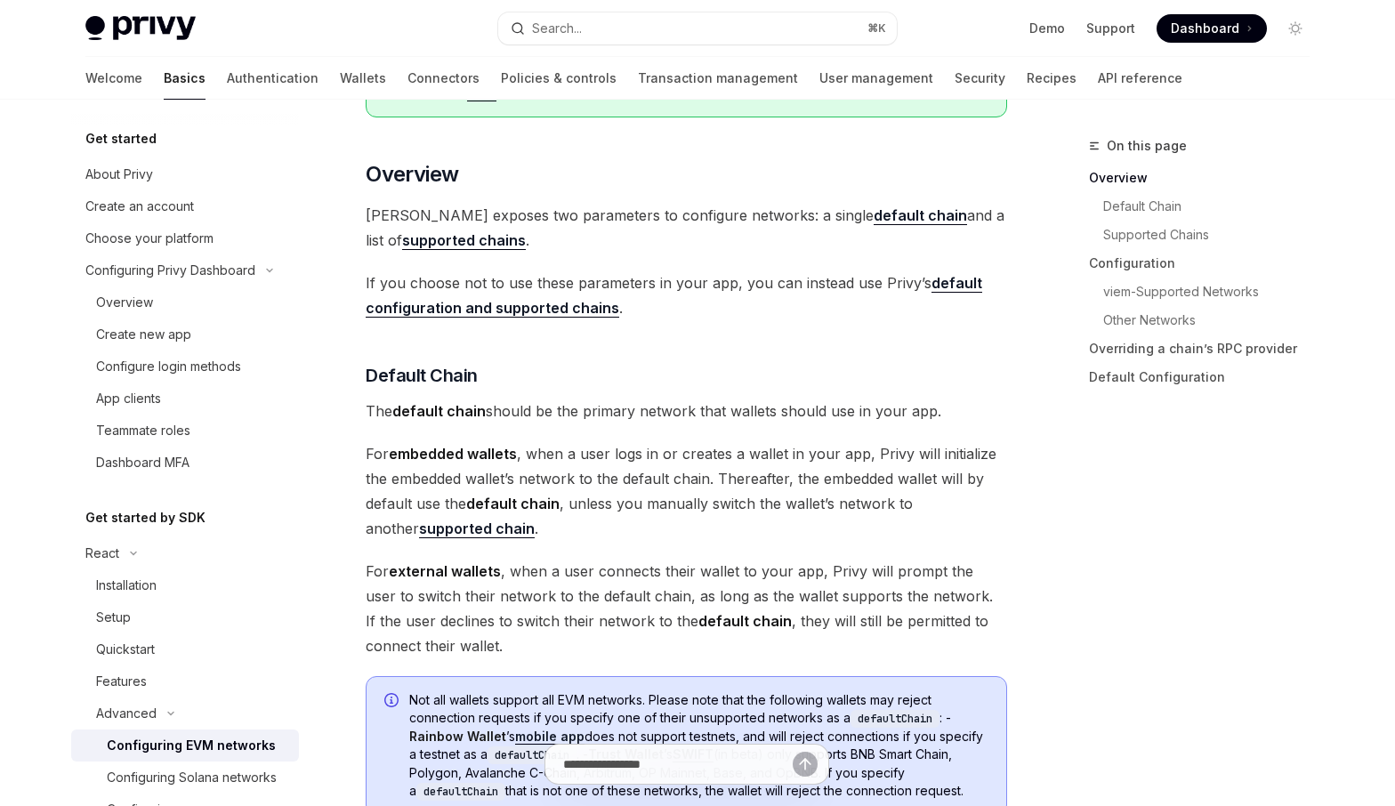
click at [697, 276] on span "If you choose not to use these parameters in your app, you can instead use Priv…" at bounding box center [686, 295] width 641 height 50
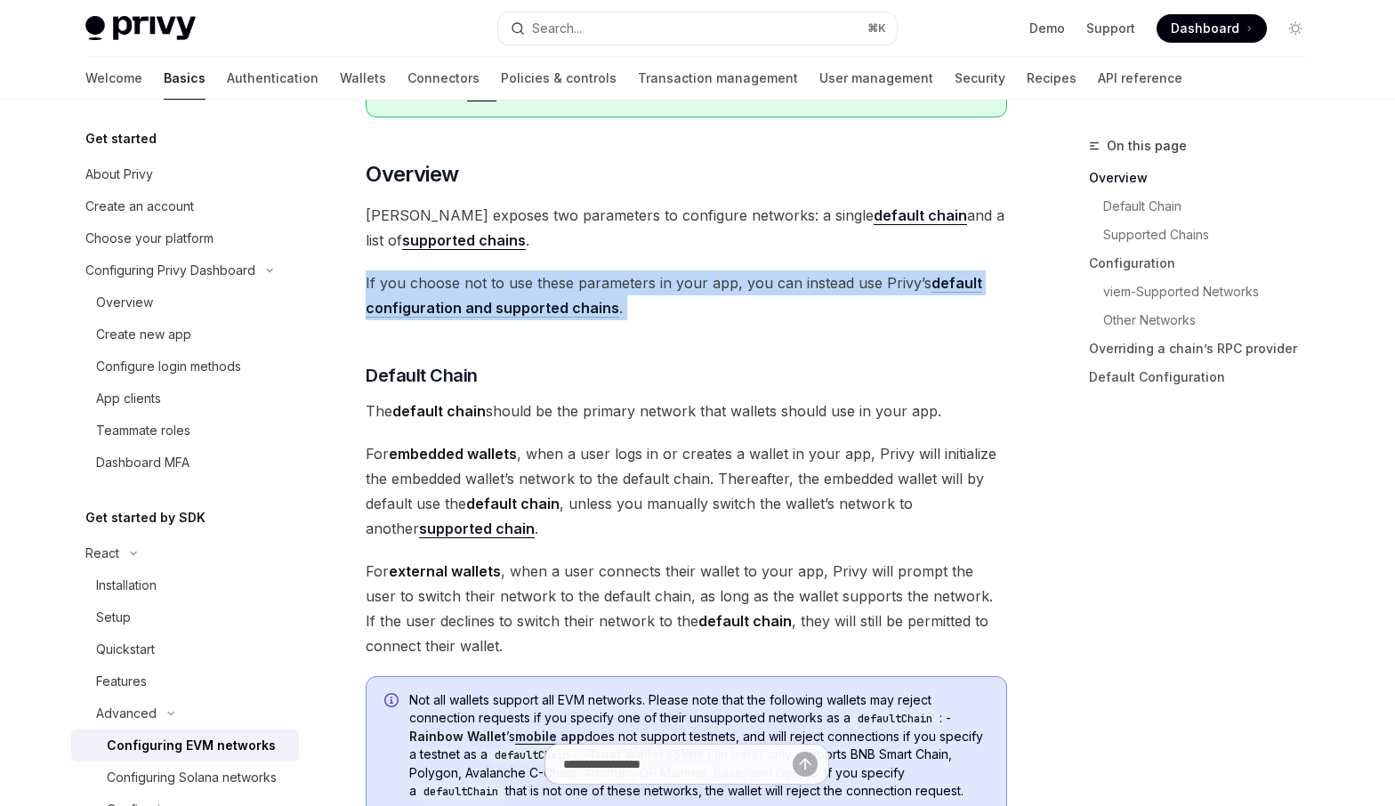
click at [697, 276] on span "If you choose not to use these parameters in your app, you can instead use Priv…" at bounding box center [686, 295] width 641 height 50
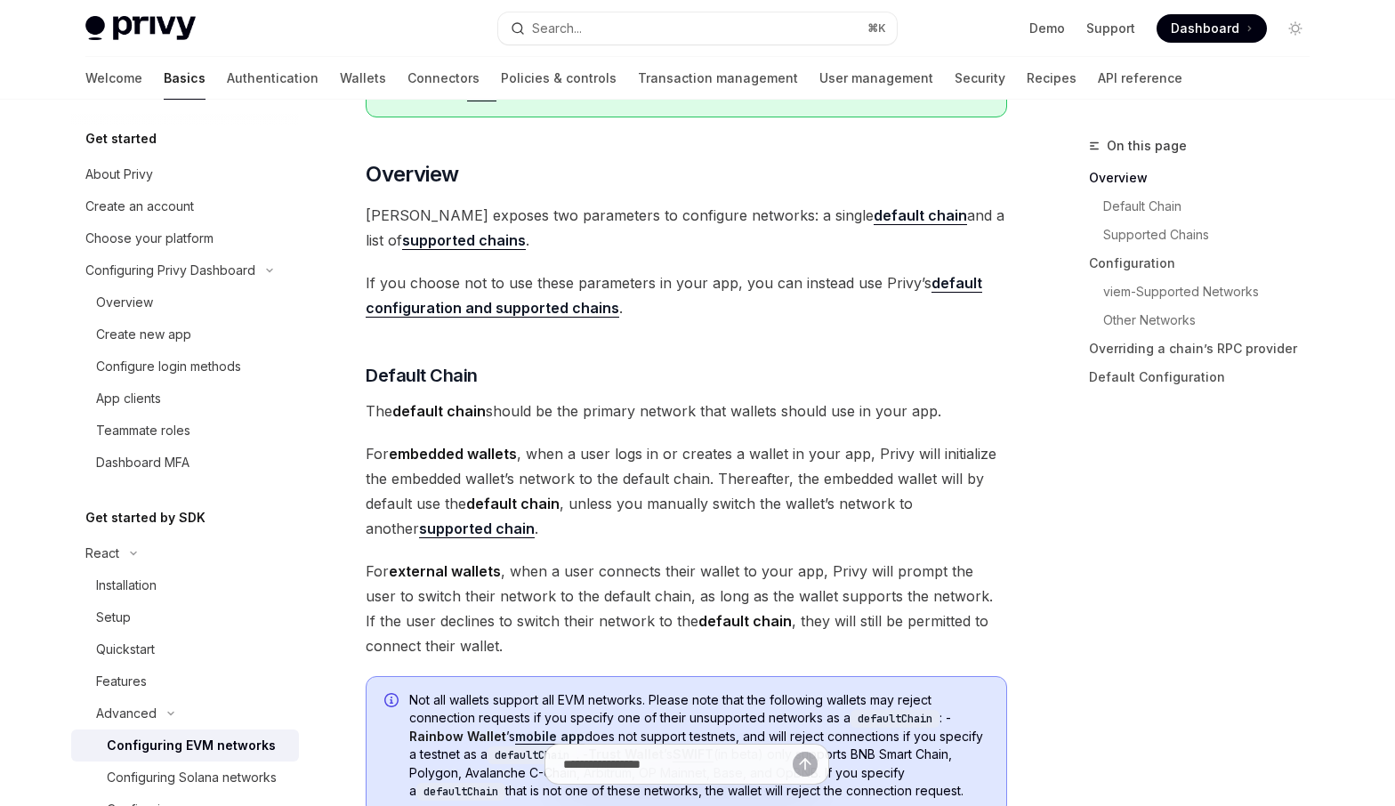
click at [693, 412] on span "The default chain should be the primary network that wallets should use in your…" at bounding box center [686, 410] width 641 height 25
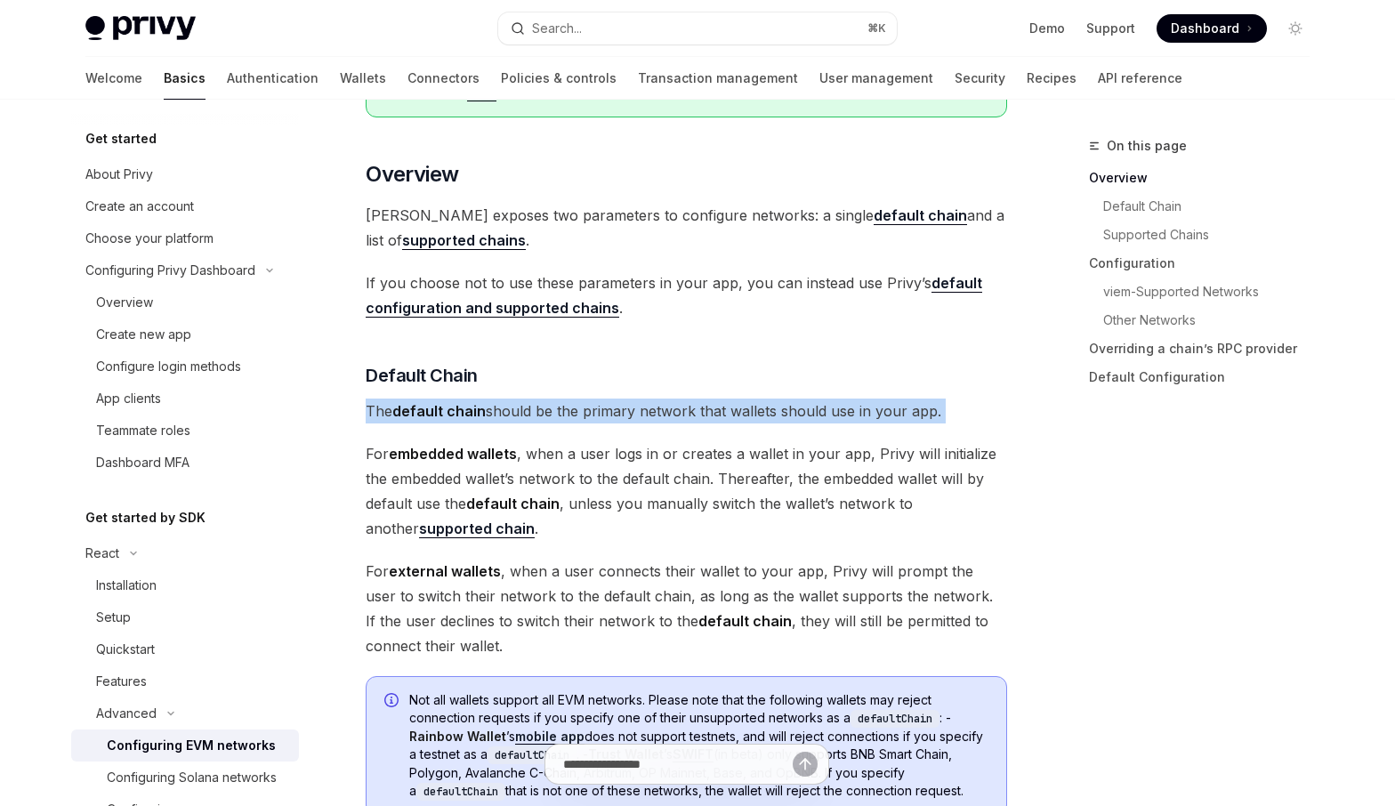
click at [693, 412] on span "The default chain should be the primary network that wallets should use in your…" at bounding box center [686, 410] width 641 height 25
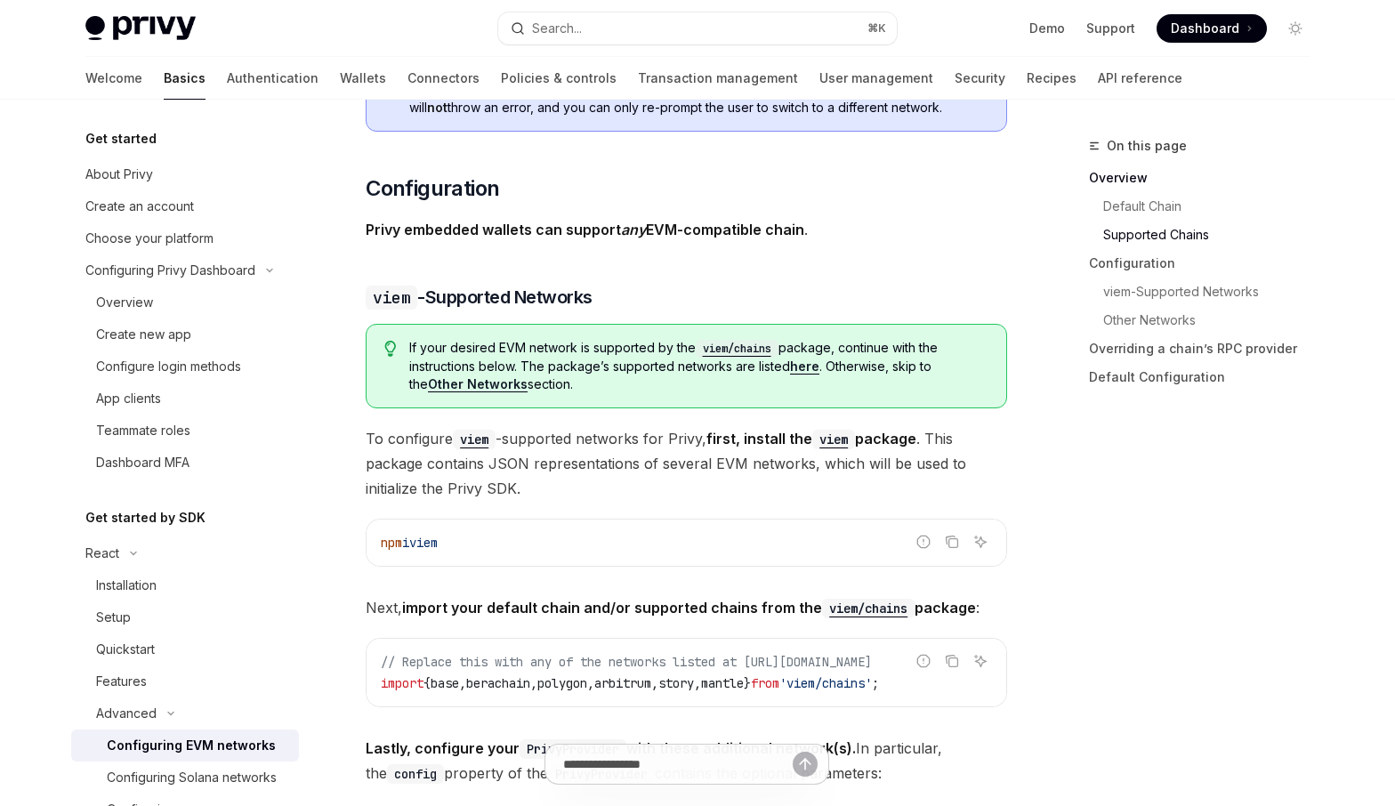
scroll to position [1619, 0]
